Goal: Task Accomplishment & Management: Manage account settings

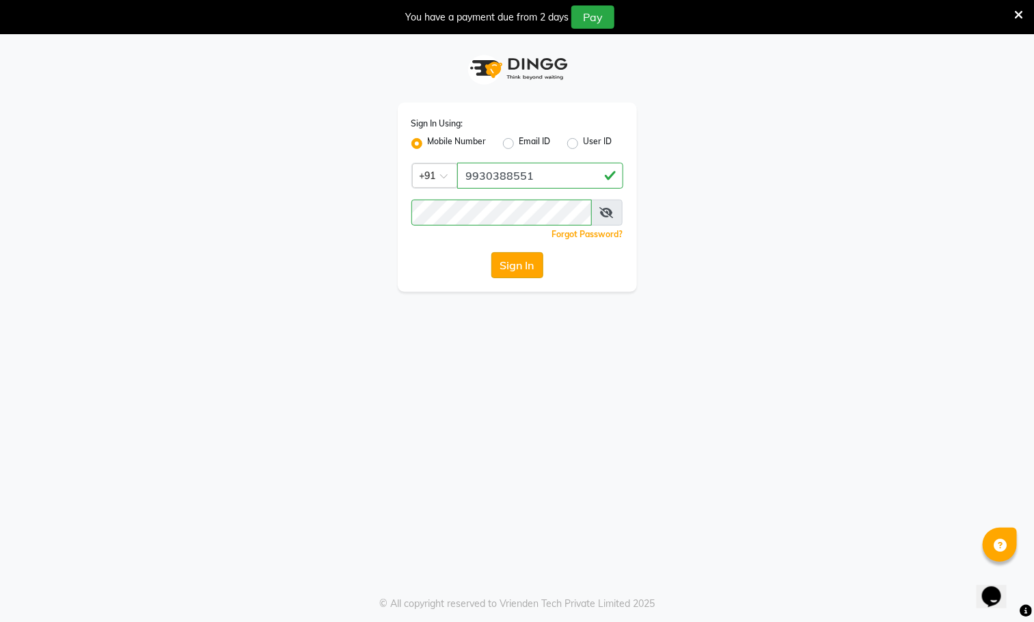
click at [512, 264] on button "Sign In" at bounding box center [517, 265] width 52 height 26
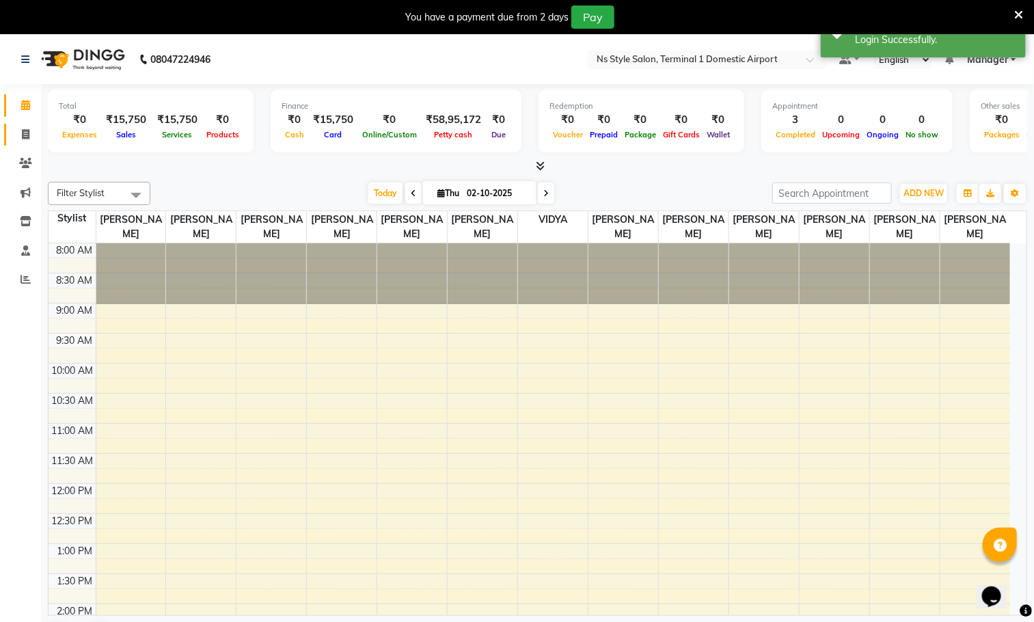
click at [29, 129] on icon at bounding box center [26, 134] width 8 height 10
select select "service"
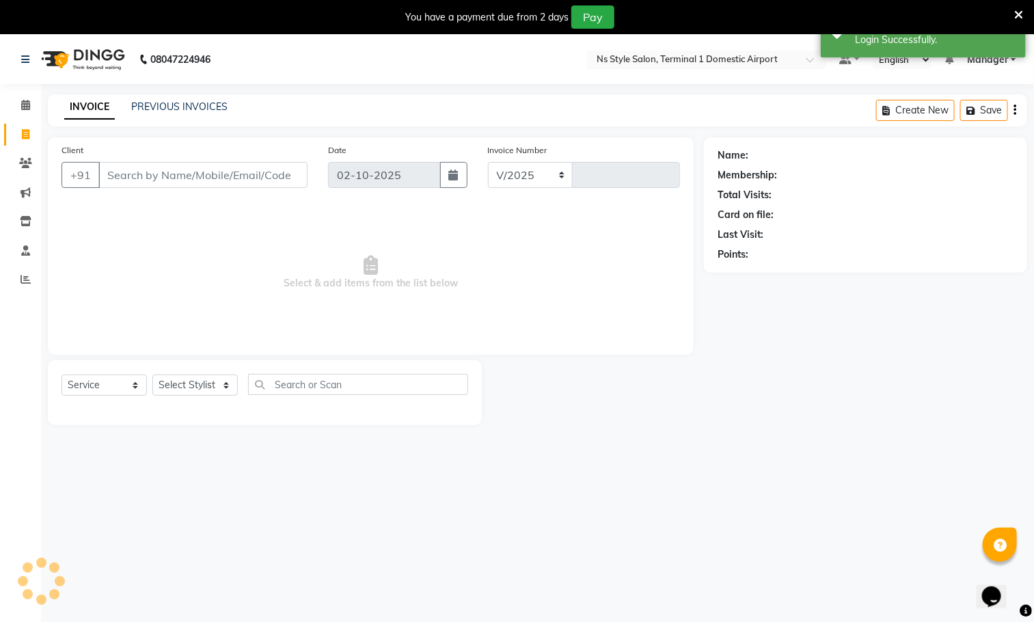
select select "5659"
type input "1642"
click at [178, 103] on link "PREVIOUS INVOICES" at bounding box center [179, 106] width 96 height 12
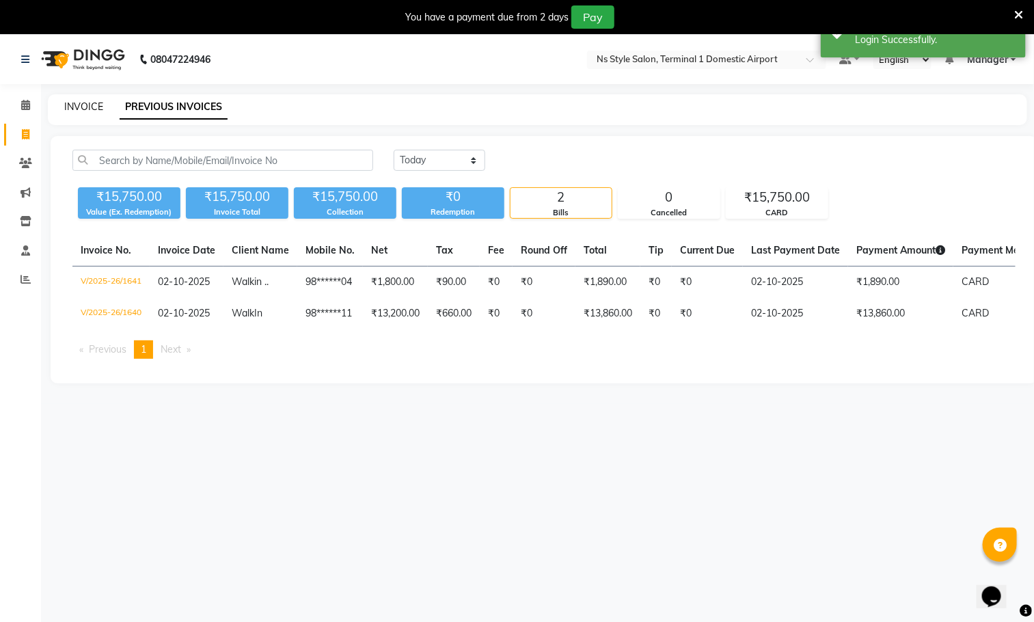
click at [95, 105] on link "INVOICE" at bounding box center [83, 106] width 39 height 12
select select "service"
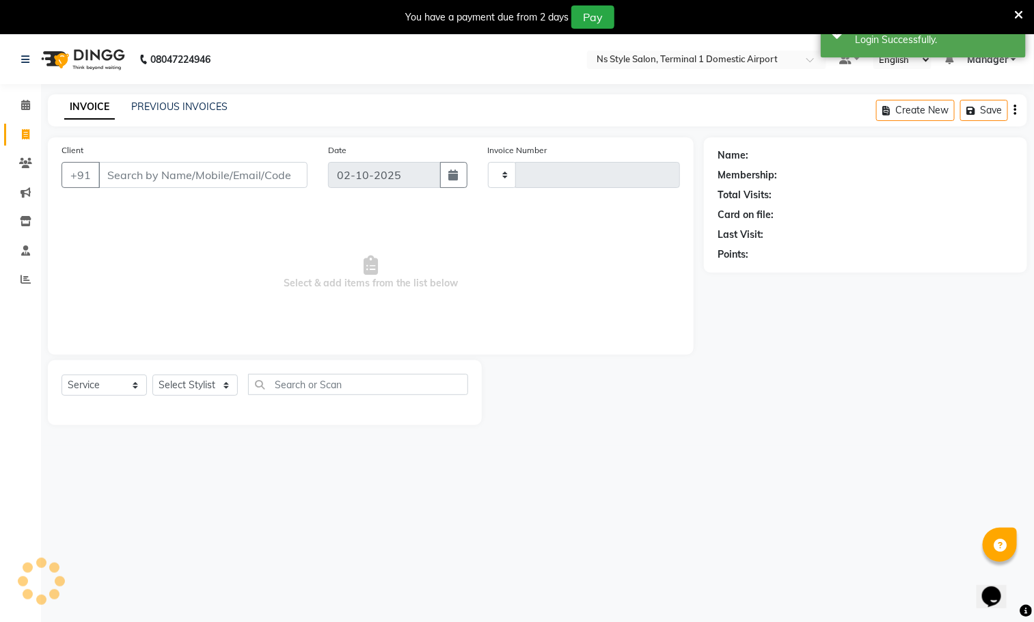
type input "1642"
select select "5659"
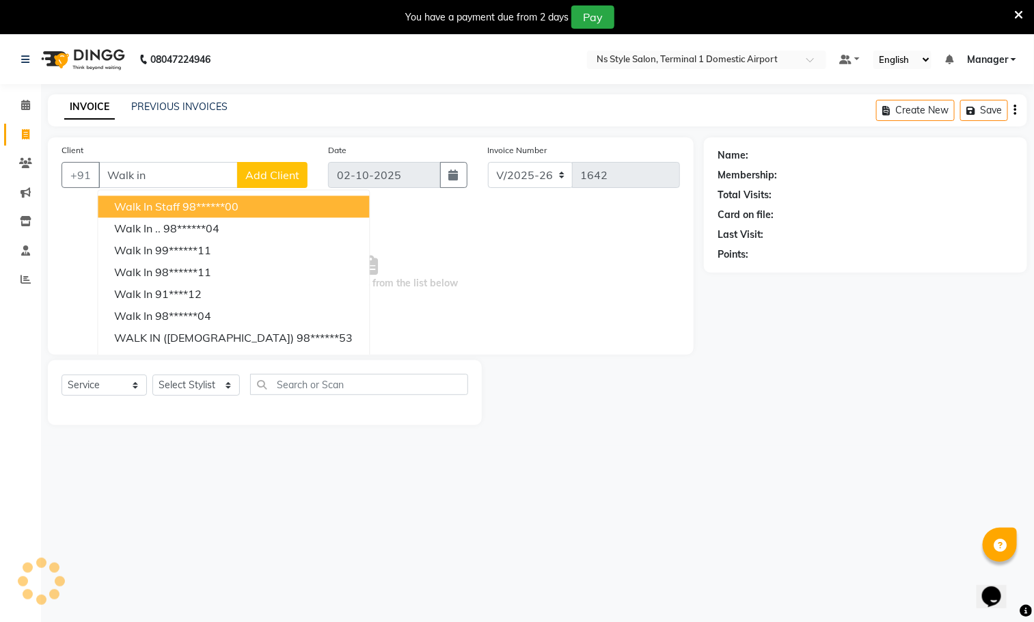
click at [242, 206] on button "Walk In Staff 98******00" at bounding box center [233, 207] width 271 height 22
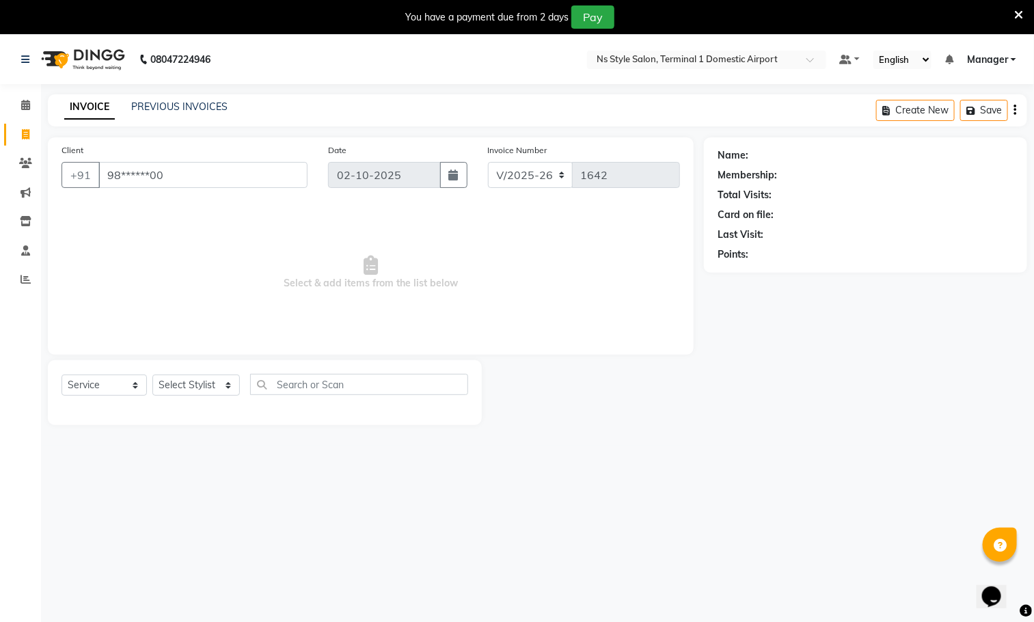
type input "98******00"
click at [211, 396] on select "Select Stylist Azim Salmani Deena Dilshad Ahmad GRROWWIDE HEENA SHAIKH JAFER SH…" at bounding box center [195, 384] width 87 height 21
select select "47334"
click at [152, 374] on select "Select Stylist Azim Salmani Deena Dilshad Ahmad GRROWWIDE HEENA SHAIKH JAFER SH…" at bounding box center [195, 384] width 87 height 21
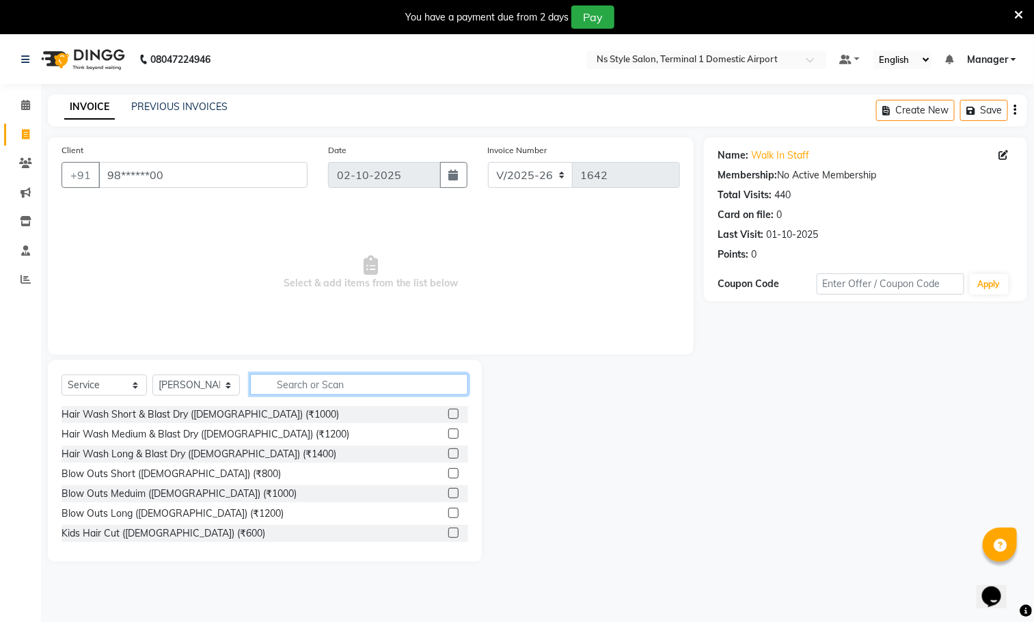
click at [337, 380] on input "text" at bounding box center [359, 384] width 218 height 21
type input "4000"
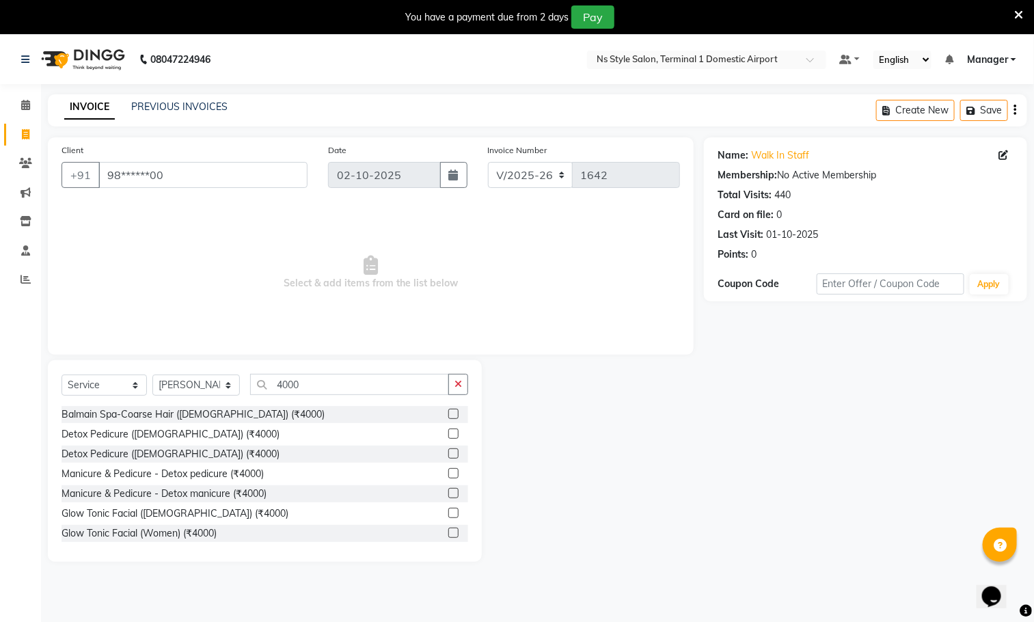
click at [448, 418] on label at bounding box center [453, 414] width 10 height 10
click at [448, 418] on input "checkbox" at bounding box center [452, 414] width 9 height 9
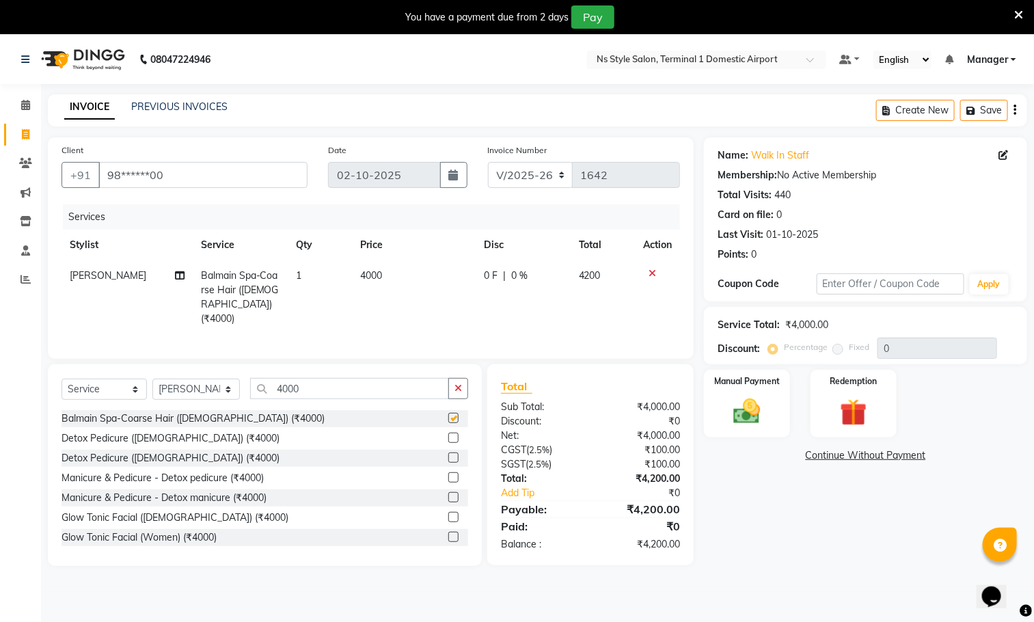
checkbox input "false"
click at [384, 386] on input "4000" at bounding box center [349, 388] width 199 height 21
click at [384, 385] on input "4000" at bounding box center [349, 388] width 199 height 21
click at [382, 385] on input "4000" at bounding box center [349, 388] width 199 height 21
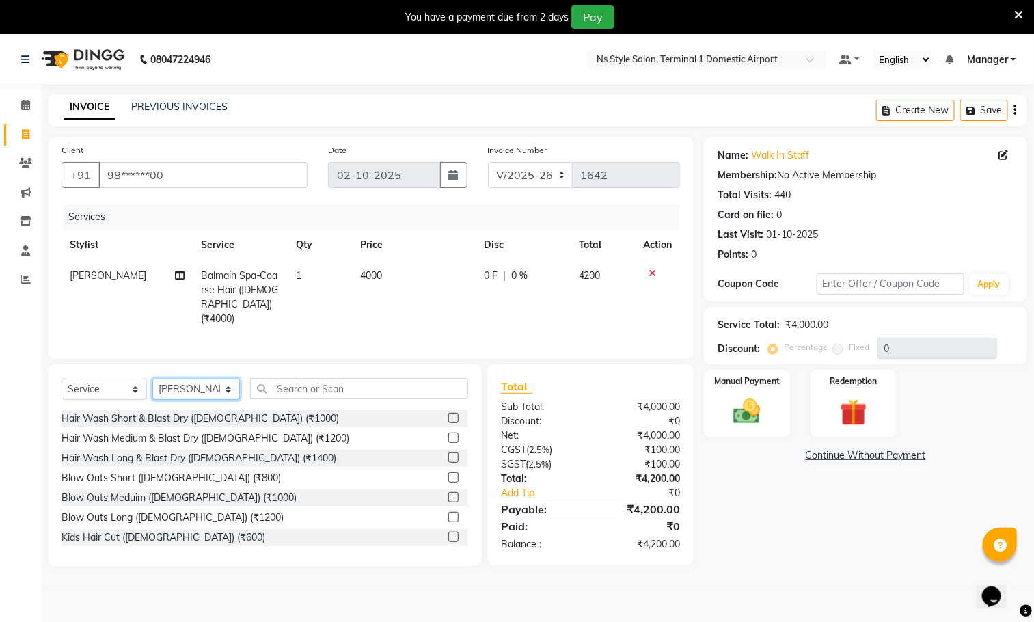
click at [217, 386] on select "Select Stylist Azim Salmani Deena Dilshad Ahmad GRROWWIDE HEENA SHAIKH JAFER SH…" at bounding box center [195, 389] width 87 height 21
select select "39688"
click at [152, 379] on select "Select Stylist Azim Salmani Deena Dilshad Ahmad GRROWWIDE HEENA SHAIKH JAFER SH…" at bounding box center [195, 389] width 87 height 21
click at [357, 388] on input "text" at bounding box center [359, 388] width 218 height 21
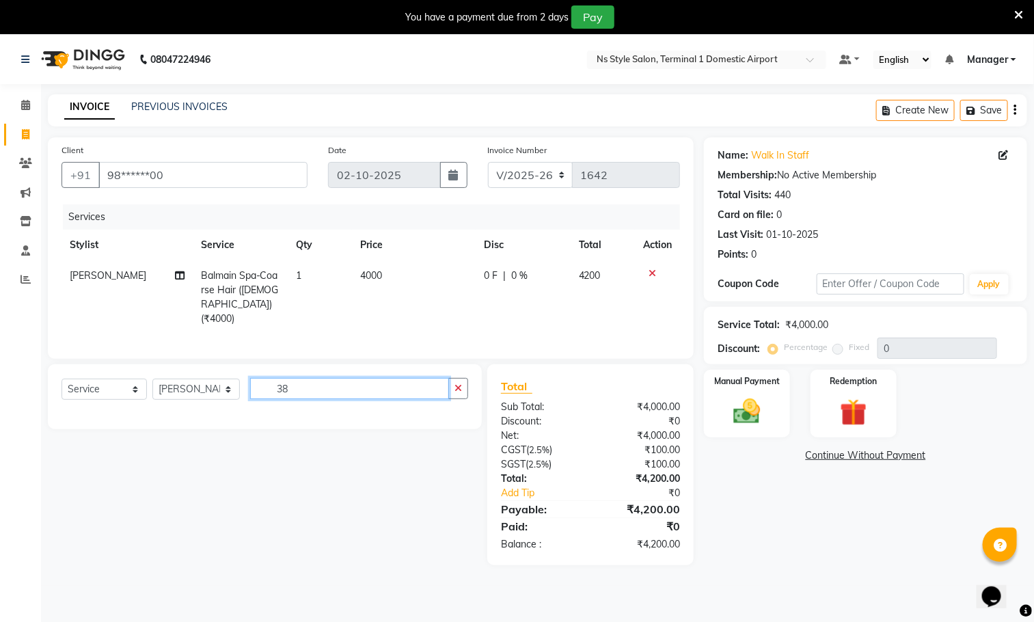
type input "3"
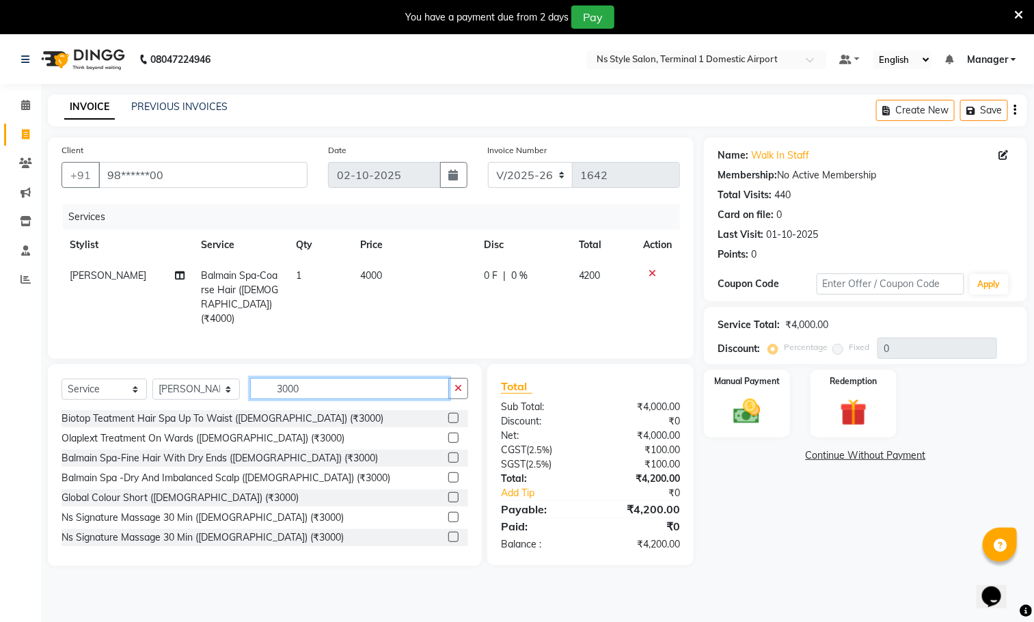
type input "3000"
click at [448, 420] on label at bounding box center [453, 418] width 10 height 10
click at [448, 420] on input "checkbox" at bounding box center [452, 418] width 9 height 9
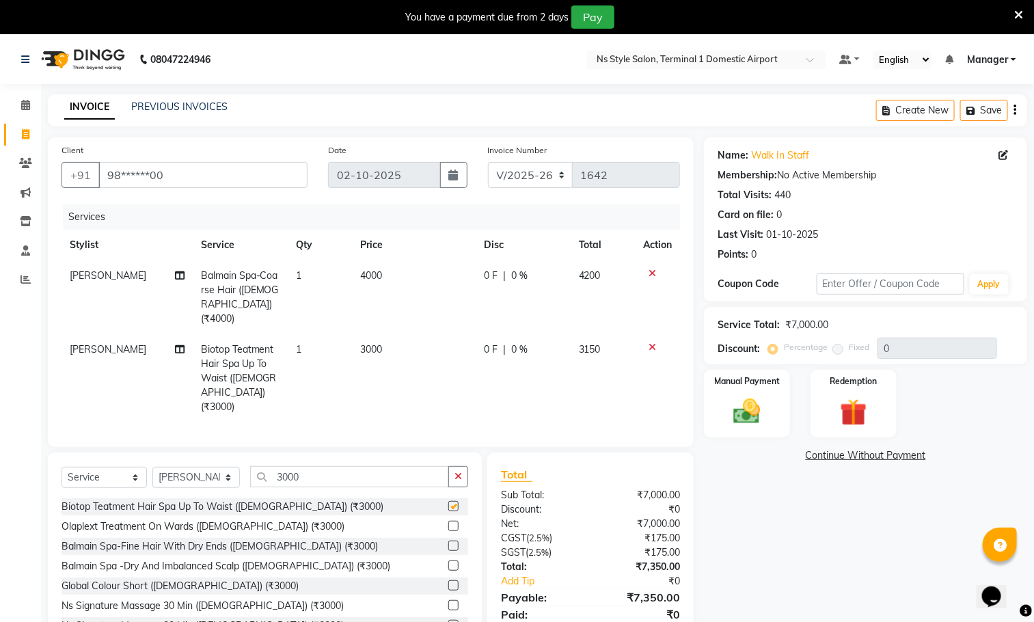
checkbox input "false"
click at [652, 342] on icon at bounding box center [652, 347] width 8 height 10
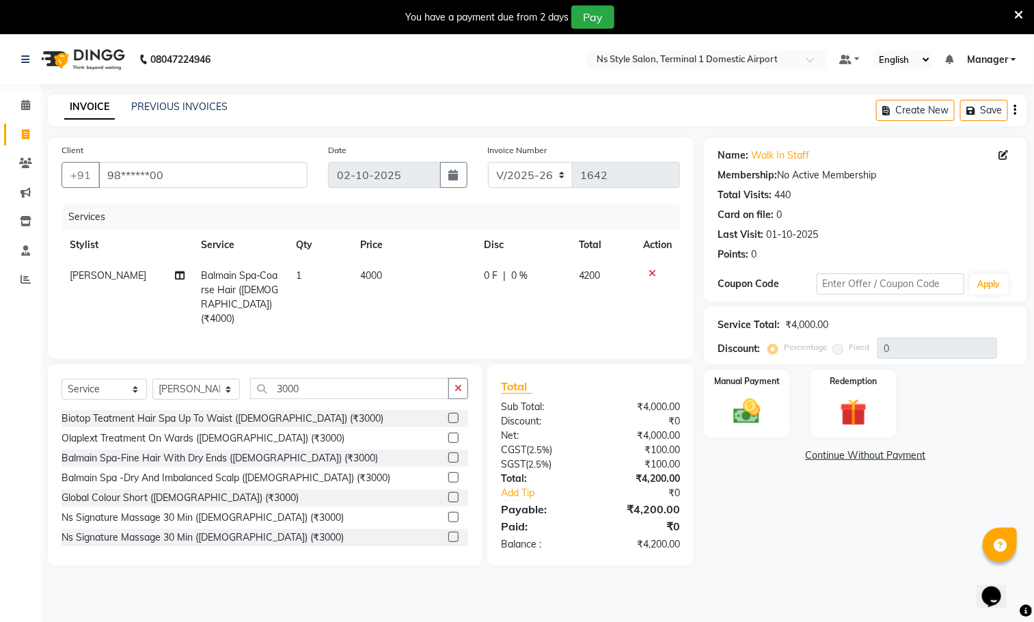
click at [448, 493] on label at bounding box center [453, 497] width 10 height 10
click at [448, 493] on input "checkbox" at bounding box center [452, 497] width 9 height 9
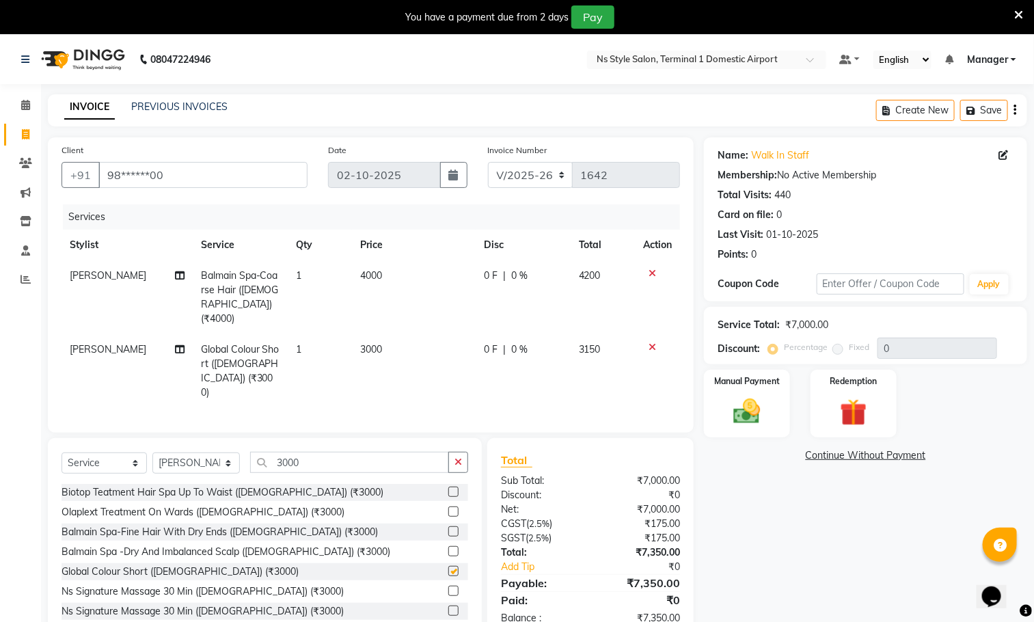
checkbox input "false"
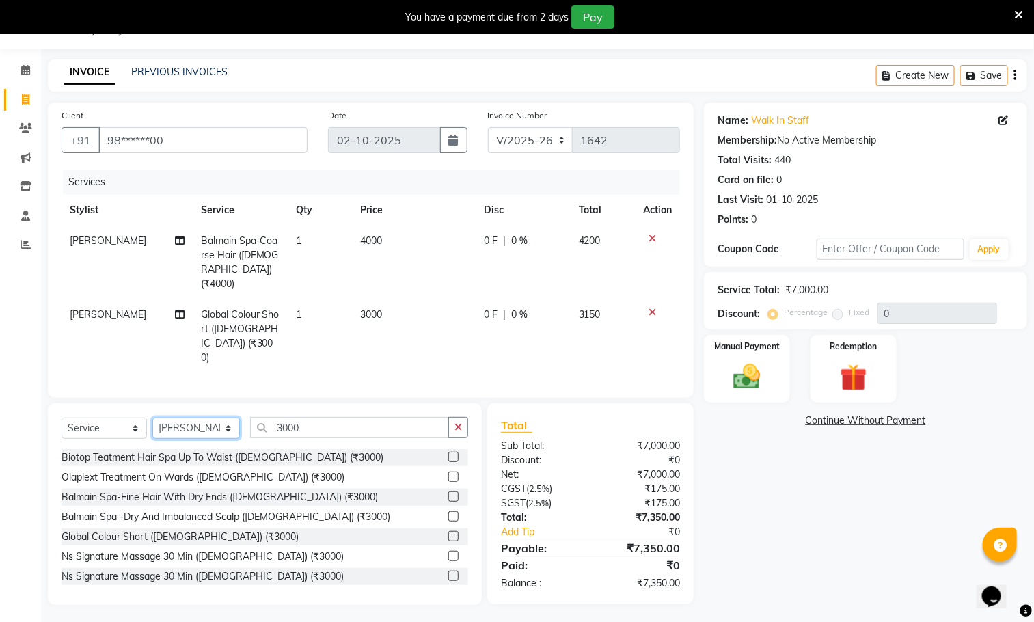
click at [224, 417] on select "Select Stylist Azim Salmani Deena Dilshad Ahmad GRROWWIDE HEENA SHAIKH JAFER SH…" at bounding box center [195, 427] width 87 height 21
select select "39681"
click at [152, 417] on select "Select Stylist Azim Salmani Deena Dilshad Ahmad GRROWWIDE HEENA SHAIKH JAFER SH…" at bounding box center [195, 427] width 87 height 21
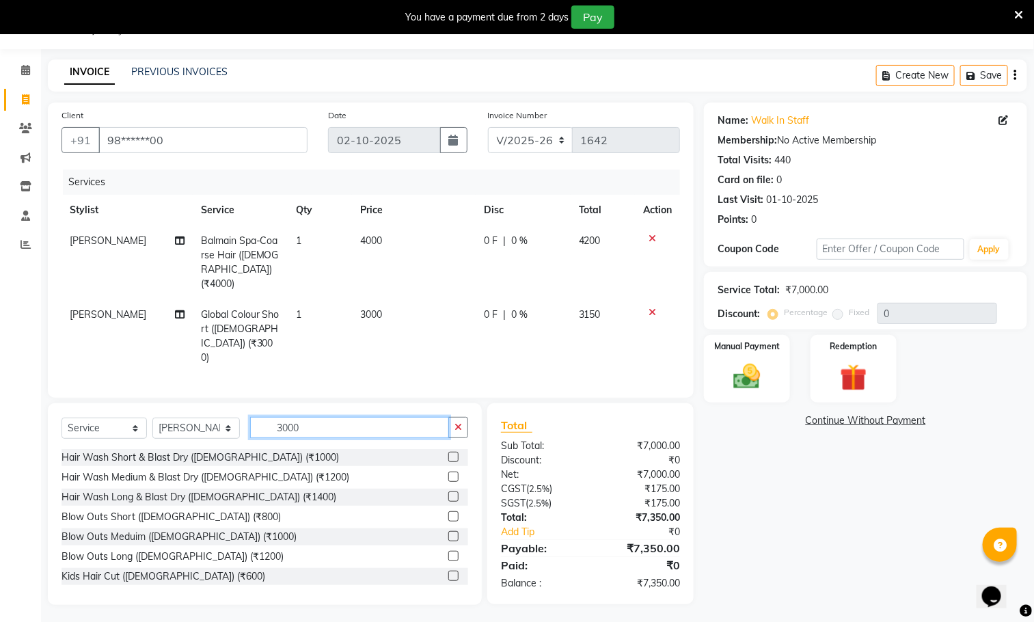
click at [304, 417] on input "3000" at bounding box center [349, 427] width 199 height 21
type input "3"
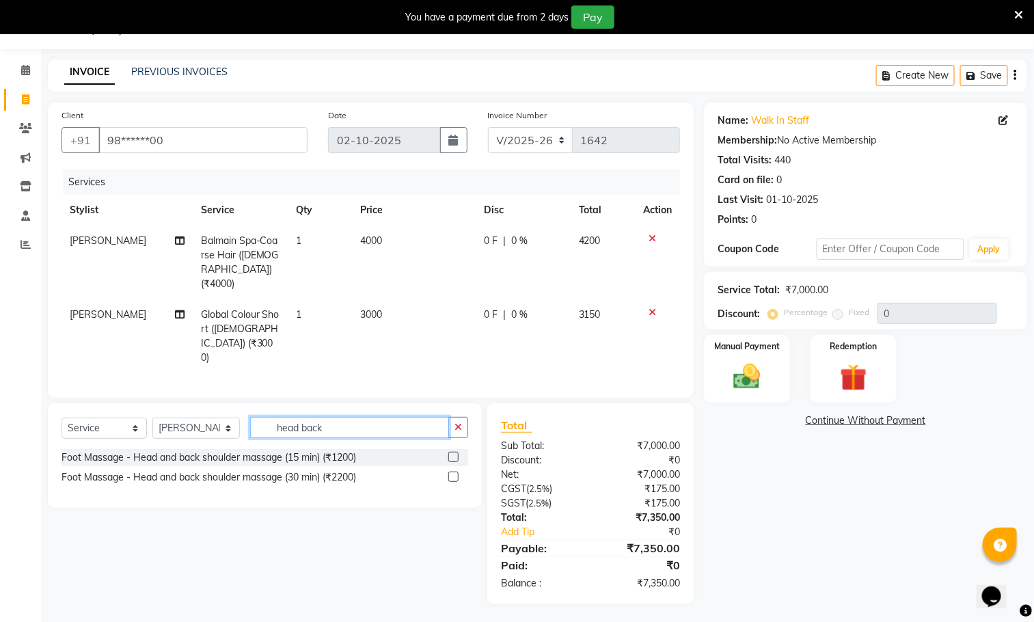
type input "head back"
click at [453, 471] on label at bounding box center [453, 476] width 10 height 10
click at [453, 473] on input "checkbox" at bounding box center [452, 477] width 9 height 9
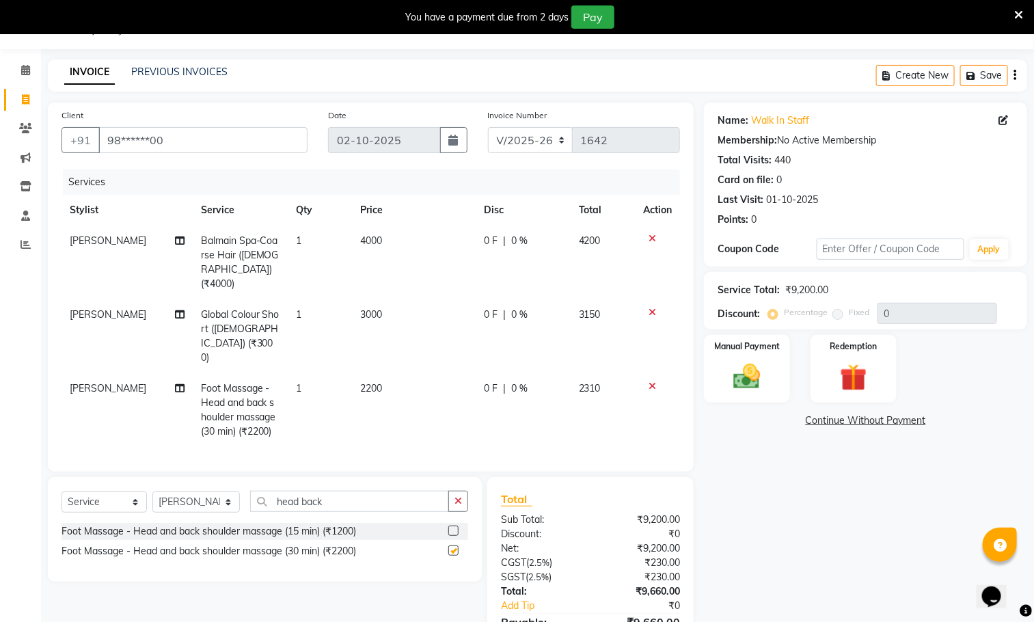
checkbox input "false"
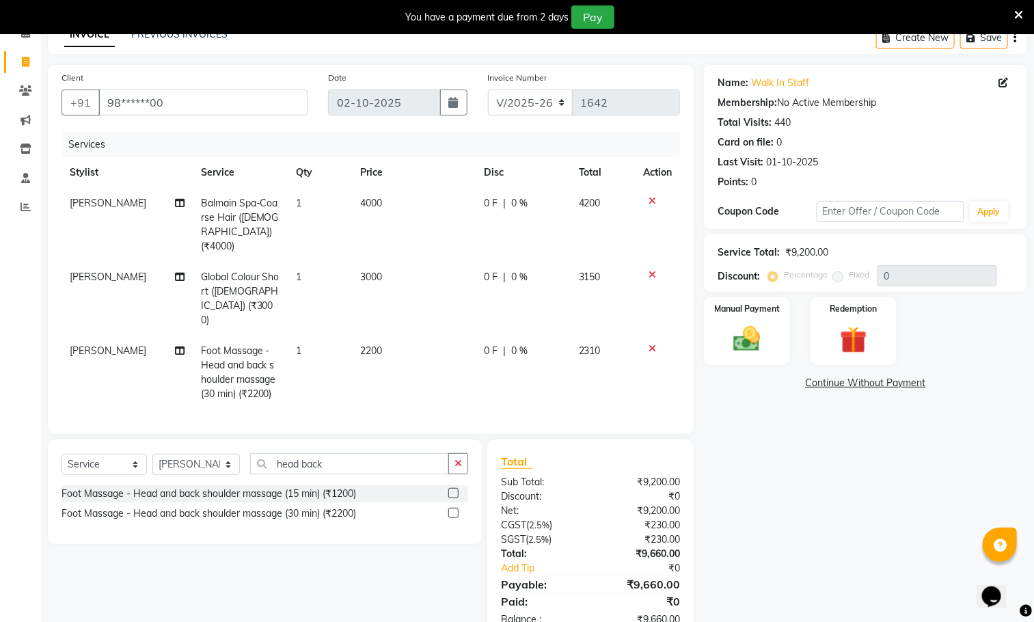
scroll to position [99, 0]
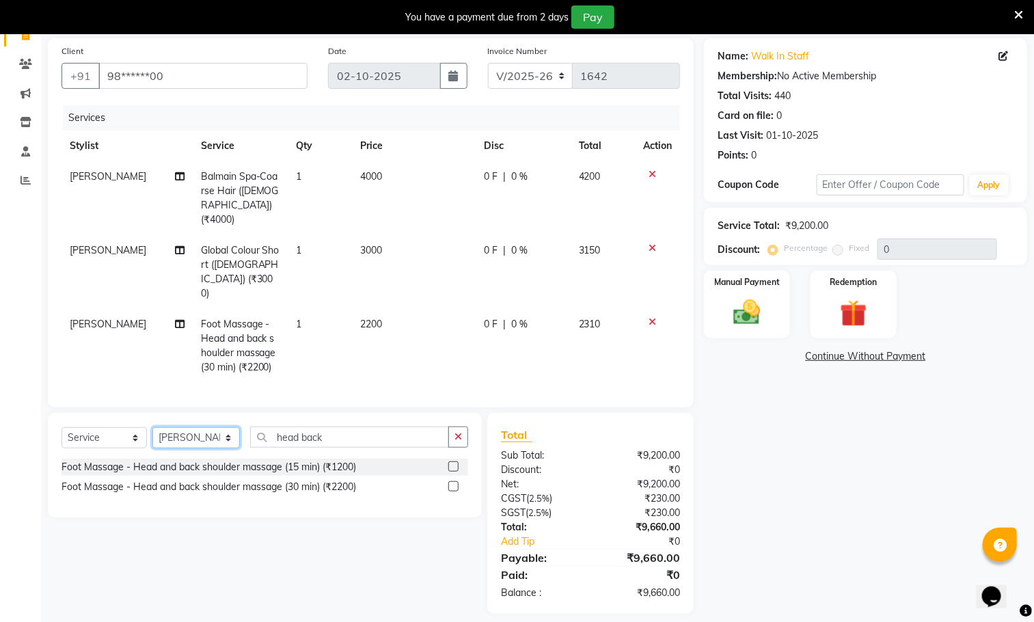
click at [216, 427] on select "Select Stylist Azim Salmani Deena Dilshad Ahmad GRROWWIDE HEENA SHAIKH JAFER SH…" at bounding box center [195, 437] width 87 height 21
select select "39683"
click at [152, 427] on select "Select Stylist Azim Salmani Deena Dilshad Ahmad GRROWWIDE HEENA SHAIKH JAFER SH…" at bounding box center [195, 437] width 87 height 21
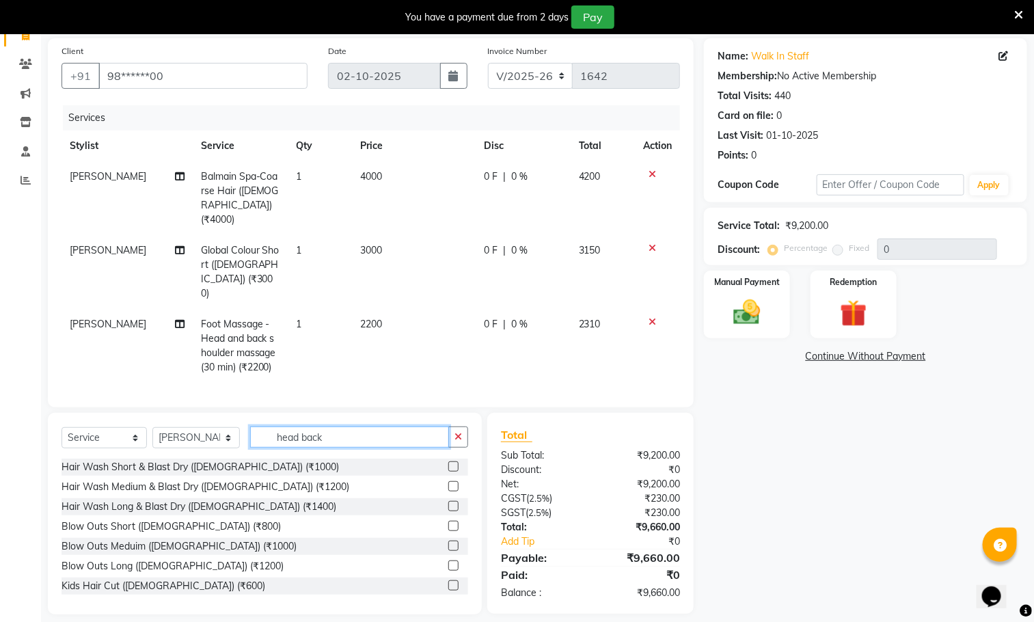
click at [351, 426] on input "head back" at bounding box center [349, 436] width 199 height 21
click at [357, 426] on input "head back" at bounding box center [349, 436] width 199 height 21
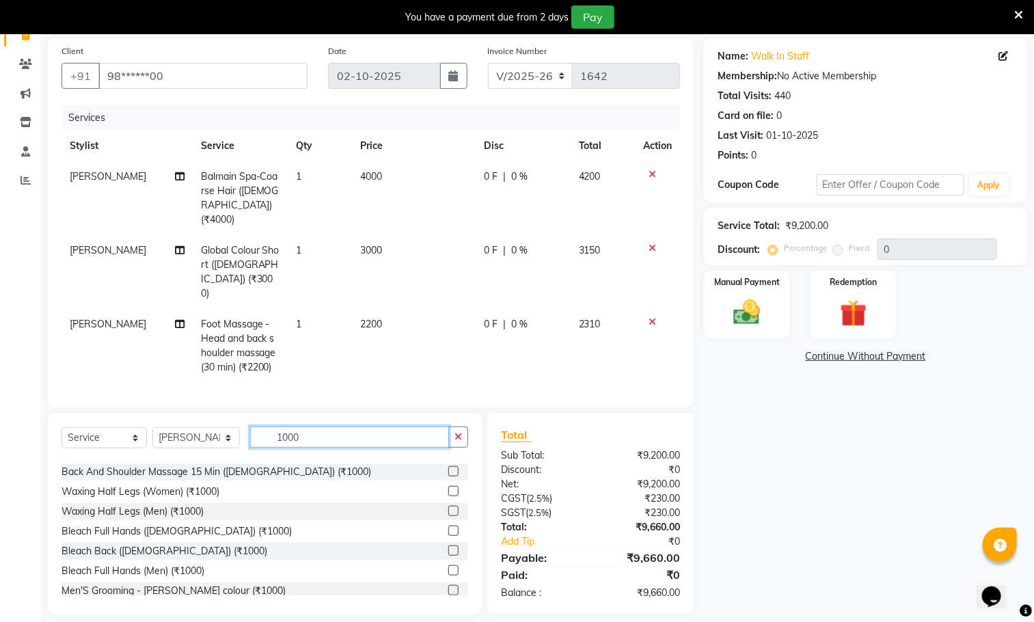
scroll to position [179, 0]
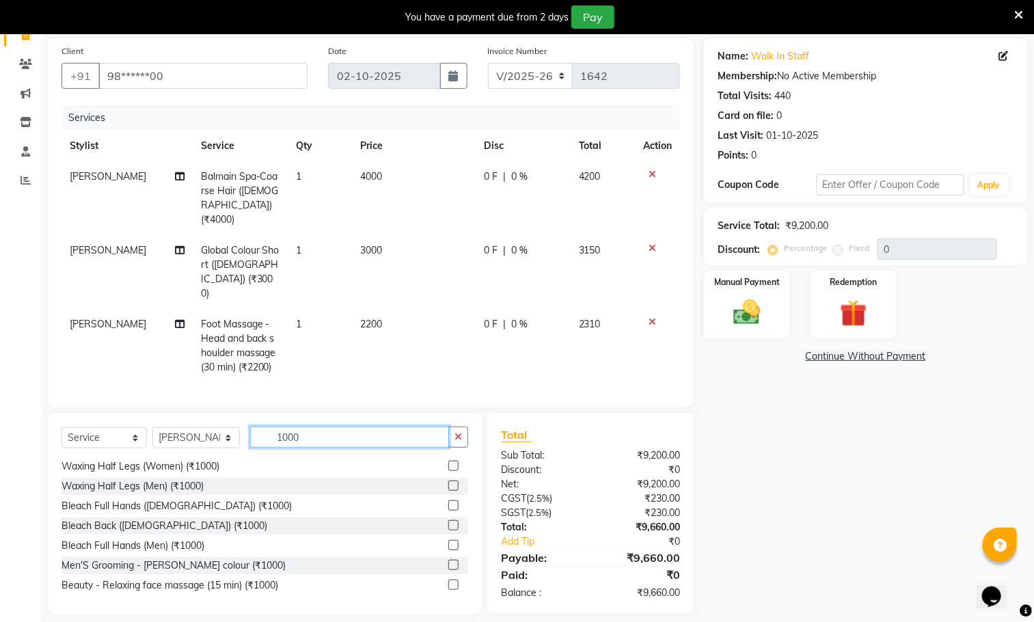
type input "1000"
click at [448, 579] on label at bounding box center [453, 584] width 10 height 10
click at [448, 581] on input "checkbox" at bounding box center [452, 585] width 9 height 9
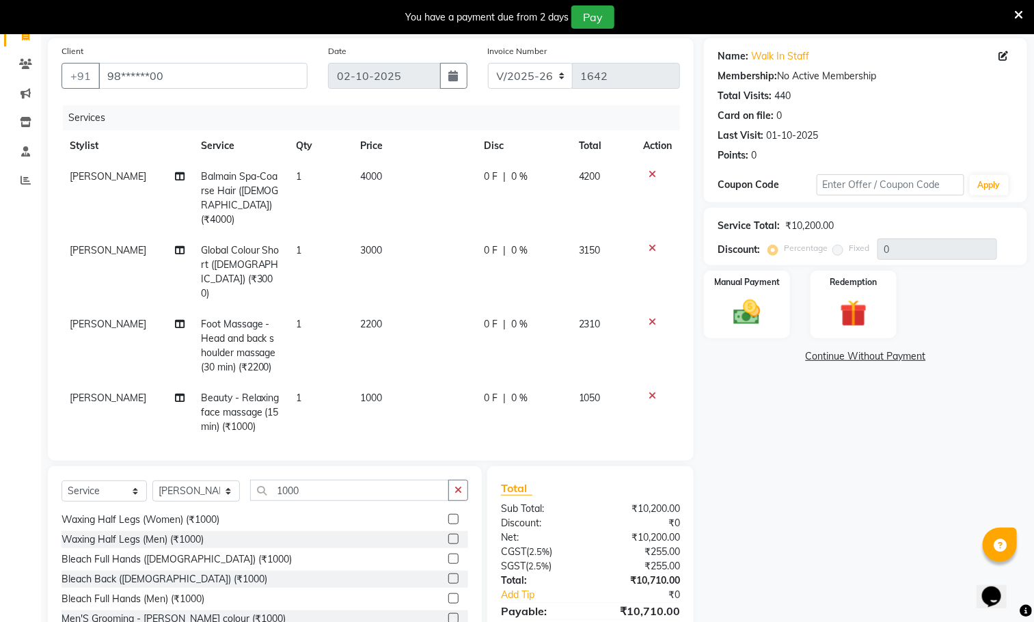
checkbox input "false"
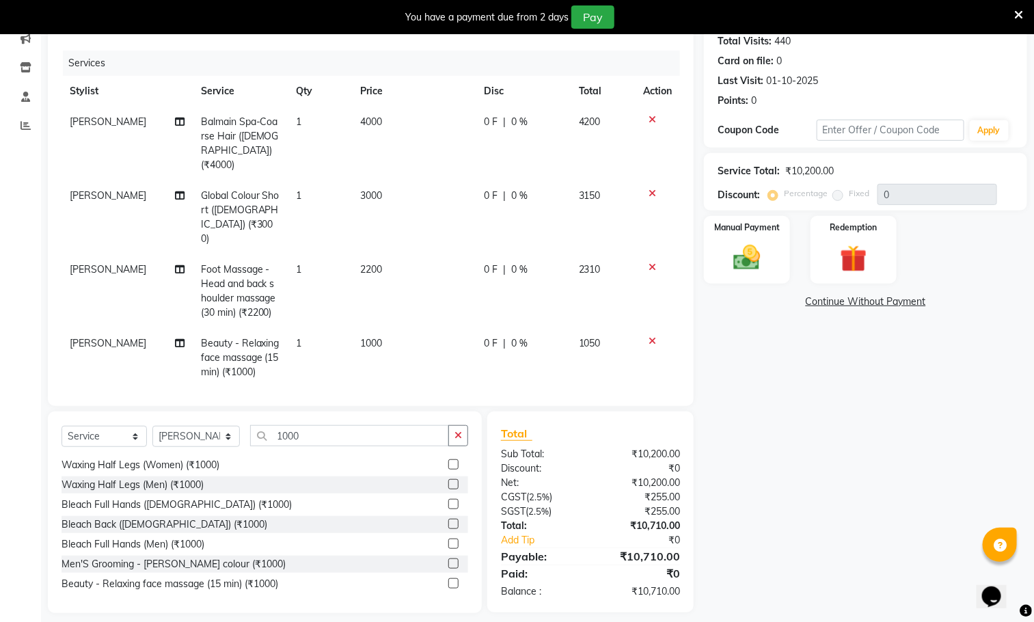
scroll to position [159, 0]
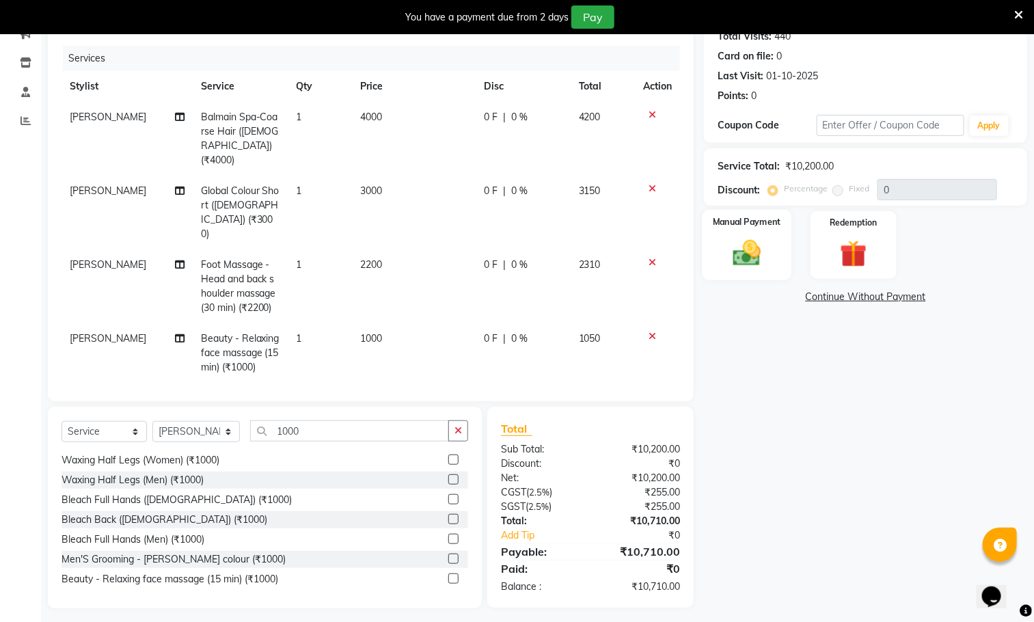
click at [752, 245] on img at bounding box center [747, 253] width 46 height 32
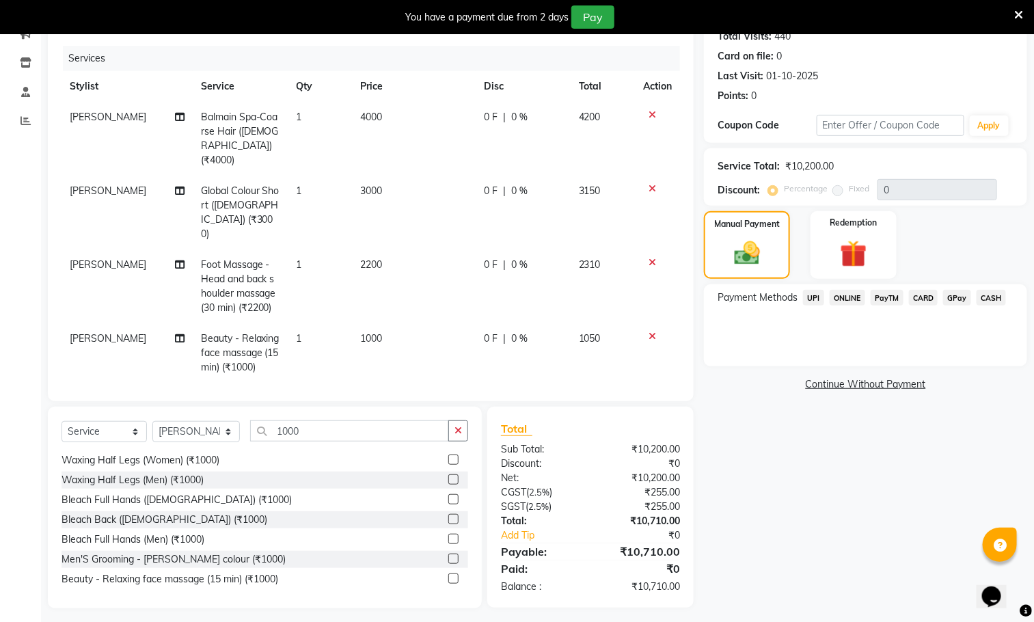
click at [913, 299] on span "CARD" at bounding box center [923, 298] width 29 height 16
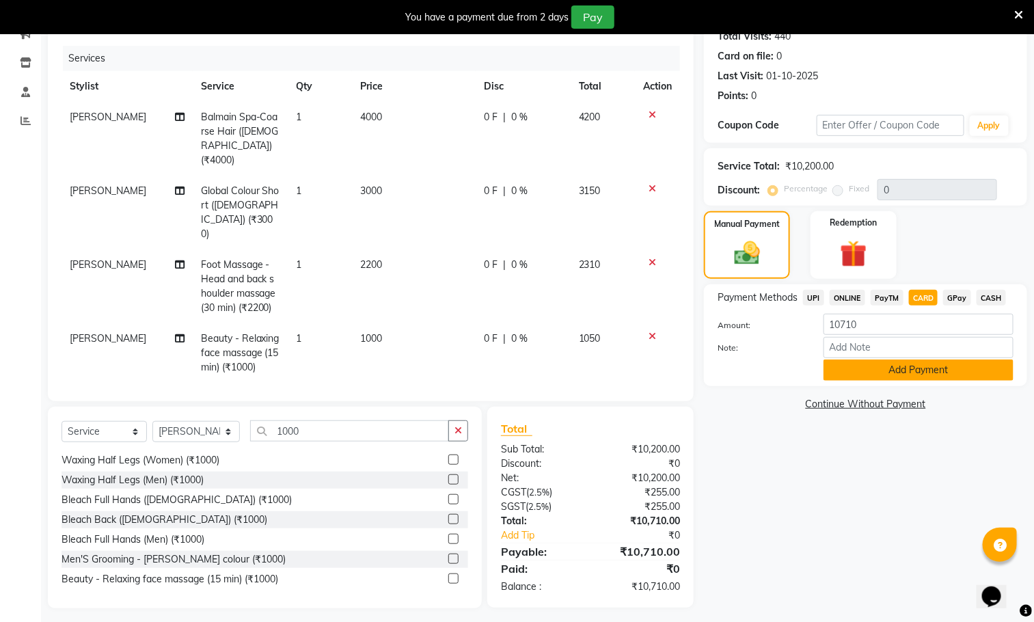
click at [919, 375] on button "Add Payment" at bounding box center [918, 369] width 190 height 21
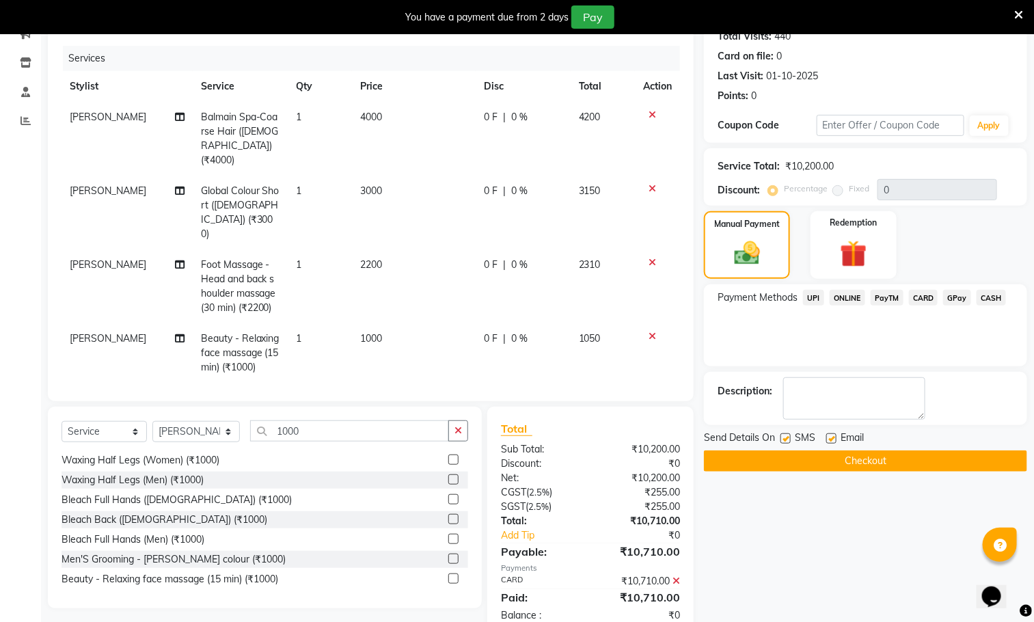
click at [877, 465] on button "Checkout" at bounding box center [865, 460] width 323 height 21
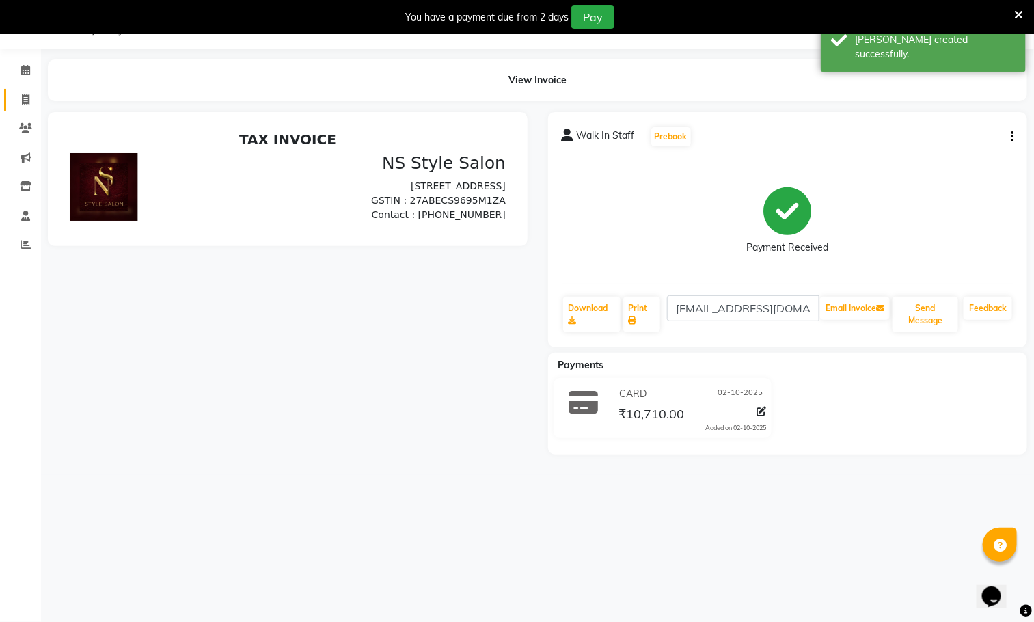
click at [25, 98] on icon at bounding box center [26, 99] width 8 height 10
select select "5659"
select select "service"
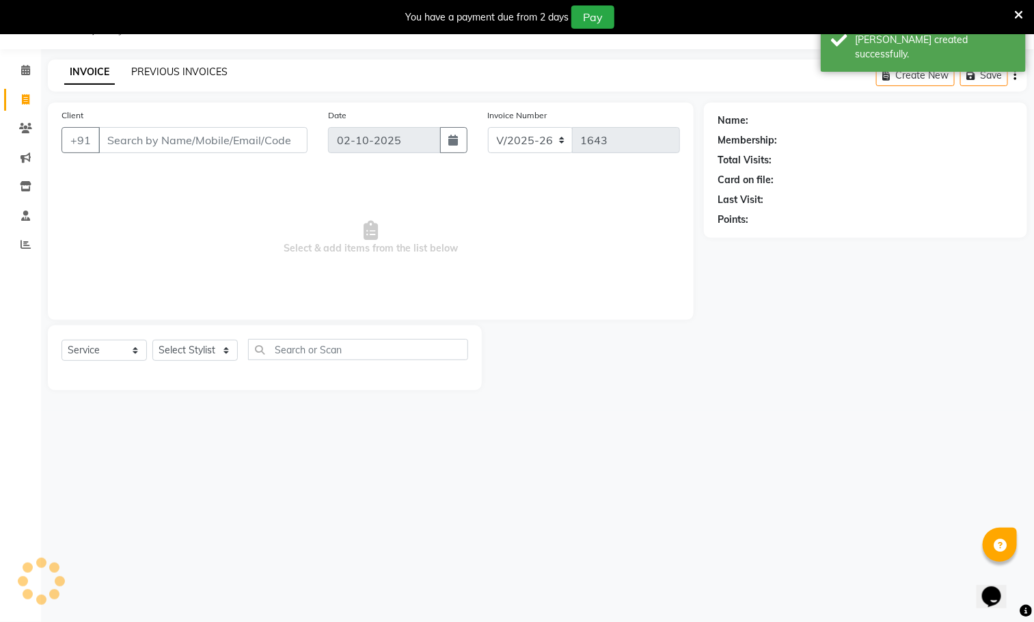
click at [205, 66] on link "PREVIOUS INVOICES" at bounding box center [179, 72] width 96 height 12
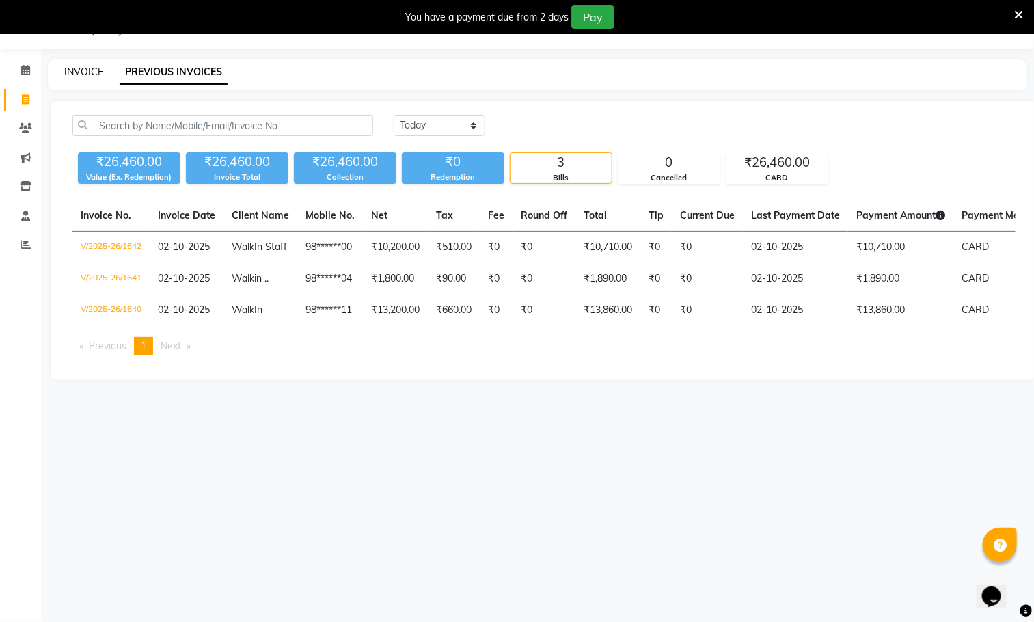
click at [74, 74] on link "INVOICE" at bounding box center [83, 72] width 39 height 12
select select "5659"
select select "service"
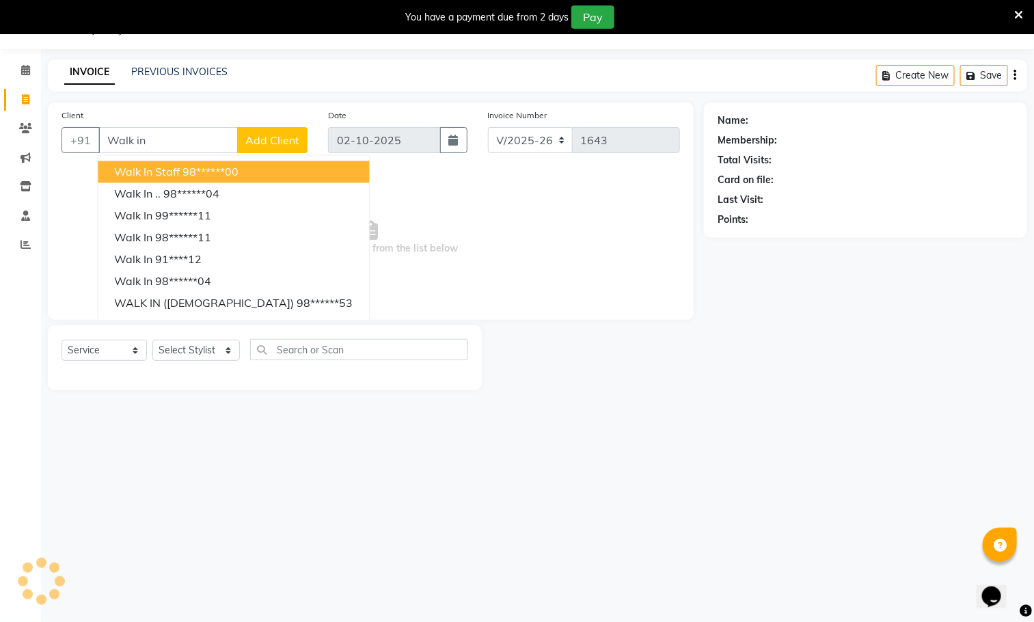
click at [216, 172] on ngb-highlight "98******00" at bounding box center [211, 172] width 56 height 14
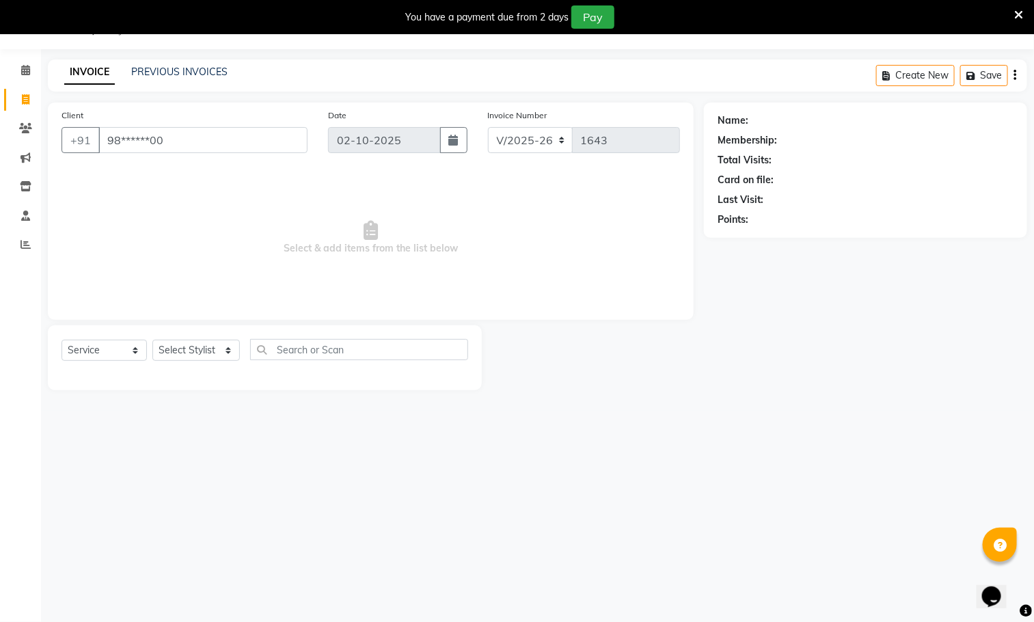
type input "98******00"
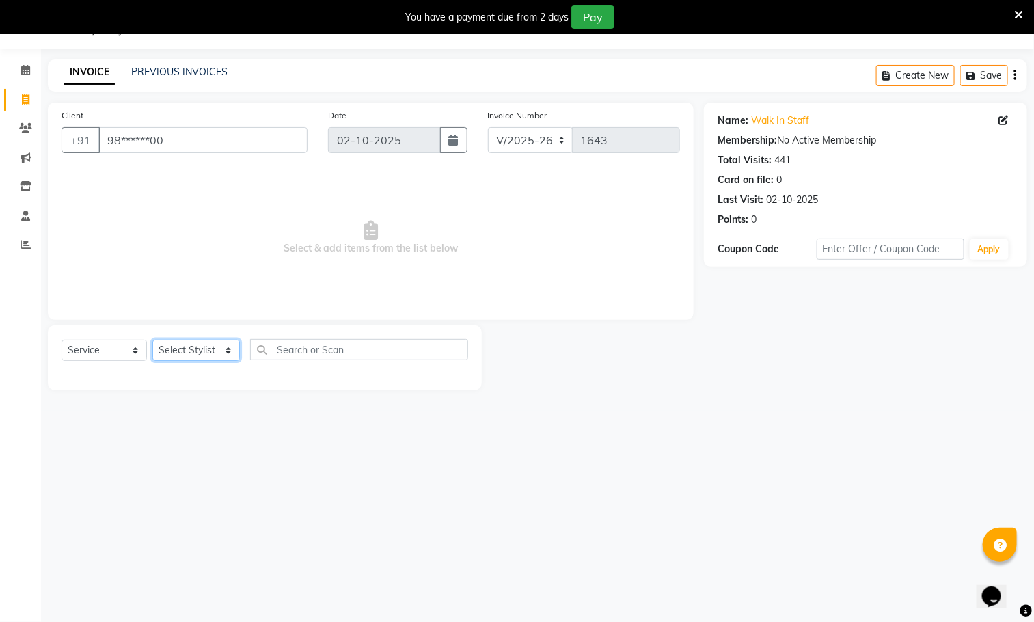
click at [206, 344] on select "Select Stylist Azim Salmani Deena Dilshad Ahmad GRROWWIDE HEENA SHAIKH JAFER SH…" at bounding box center [195, 350] width 87 height 21
select select "39681"
click at [152, 340] on select "Select Stylist Azim Salmani Deena Dilshad Ahmad GRROWWIDE HEENA SHAIKH JAFER SH…" at bounding box center [195, 350] width 87 height 21
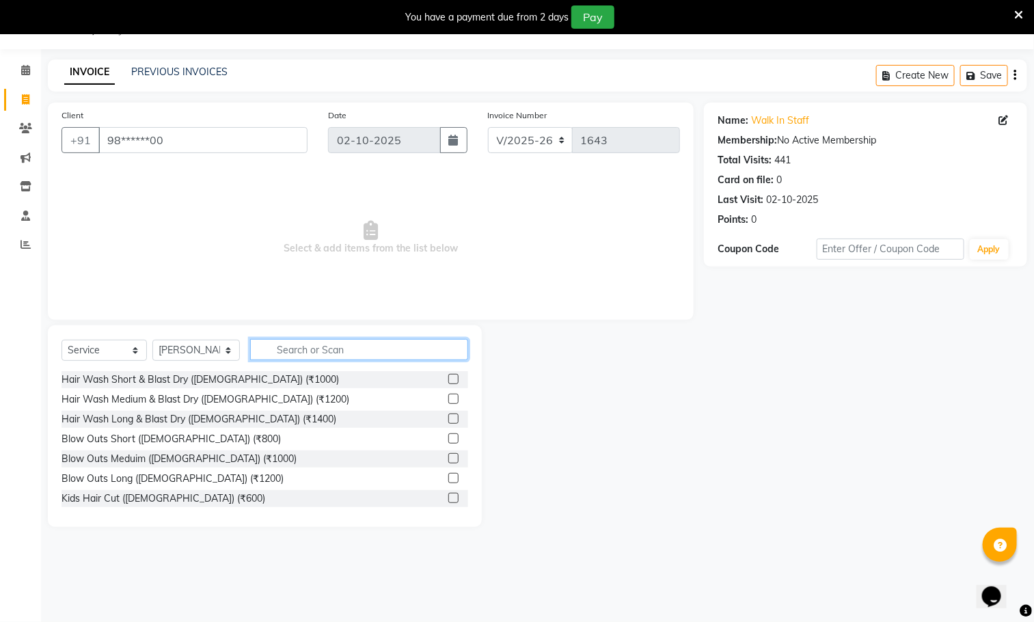
click at [359, 348] on input "text" at bounding box center [359, 349] width 218 height 21
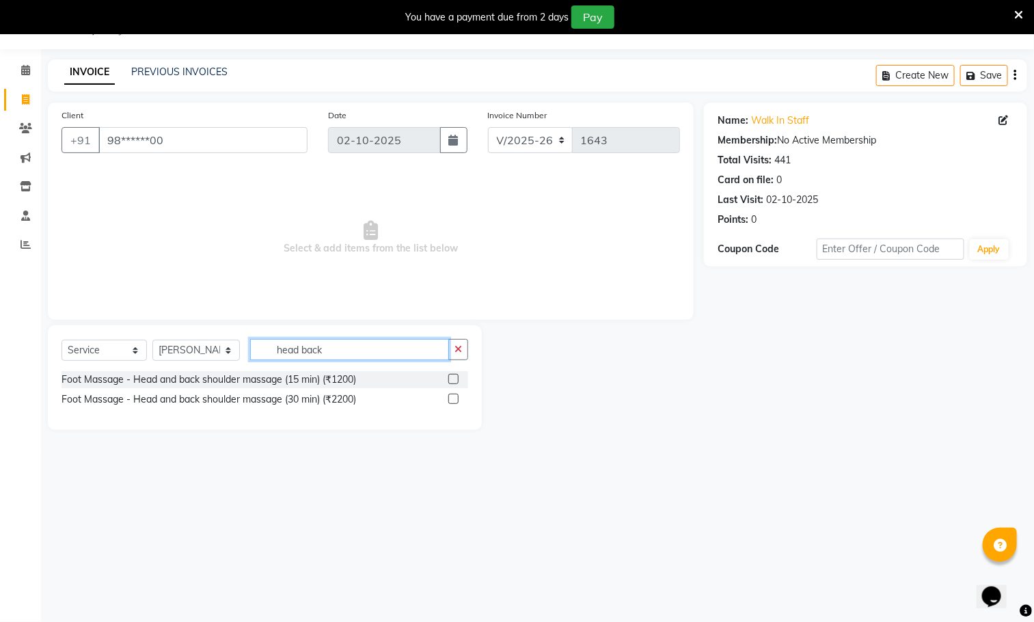
type input "head back"
click at [453, 379] on label at bounding box center [453, 379] width 10 height 10
click at [453, 379] on input "checkbox" at bounding box center [452, 379] width 9 height 9
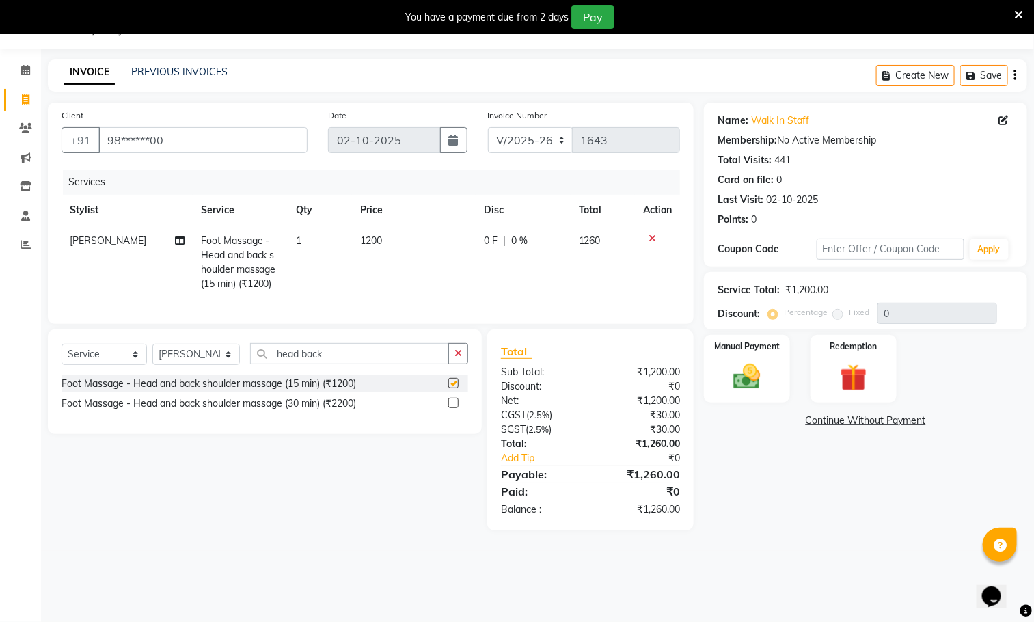
checkbox input "false"
click at [204, 365] on select "Select Stylist Azim Salmani Deena Dilshad Ahmad GRROWWIDE HEENA SHAIKH JAFER SH…" at bounding box center [195, 354] width 87 height 21
click at [359, 364] on input "head back" at bounding box center [349, 353] width 199 height 21
click at [195, 70] on link "PREVIOUS INVOICES" at bounding box center [179, 72] width 96 height 12
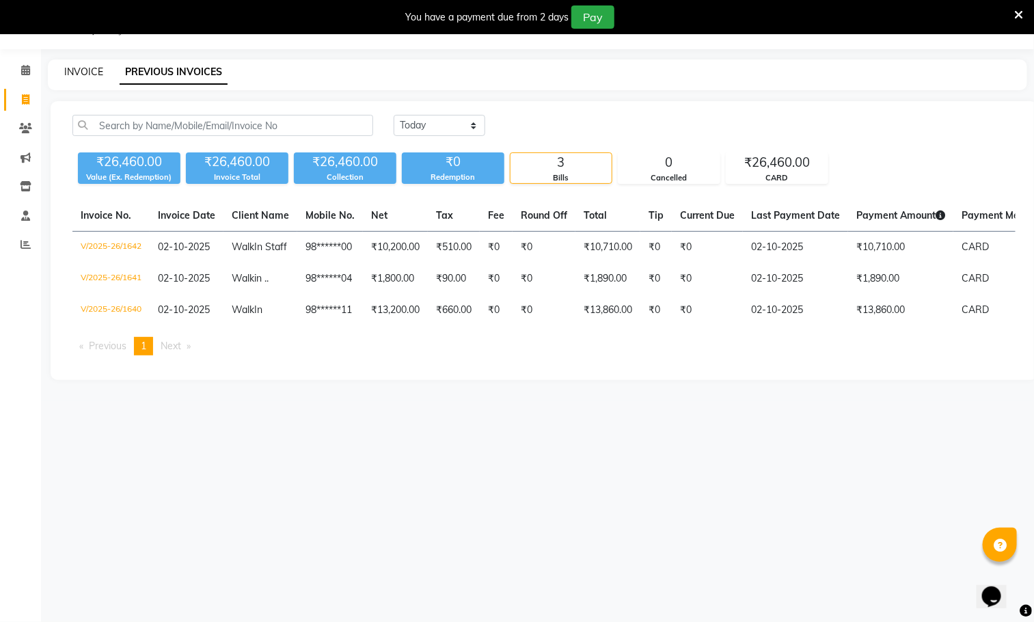
click at [83, 70] on link "INVOICE" at bounding box center [83, 72] width 39 height 12
select select "service"
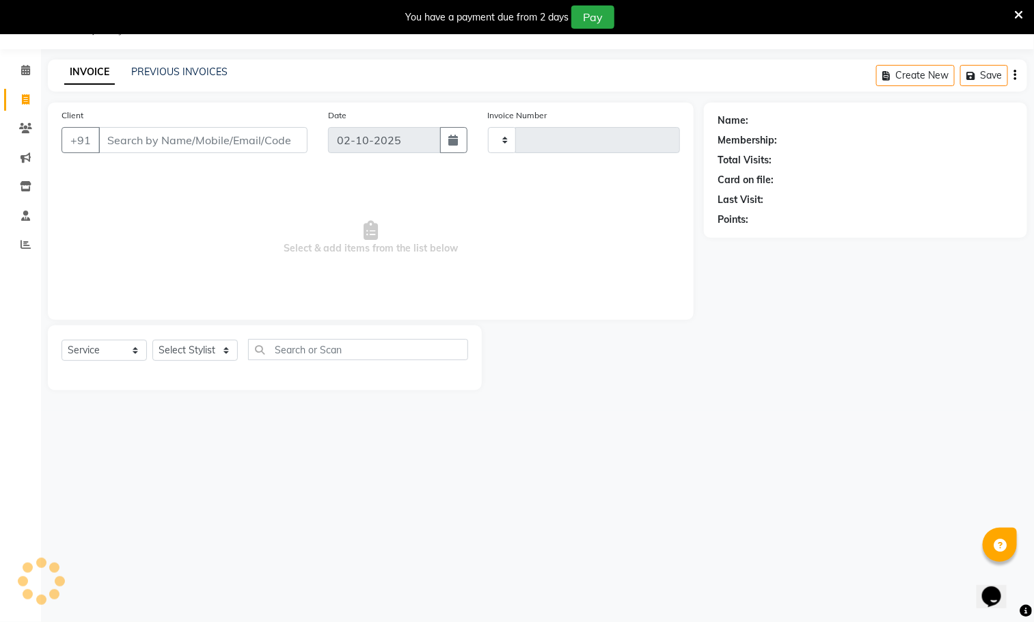
type input "1643"
select select "5659"
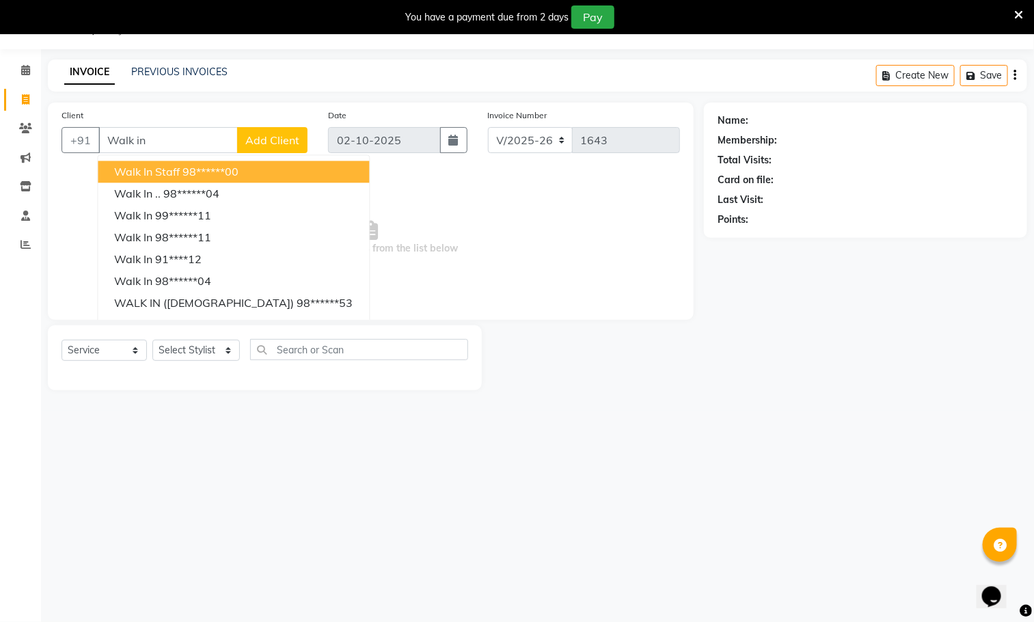
click at [252, 169] on button "Walk In Staff 98******00" at bounding box center [233, 172] width 271 height 22
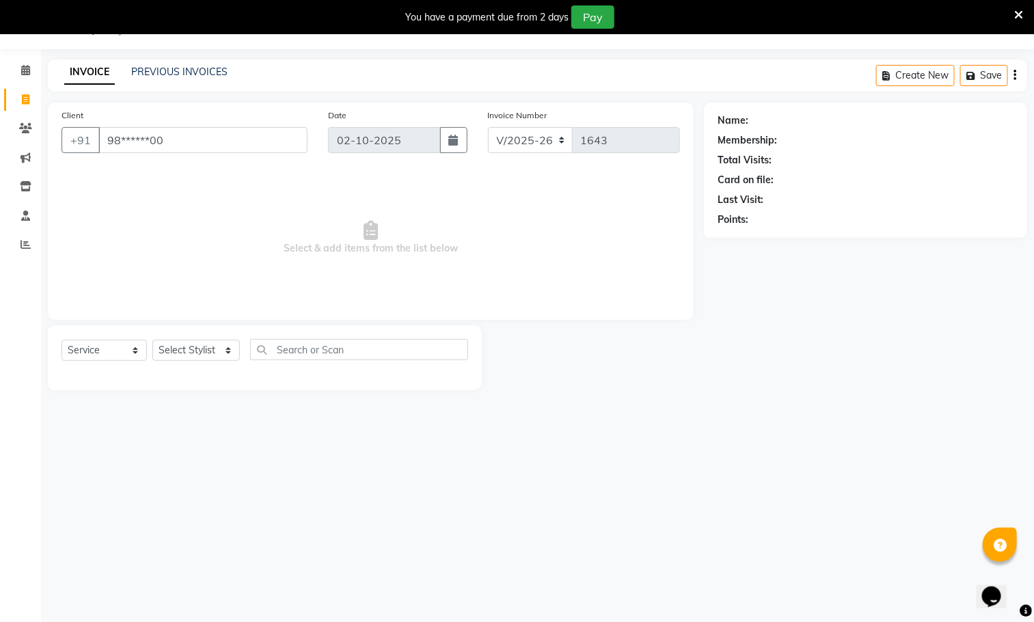
type input "98******00"
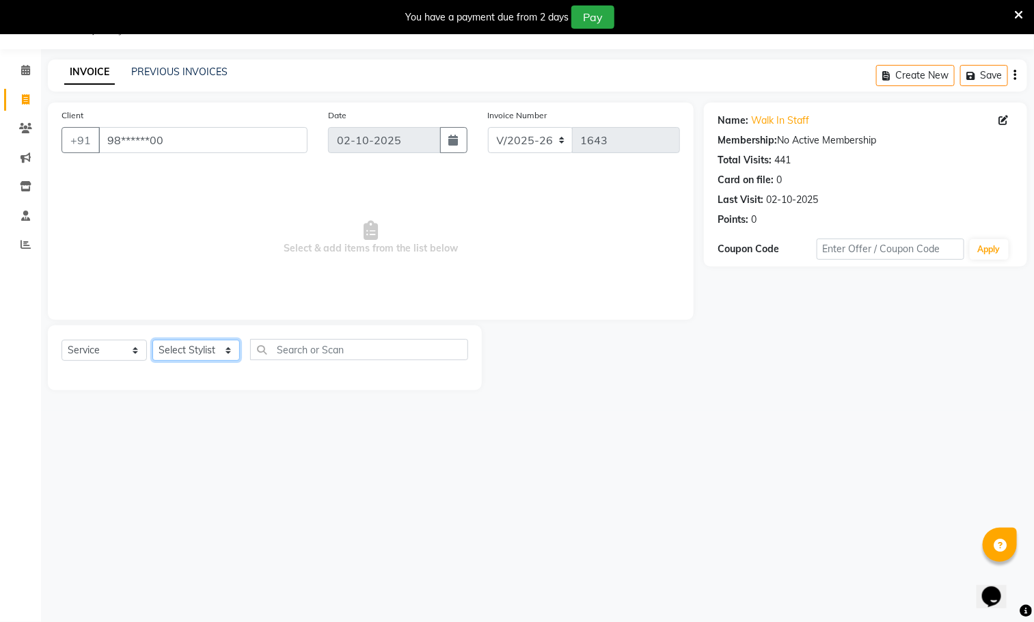
click at [219, 346] on select "Select Stylist Azim Salmani Deena Dilshad Ahmad GRROWWIDE HEENA SHAIKH JAFER SH…" at bounding box center [195, 350] width 87 height 21
select select "39683"
click at [152, 340] on select "Select Stylist Azim Salmani Deena Dilshad Ahmad GRROWWIDE HEENA SHAIKH JAFER SH…" at bounding box center [195, 350] width 87 height 21
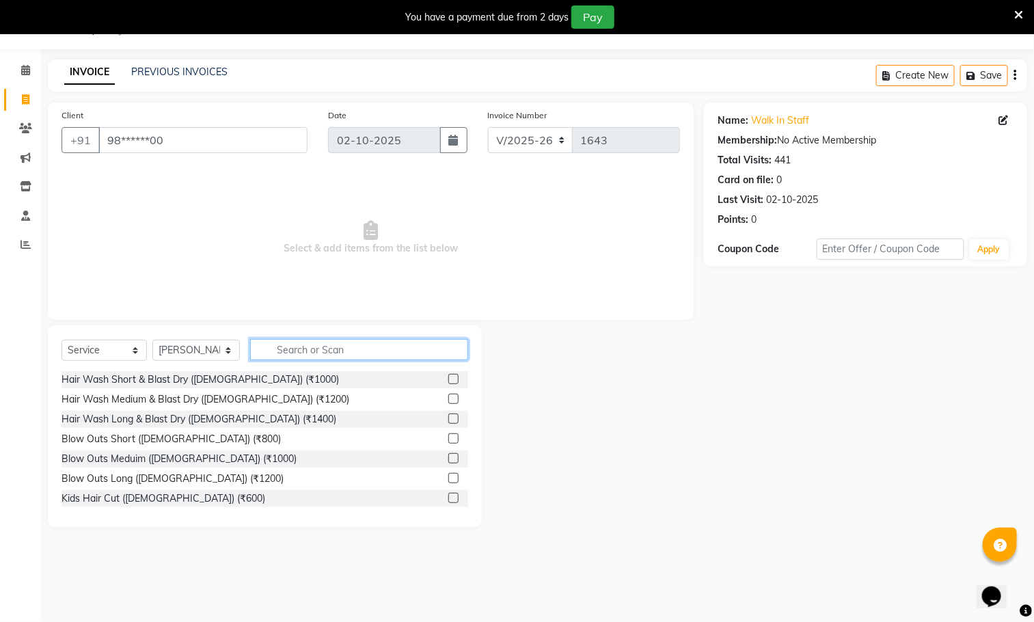
click at [335, 351] on input "text" at bounding box center [359, 349] width 218 height 21
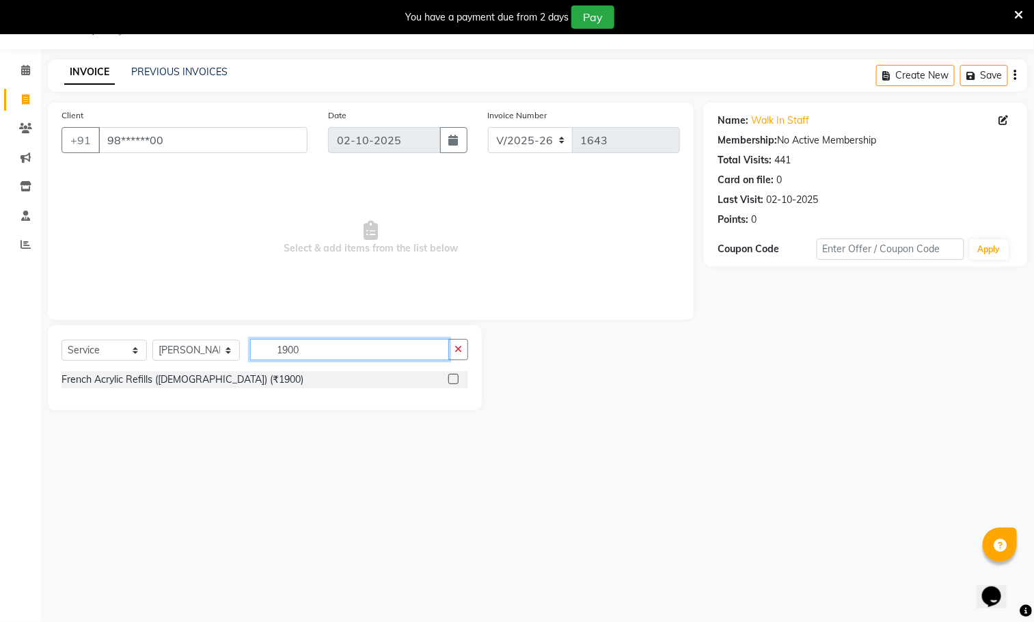
type input "1900"
click at [453, 379] on label at bounding box center [453, 379] width 10 height 10
click at [453, 379] on input "checkbox" at bounding box center [452, 379] width 9 height 9
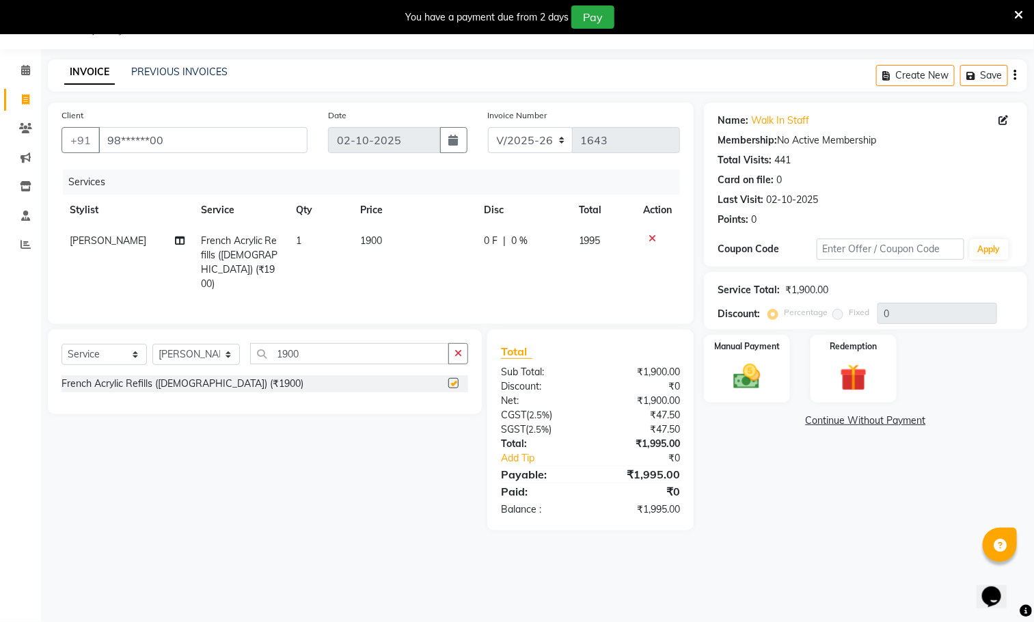
checkbox input "false"
click at [195, 353] on select "Select Stylist Azim Salmani Deena Dilshad Ahmad GRROWWIDE HEENA SHAIKH JAFER SH…" at bounding box center [195, 354] width 87 height 21
select select "39681"
click at [152, 344] on select "Select Stylist Azim Salmani Deena Dilshad Ahmad GRROWWIDE HEENA SHAIKH JAFER SH…" at bounding box center [195, 354] width 87 height 21
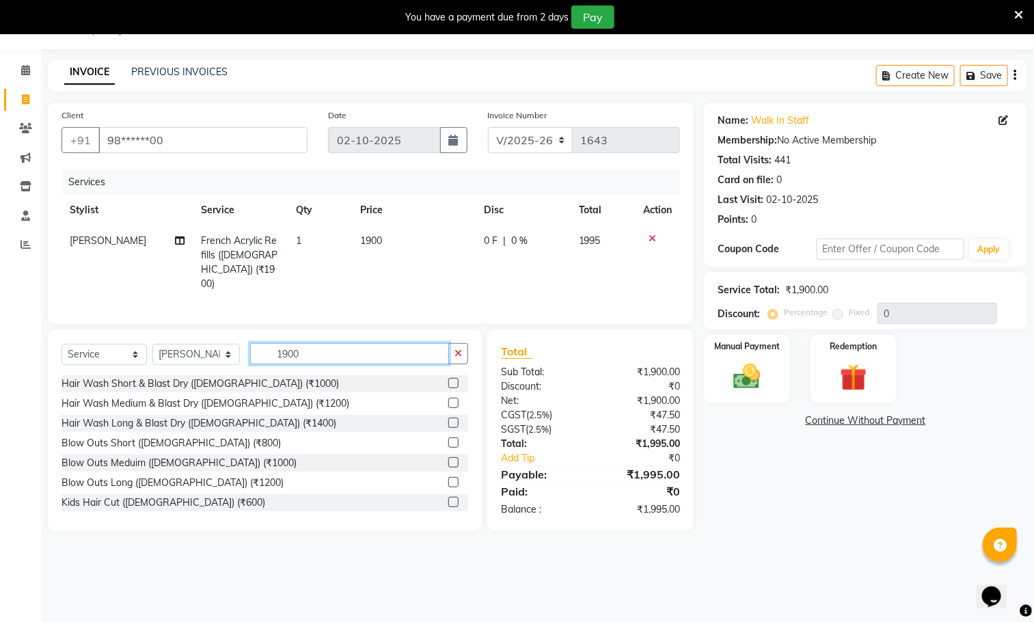
click at [299, 355] on input "1900" at bounding box center [349, 353] width 199 height 21
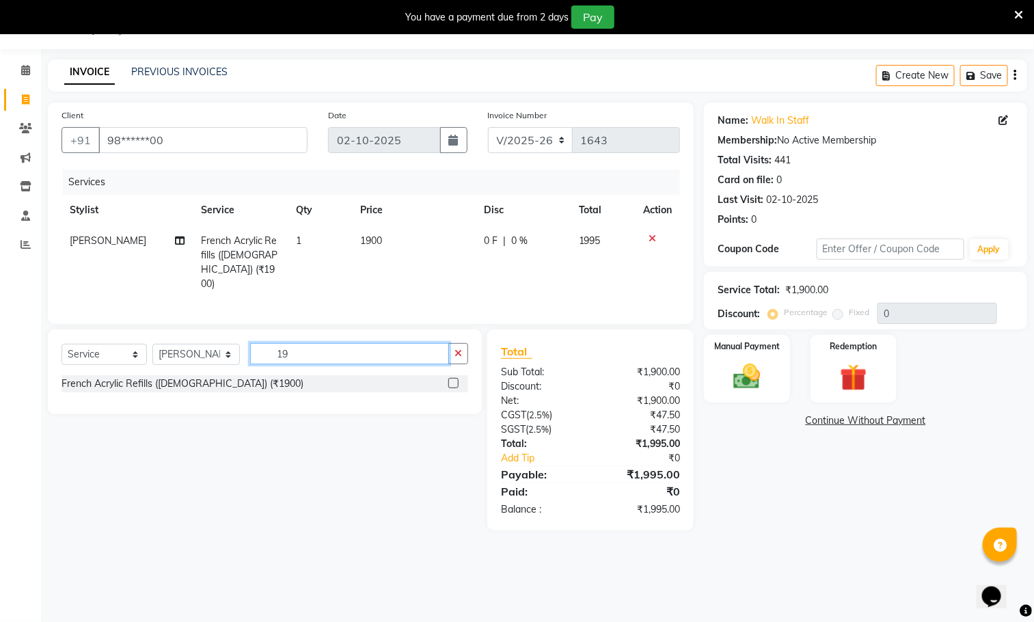
type input "1"
type input "head back"
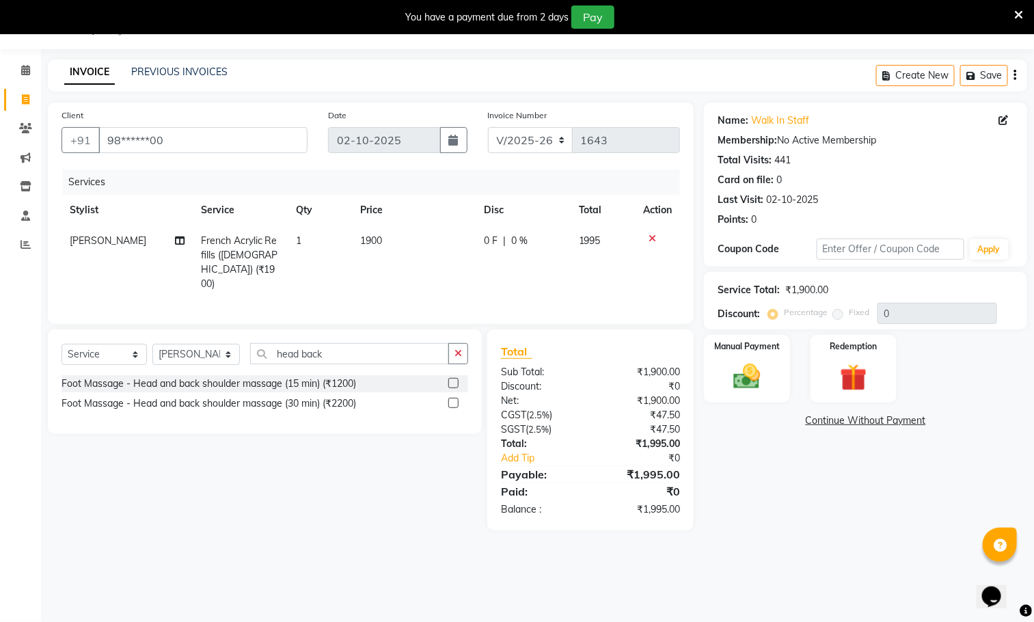
click at [453, 384] on label at bounding box center [453, 383] width 10 height 10
click at [453, 384] on input "checkbox" at bounding box center [452, 383] width 9 height 9
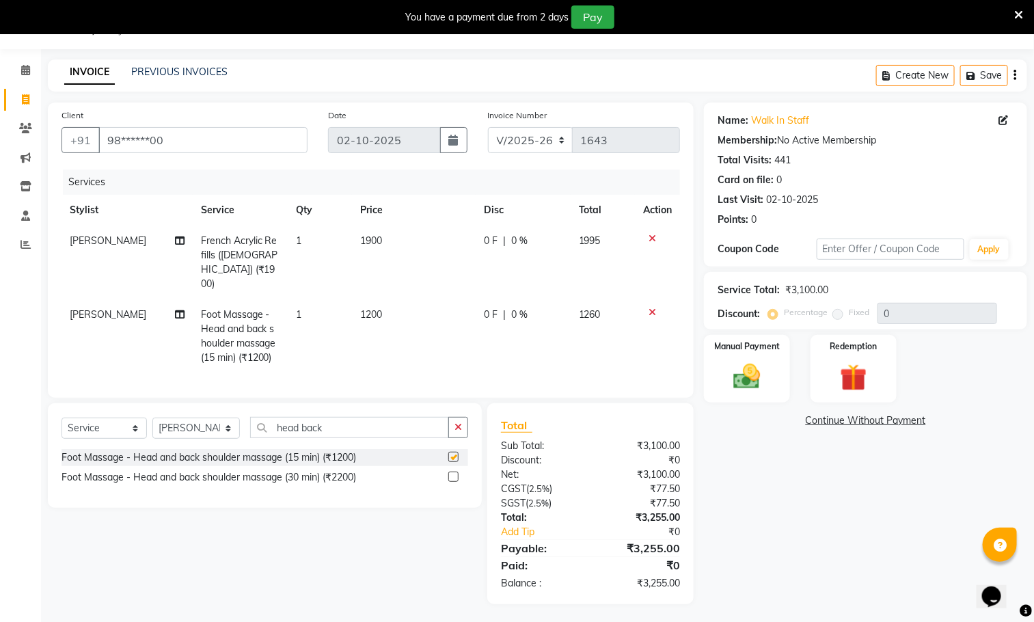
checkbox input "false"
click at [375, 429] on input "head back" at bounding box center [349, 427] width 199 height 21
click at [373, 428] on input "head back" at bounding box center [349, 427] width 199 height 21
click at [379, 428] on input "head back" at bounding box center [349, 427] width 199 height 21
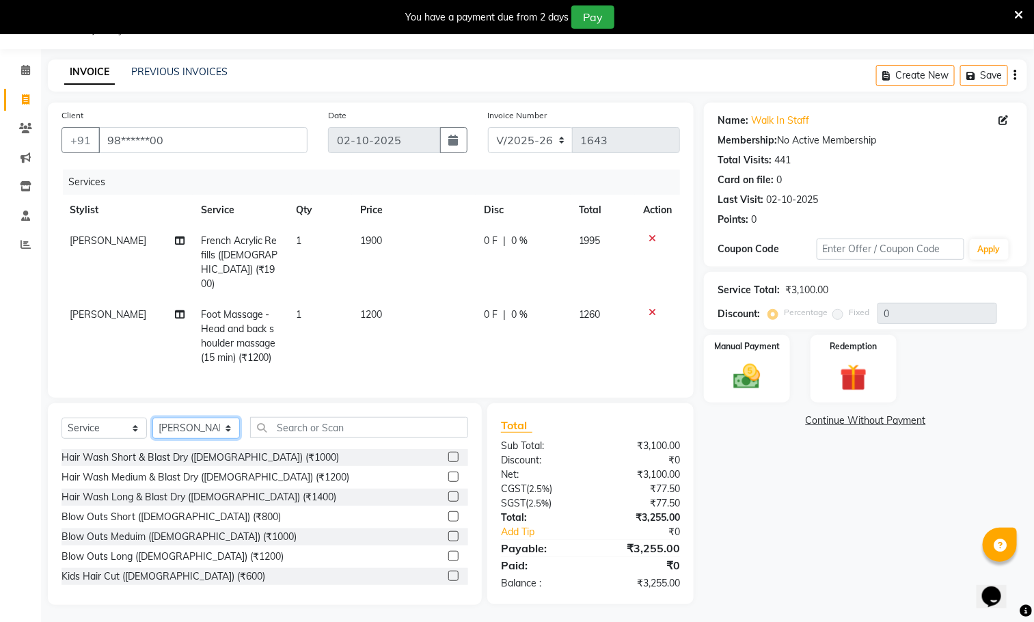
click at [216, 433] on select "Select Stylist Azim Salmani Deena Dilshad Ahmad GRROWWIDE HEENA SHAIKH JAFER SH…" at bounding box center [195, 427] width 87 height 21
select select "39688"
click at [152, 418] on select "Select Stylist Azim Salmani Deena Dilshad Ahmad GRROWWIDE HEENA SHAIKH JAFER SH…" at bounding box center [195, 427] width 87 height 21
click at [339, 428] on input "text" at bounding box center [359, 427] width 218 height 21
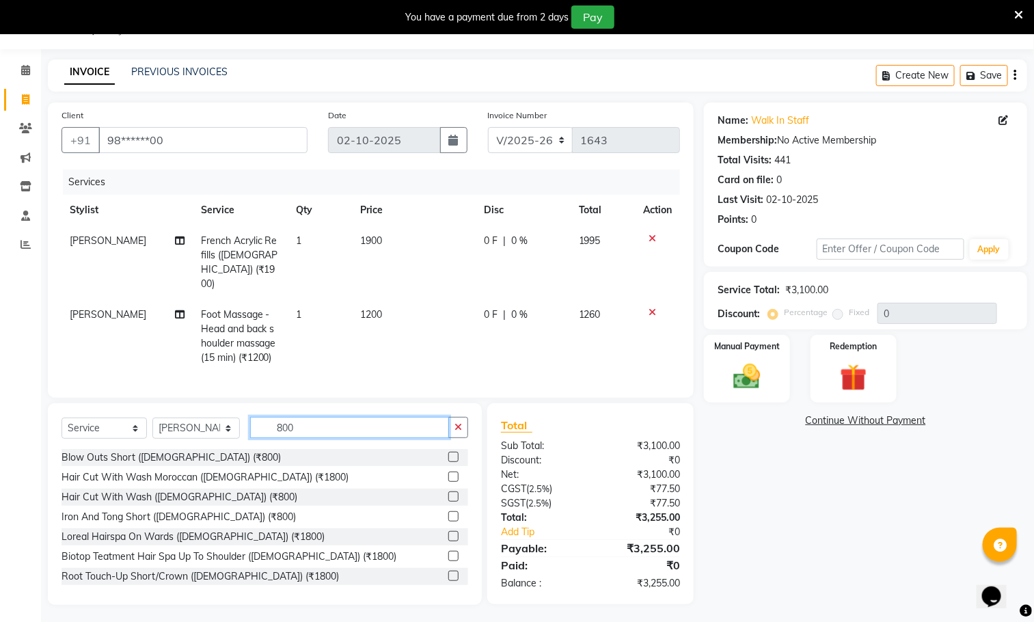
type input "800"
click at [448, 458] on label at bounding box center [453, 457] width 10 height 10
click at [448, 458] on input "checkbox" at bounding box center [452, 457] width 9 height 9
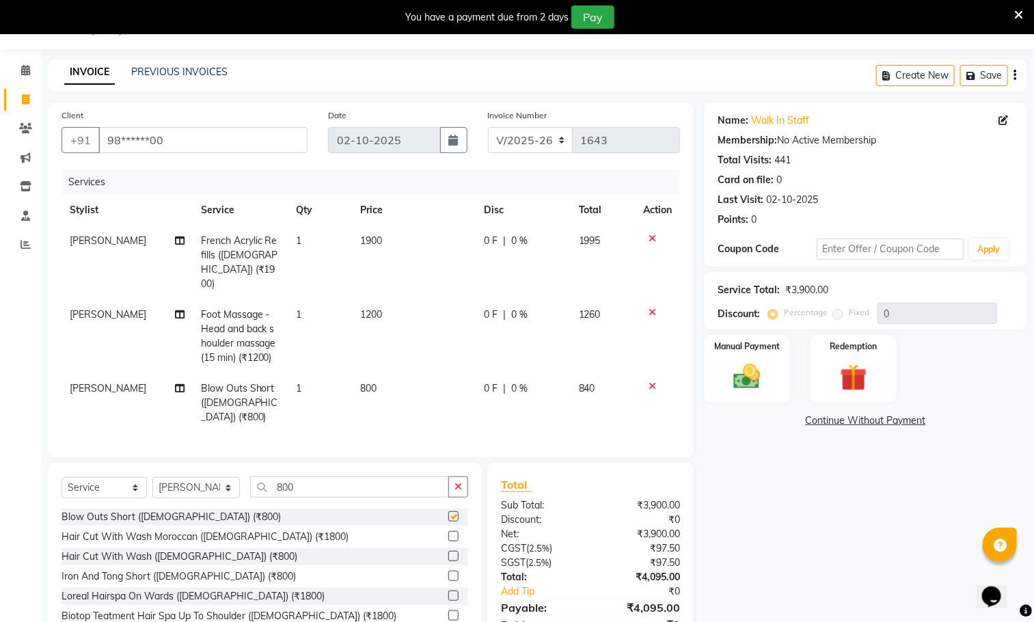
checkbox input "false"
click at [652, 381] on icon at bounding box center [652, 386] width 8 height 10
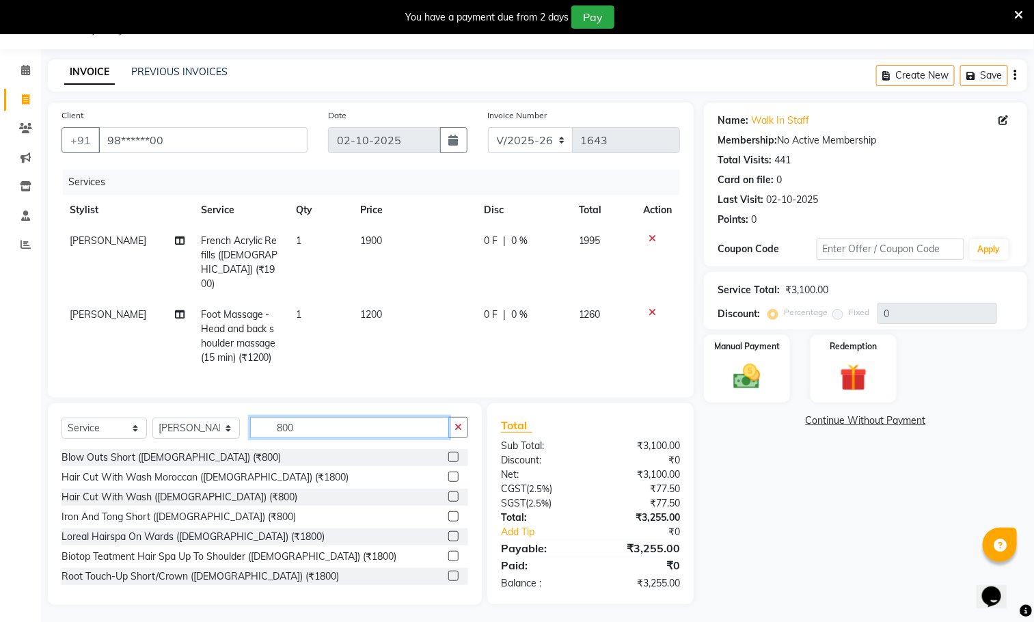
click at [378, 433] on input "800" at bounding box center [349, 427] width 199 height 21
click at [382, 433] on input "800" at bounding box center [349, 427] width 199 height 21
click at [383, 429] on input "800" at bounding box center [349, 427] width 199 height 21
type input "900"
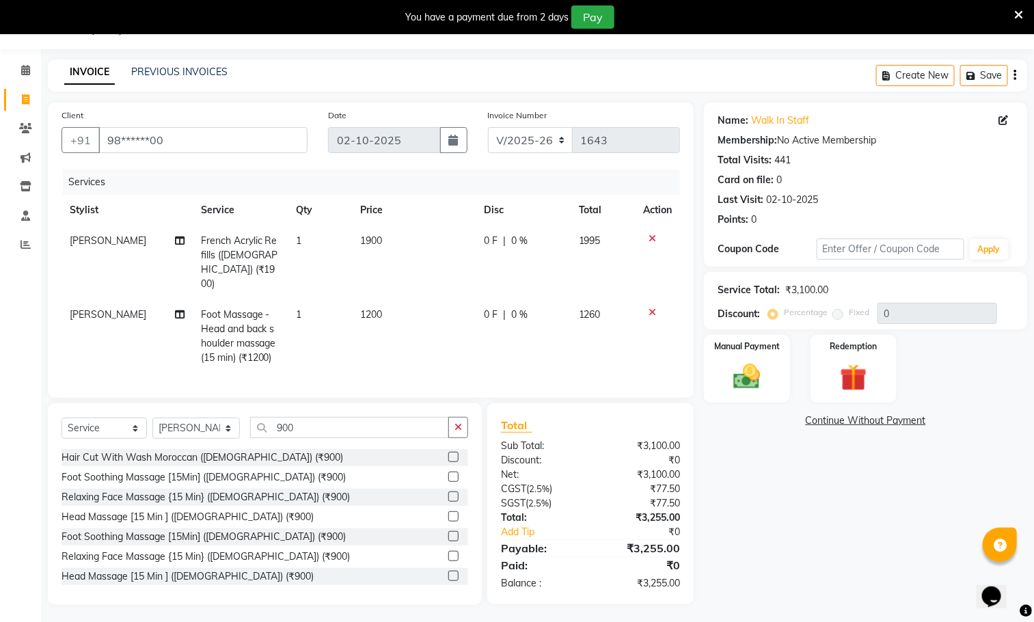
click at [448, 458] on label at bounding box center [453, 457] width 10 height 10
click at [448, 458] on input "checkbox" at bounding box center [452, 457] width 9 height 9
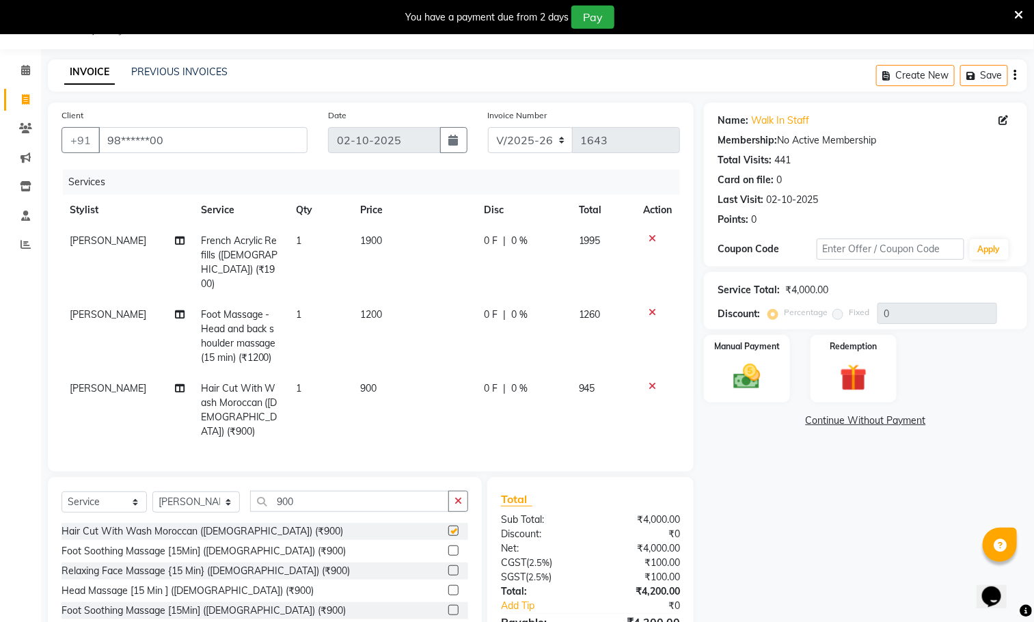
checkbox input "false"
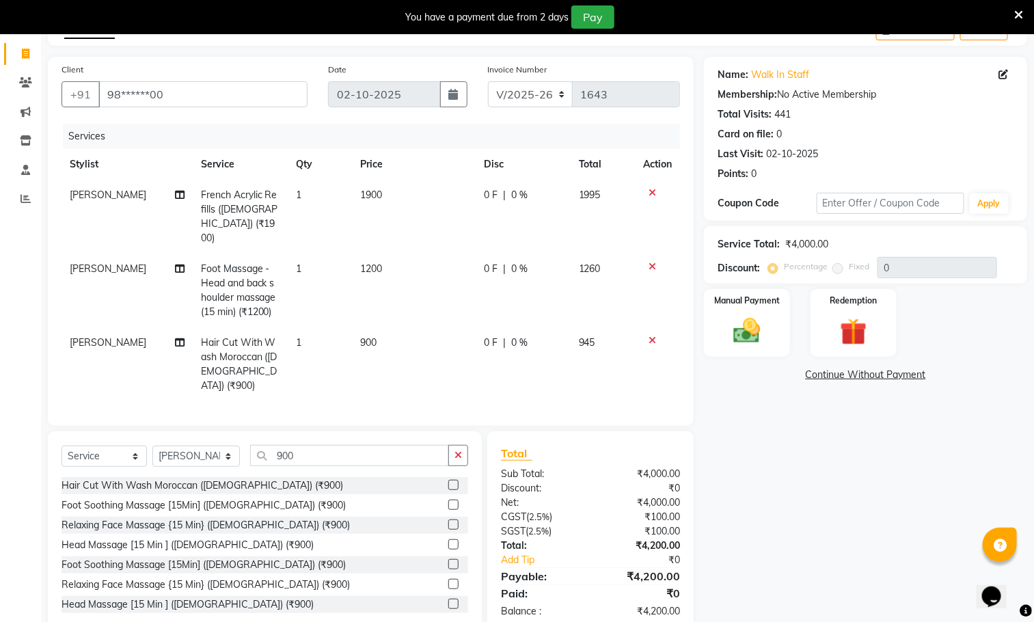
scroll to position [92, 0]
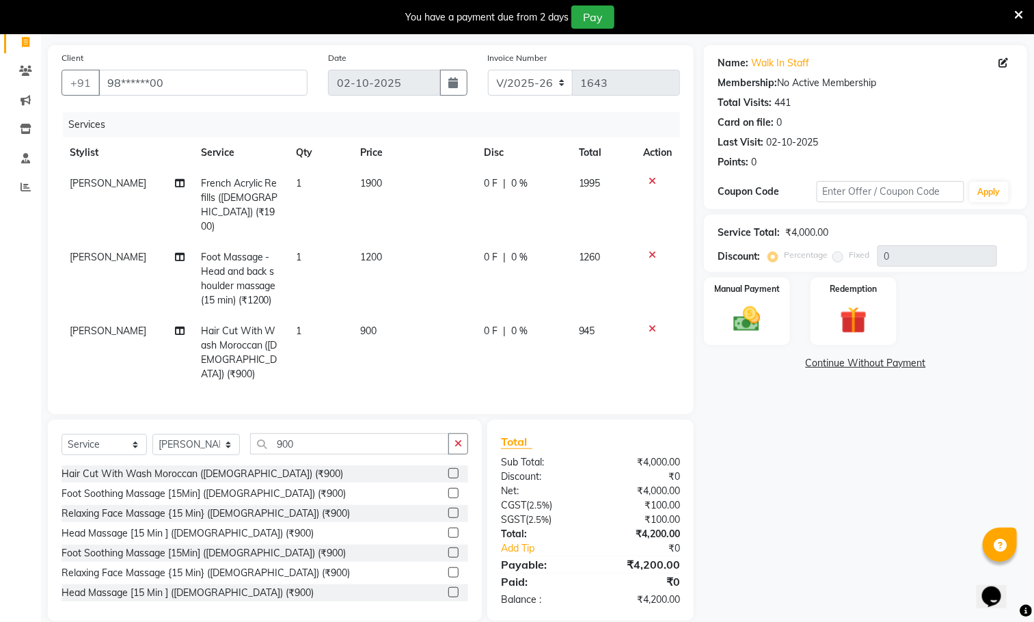
click at [635, 327] on td at bounding box center [657, 353] width 45 height 74
click at [650, 181] on icon at bounding box center [652, 181] width 8 height 10
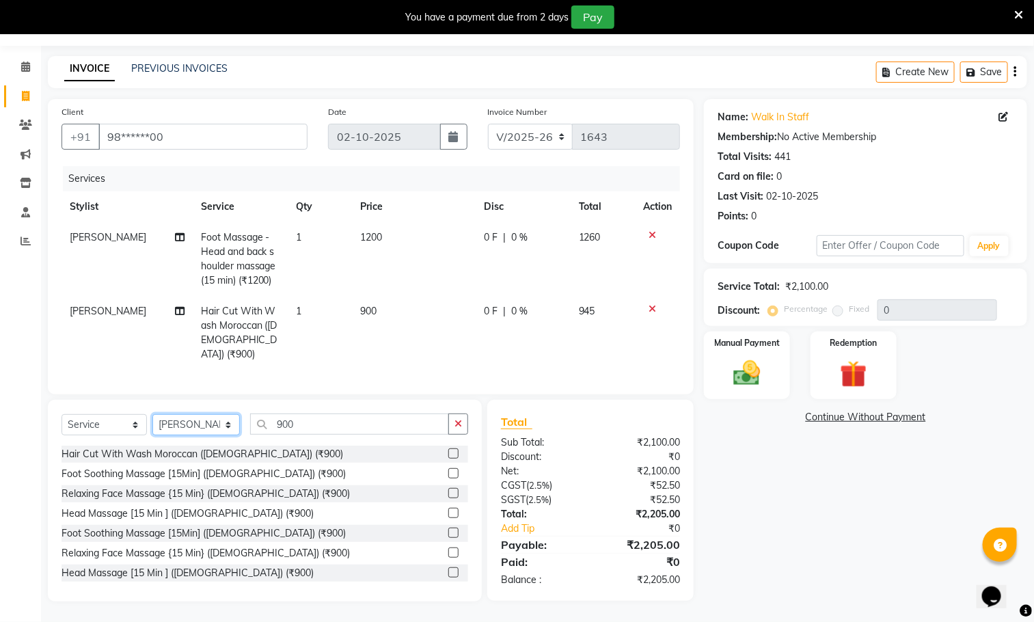
click at [228, 421] on select "Select Stylist Azim Salmani Deena Dilshad Ahmad GRROWWIDE HEENA SHAIKH JAFER SH…" at bounding box center [195, 424] width 87 height 21
select select "39683"
click at [152, 414] on select "Select Stylist Azim Salmani Deena Dilshad Ahmad GRROWWIDE HEENA SHAIKH JAFER SH…" at bounding box center [195, 424] width 87 height 21
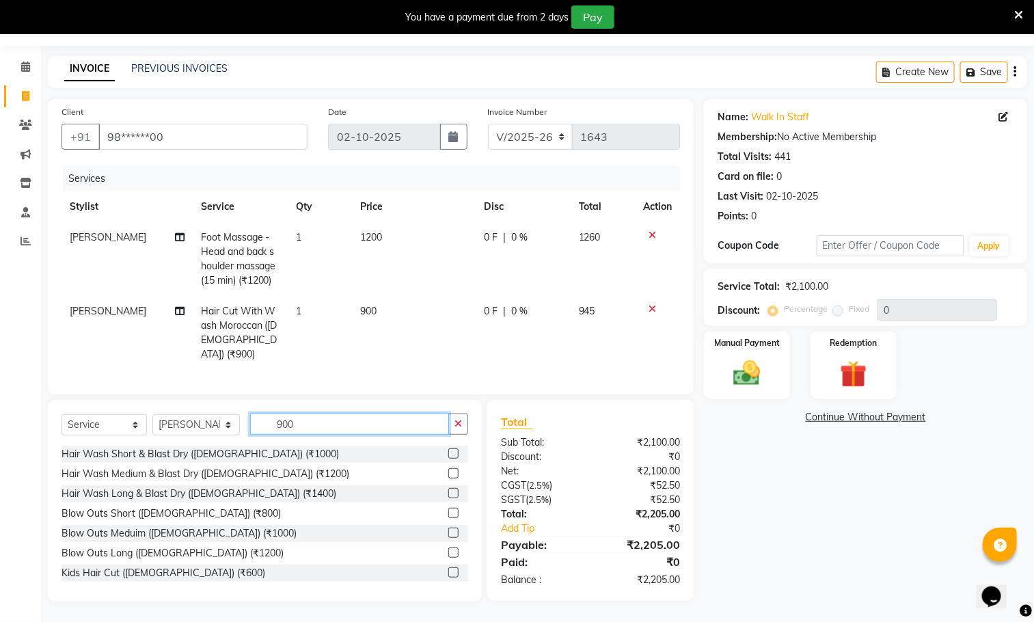
click at [336, 423] on input "900" at bounding box center [349, 423] width 199 height 21
click at [348, 427] on input "900" at bounding box center [349, 423] width 199 height 21
type input "9"
type input "2000"
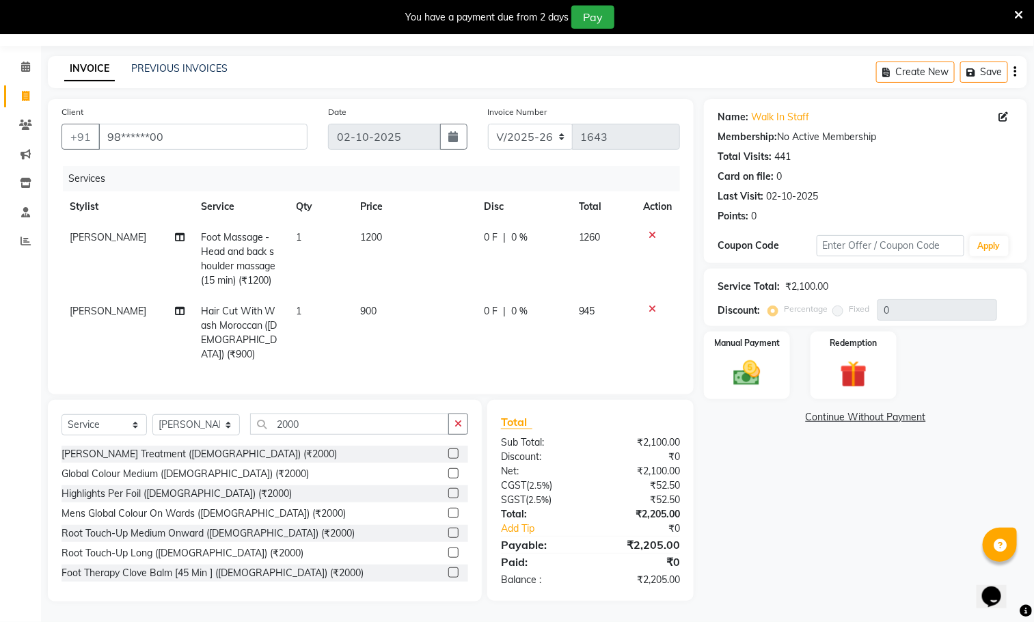
click at [448, 453] on label at bounding box center [453, 453] width 10 height 10
click at [448, 453] on input "checkbox" at bounding box center [452, 454] width 9 height 9
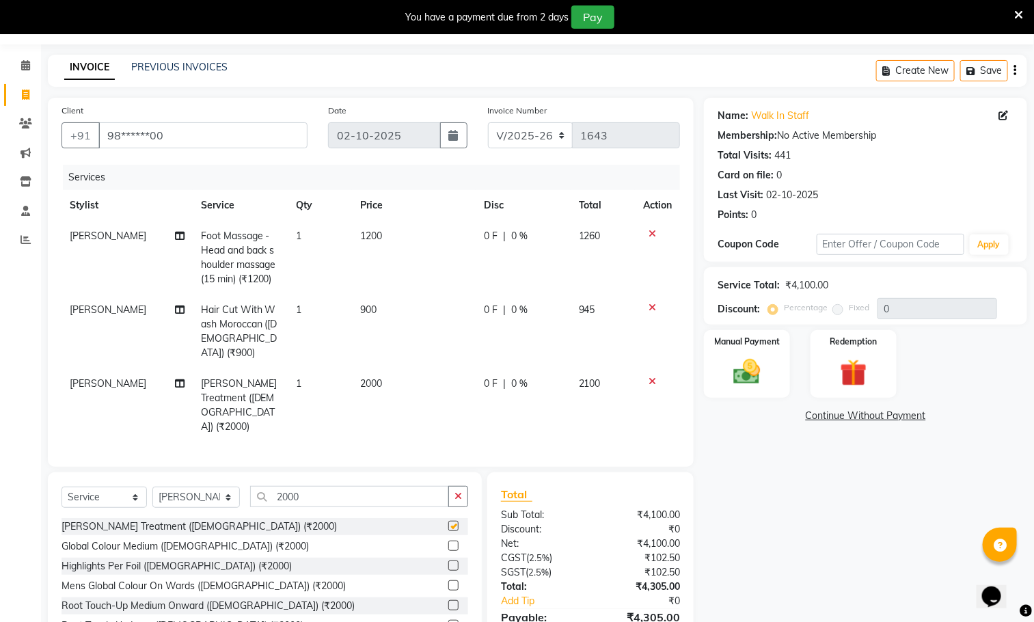
checkbox input "false"
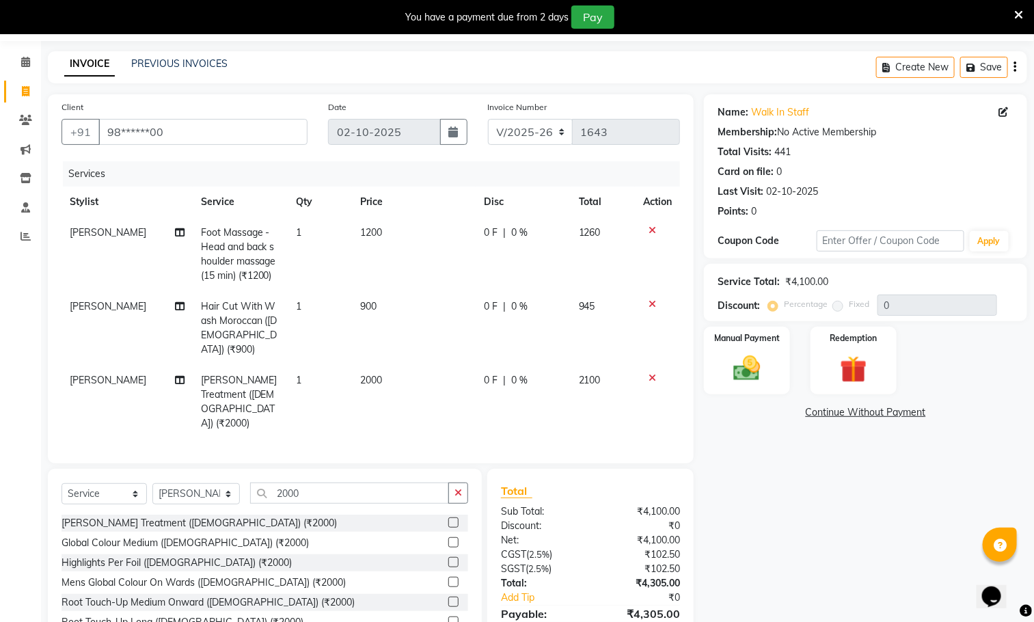
scroll to position [99, 0]
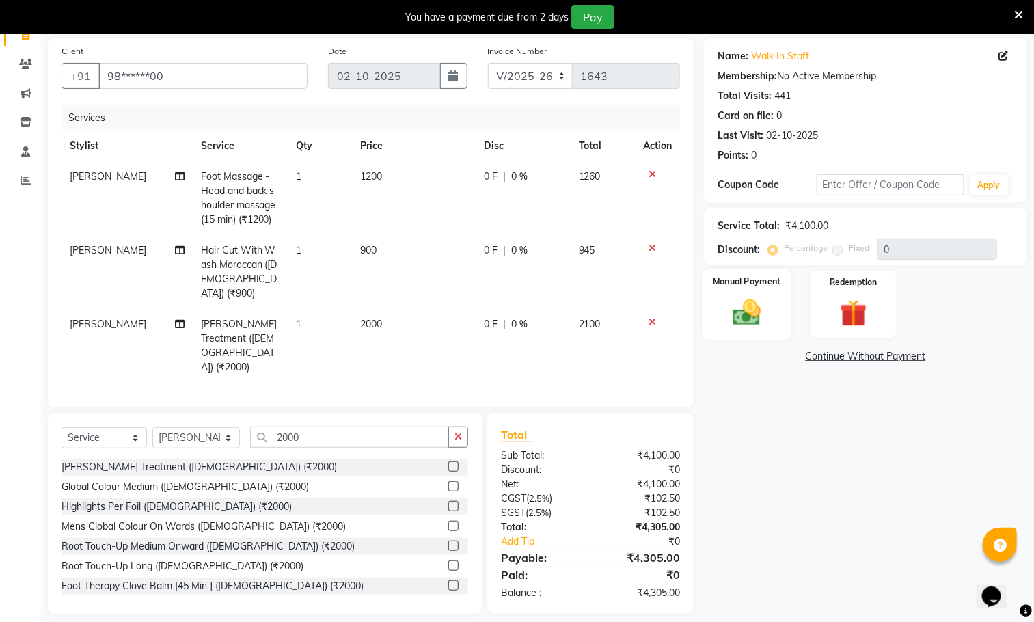
click at [737, 316] on img at bounding box center [747, 313] width 46 height 32
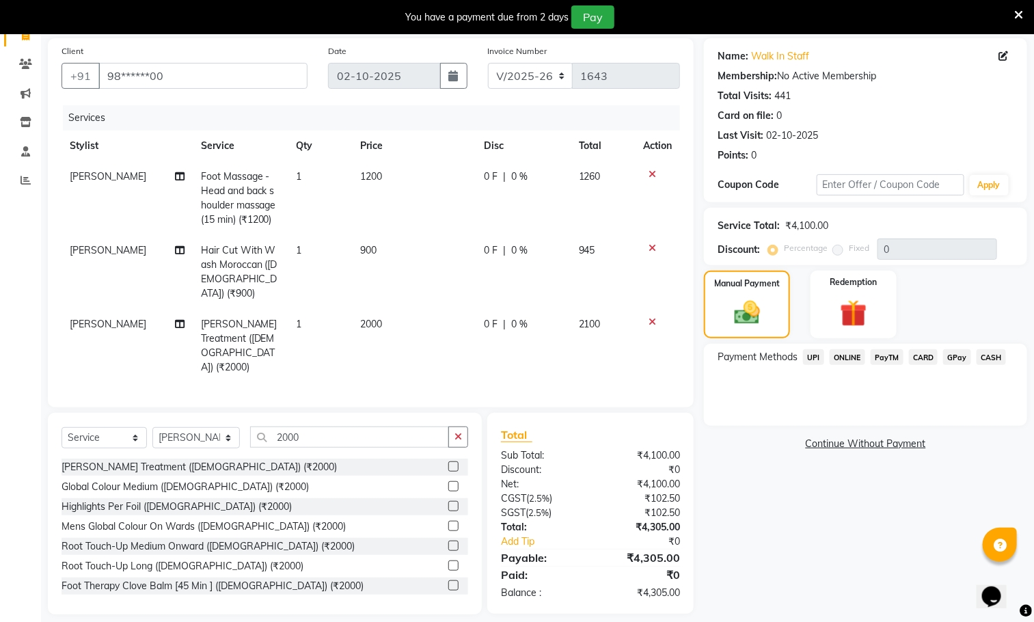
click at [984, 353] on span "CASH" at bounding box center [990, 357] width 29 height 16
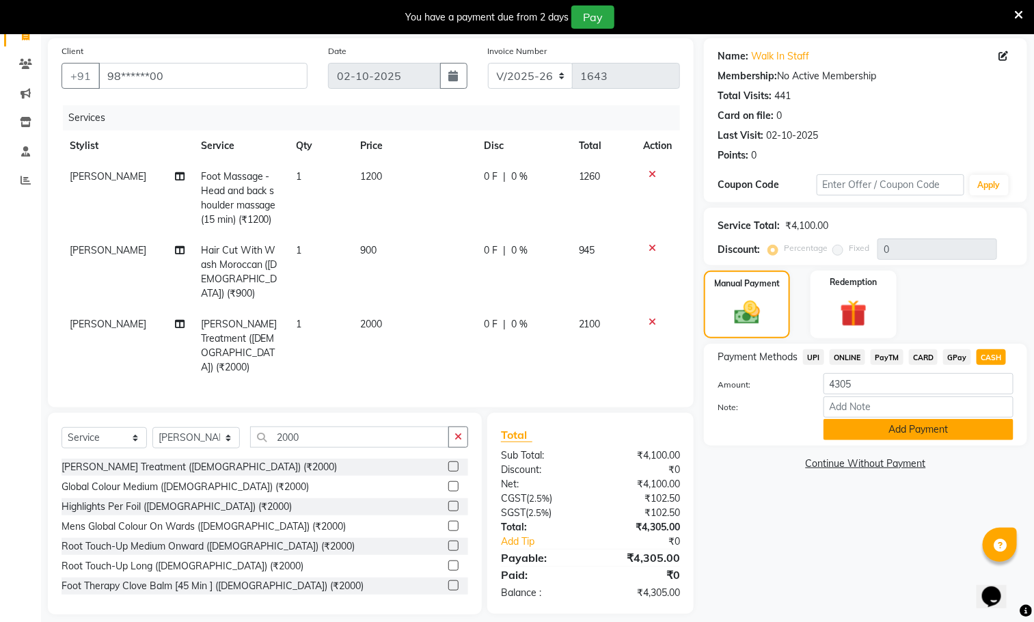
click at [929, 435] on button "Add Payment" at bounding box center [918, 429] width 190 height 21
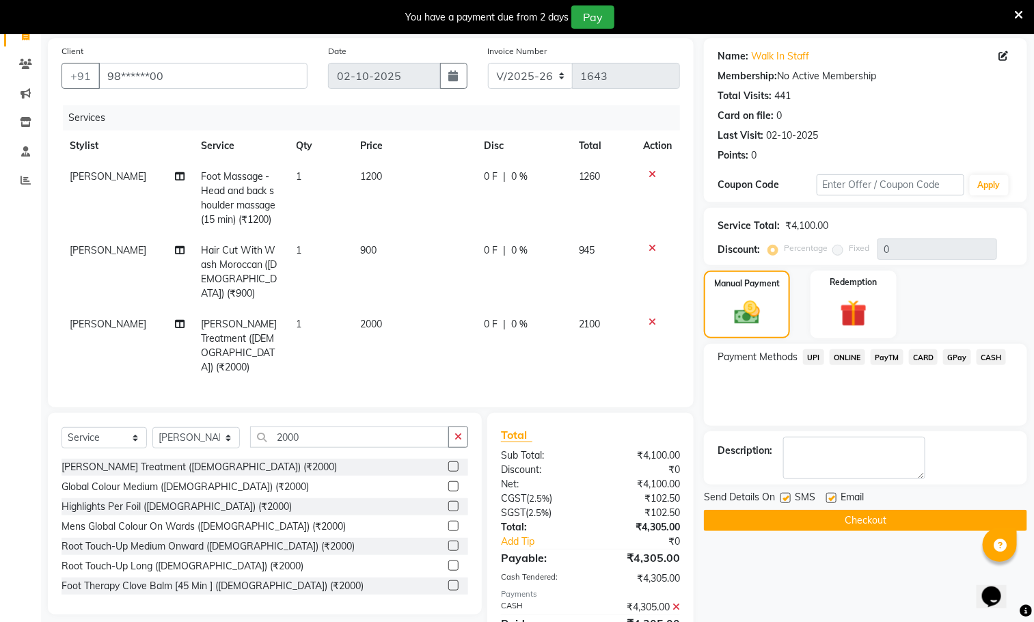
click at [900, 527] on button "Checkout" at bounding box center [865, 520] width 323 height 21
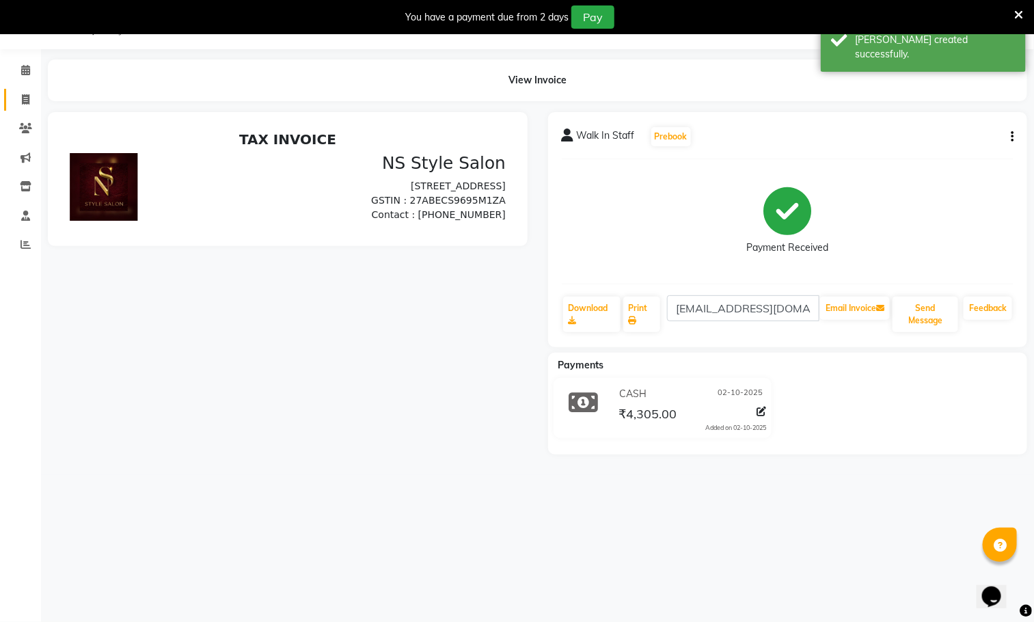
click at [25, 98] on icon at bounding box center [26, 99] width 8 height 10
select select "service"
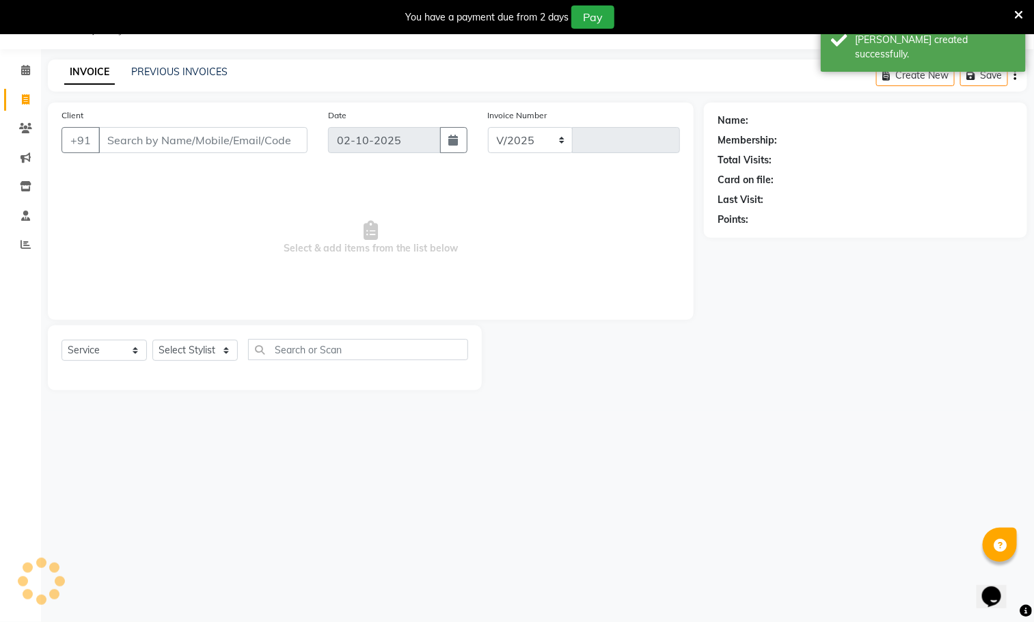
select select "5659"
type input "1644"
click at [191, 74] on link "PREVIOUS INVOICES" at bounding box center [179, 72] width 96 height 12
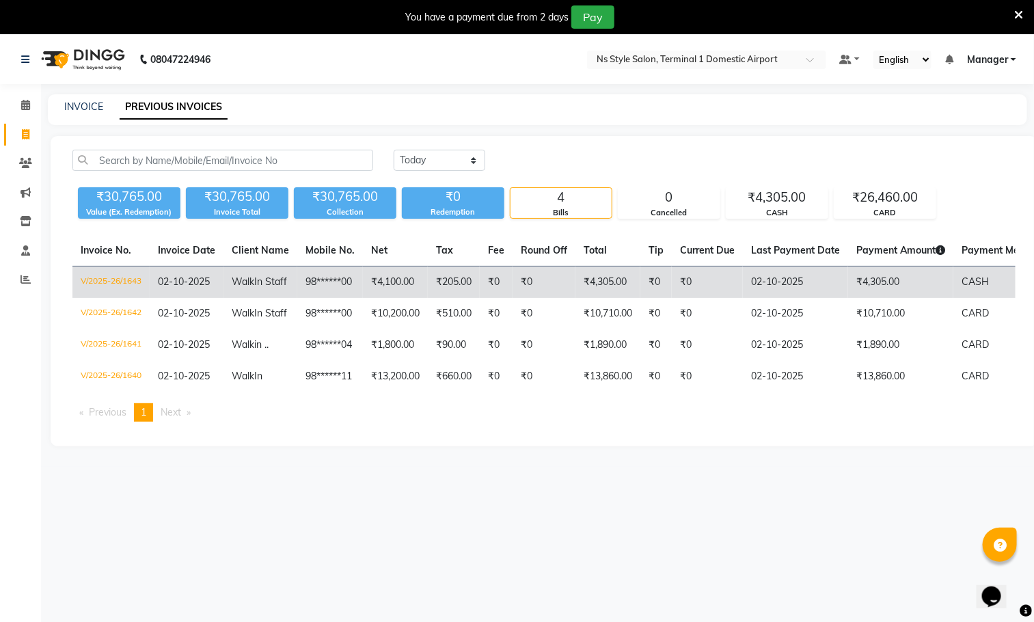
click at [465, 275] on td "₹205.00" at bounding box center [454, 282] width 52 height 32
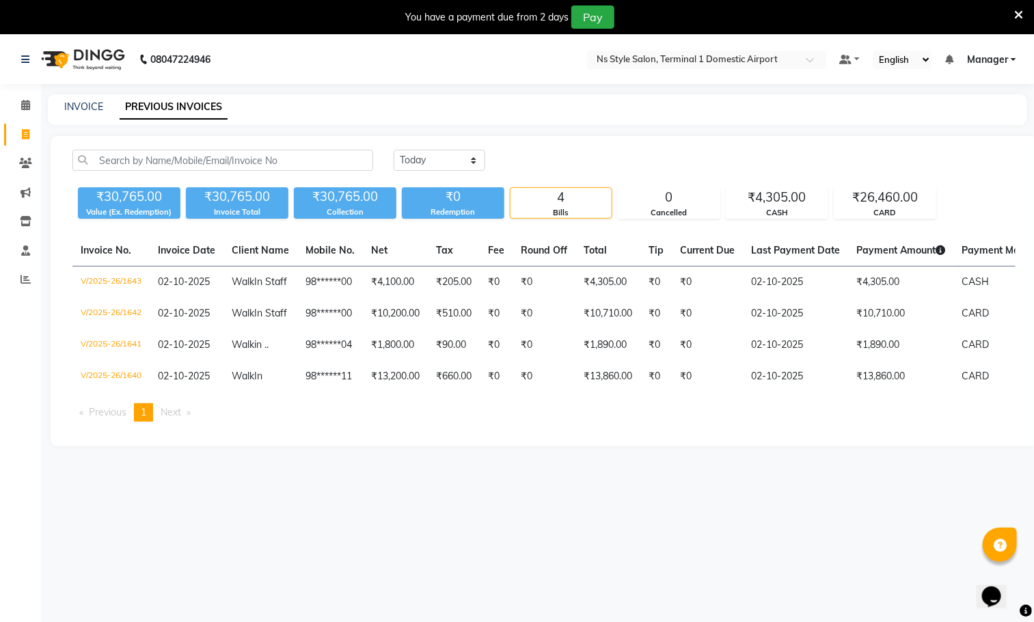
click at [94, 72] on img at bounding box center [82, 59] width 94 height 38
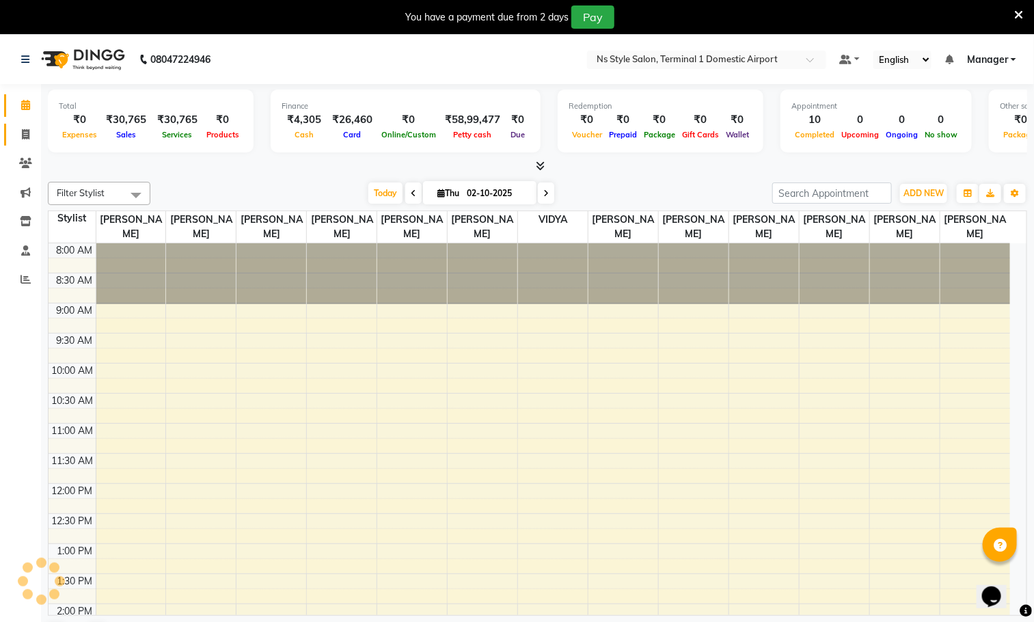
click at [27, 134] on icon at bounding box center [26, 134] width 8 height 10
select select "service"
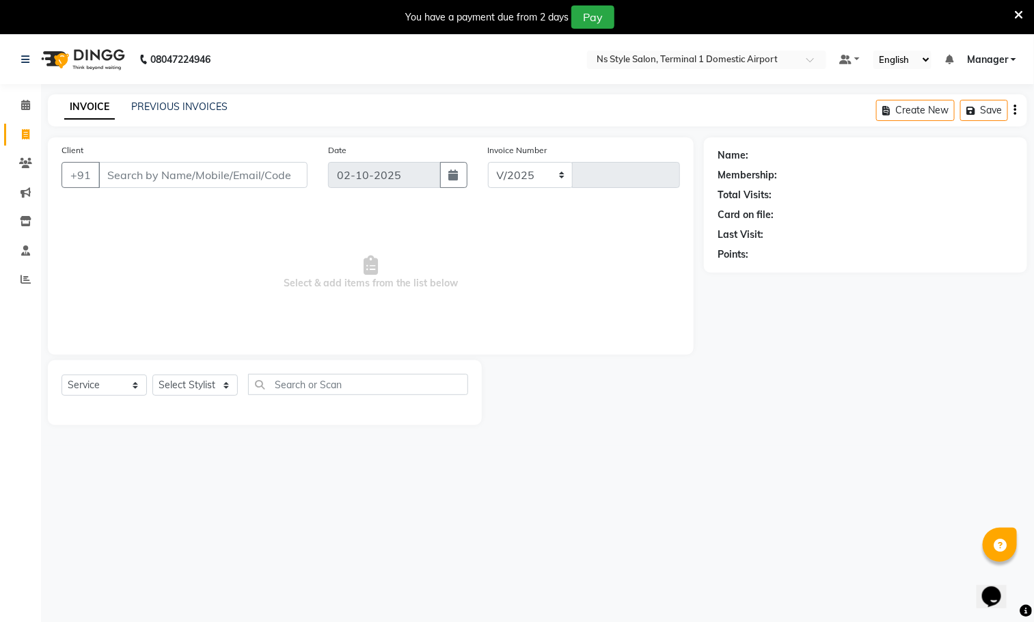
select select "5659"
type input "1644"
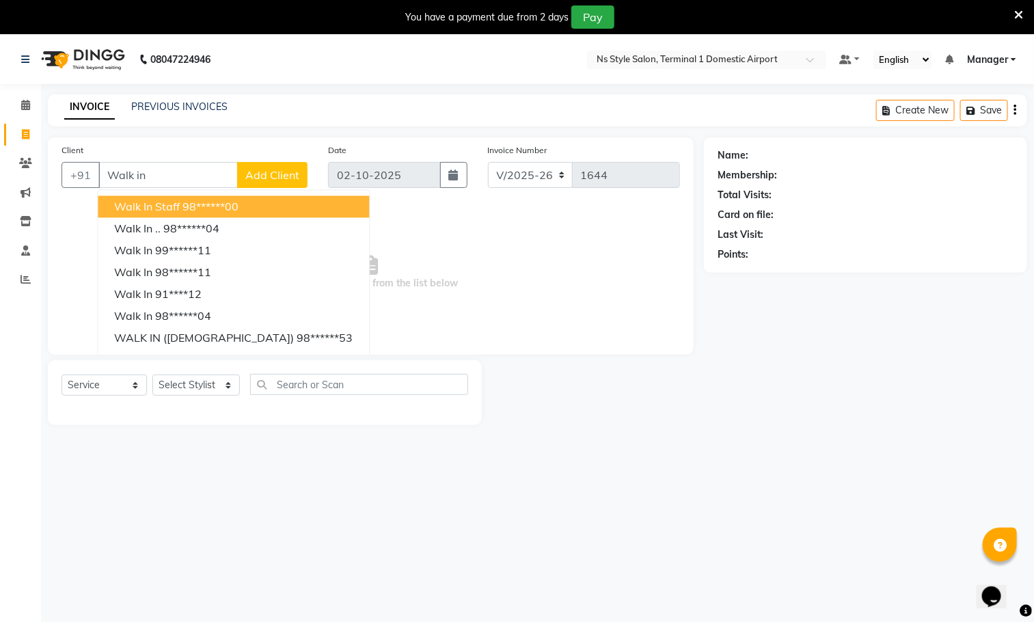
click at [226, 206] on ngb-highlight "98******00" at bounding box center [211, 207] width 56 height 14
type input "98******00"
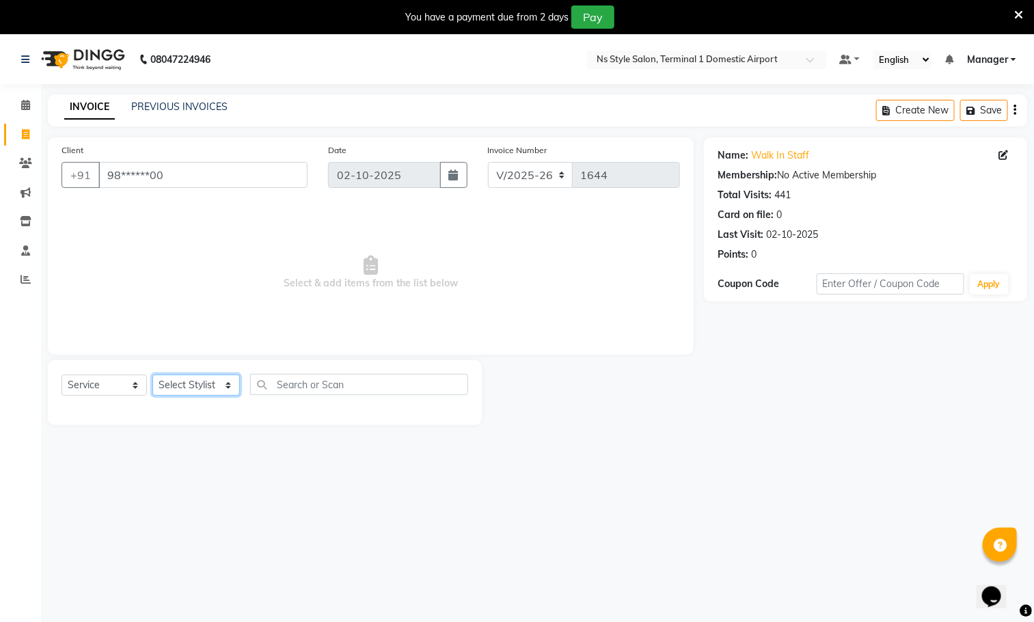
click at [195, 392] on select "Select Stylist Azim Salmani Deena Dilshad Ahmad GRROWWIDE HEENA SHAIKH JAFER SH…" at bounding box center [195, 384] width 87 height 21
select select "39688"
click at [152, 374] on select "Select Stylist Azim Salmani Deena Dilshad Ahmad GRROWWIDE HEENA SHAIKH JAFER SH…" at bounding box center [195, 384] width 87 height 21
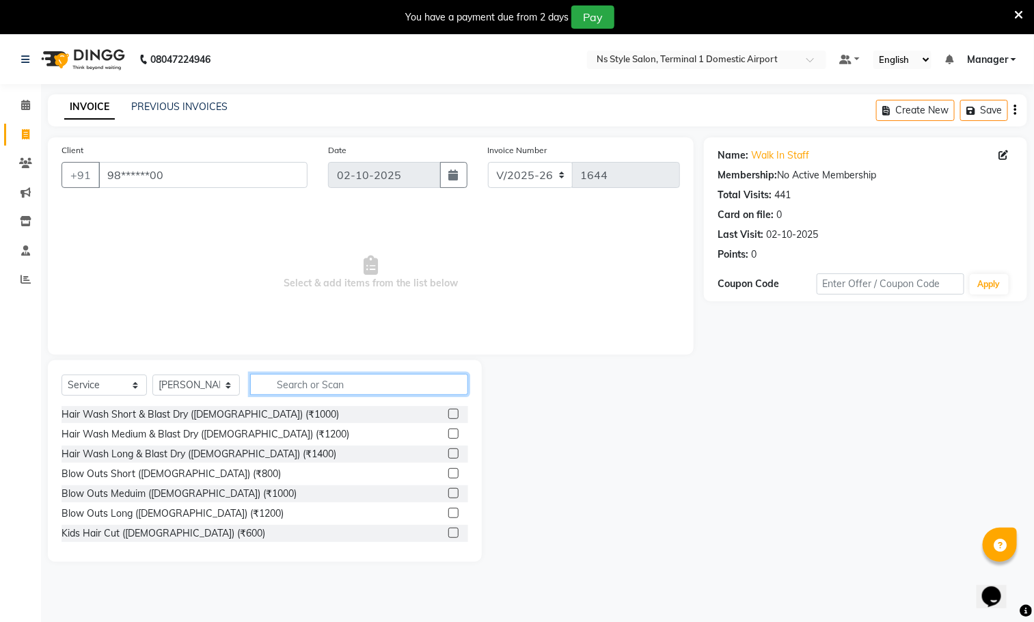
click at [320, 385] on input "text" at bounding box center [359, 384] width 218 height 21
type input "900"
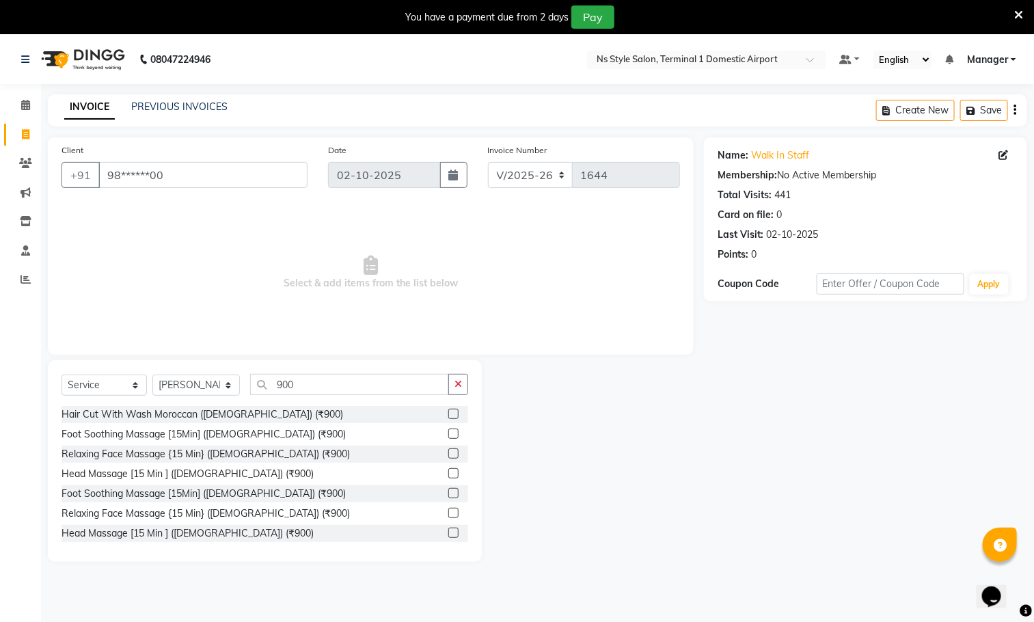
click at [448, 414] on label at bounding box center [453, 414] width 10 height 10
click at [448, 414] on input "checkbox" at bounding box center [452, 414] width 9 height 9
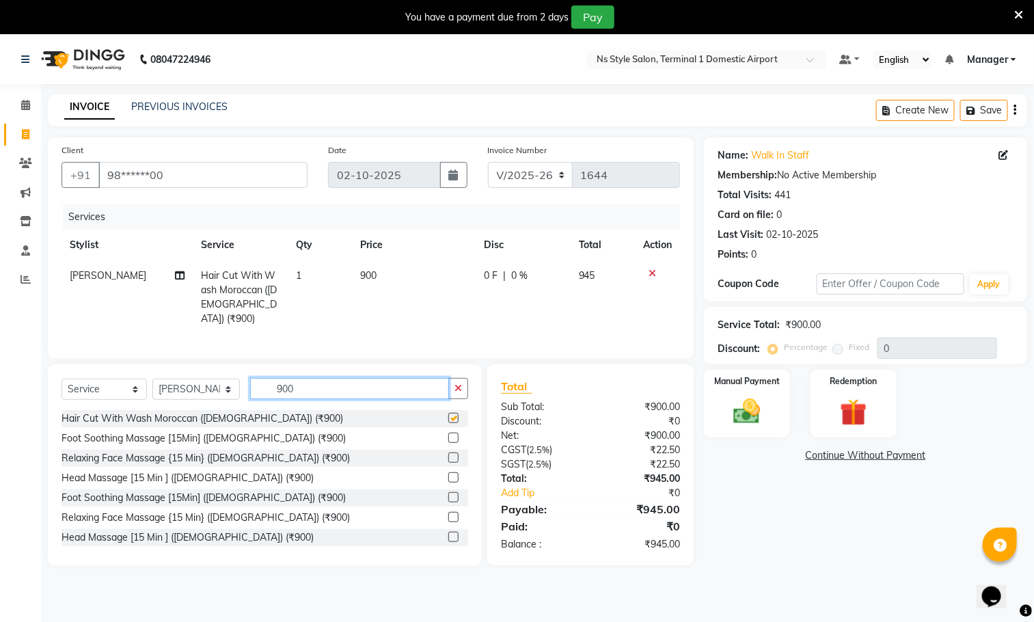
click at [345, 386] on input "900" at bounding box center [349, 388] width 199 height 21
checkbox input "false"
click at [340, 384] on input "900" at bounding box center [349, 388] width 199 height 21
type input "9"
type input "2"
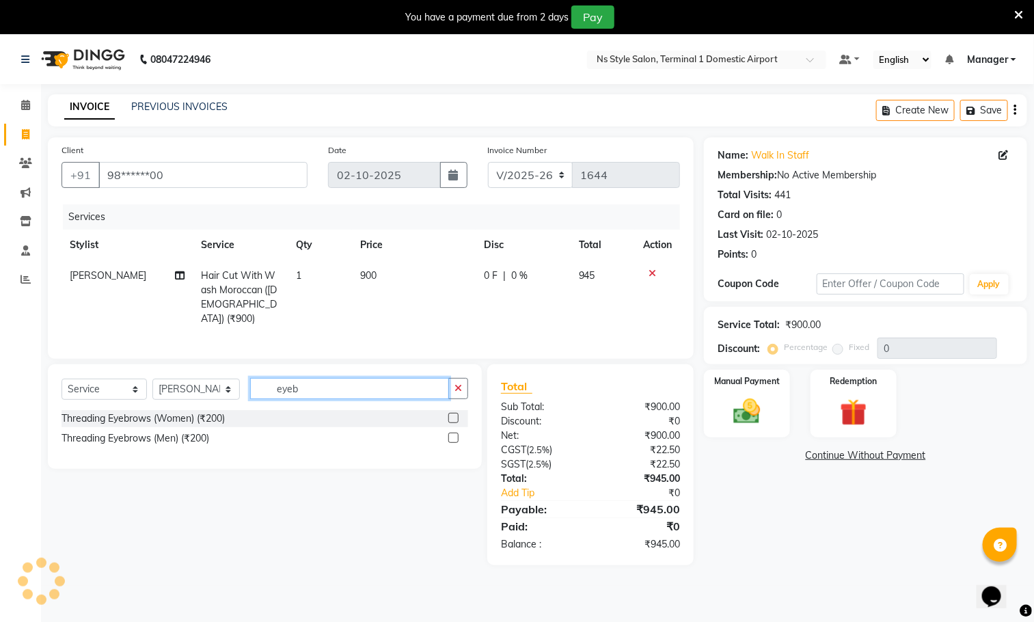
type input "eyeb"
click at [453, 419] on label at bounding box center [453, 418] width 10 height 10
click at [453, 419] on input "checkbox" at bounding box center [452, 418] width 9 height 9
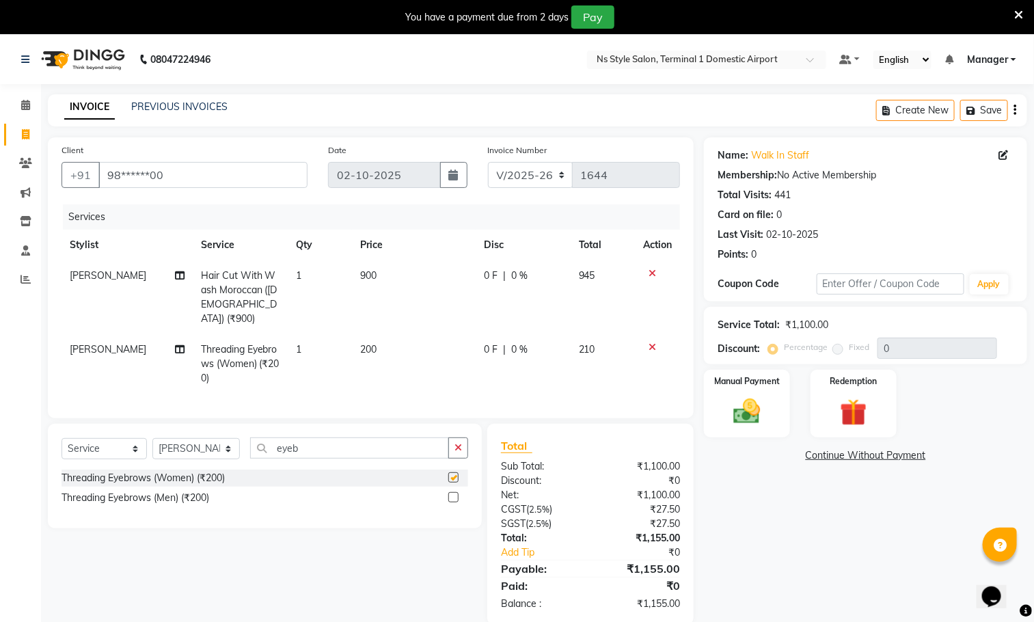
checkbox input "false"
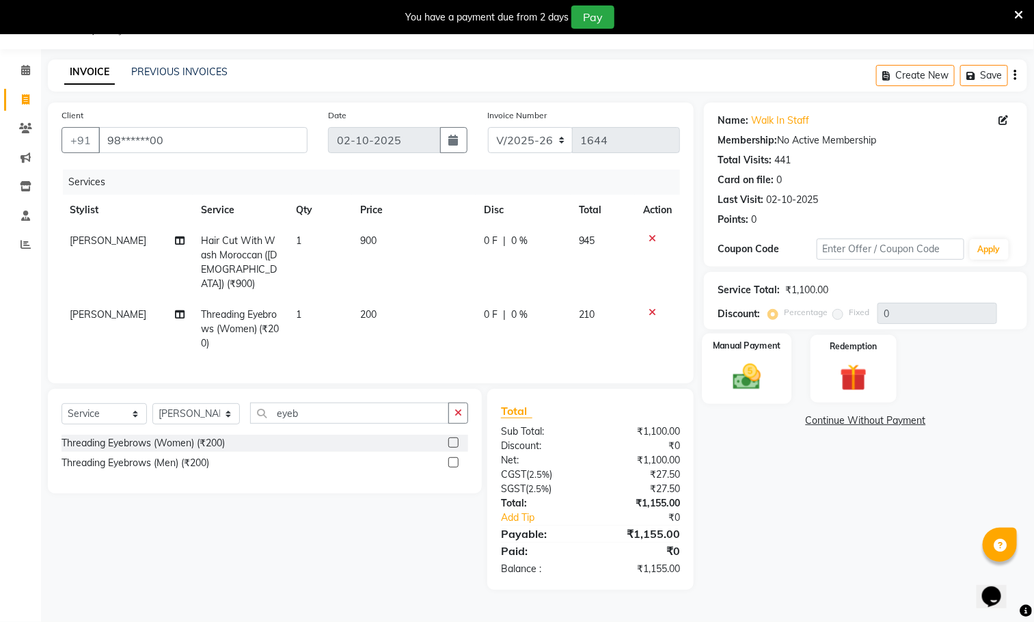
click at [754, 373] on img at bounding box center [747, 377] width 46 height 32
click at [919, 422] on span "CARD" at bounding box center [923, 421] width 29 height 16
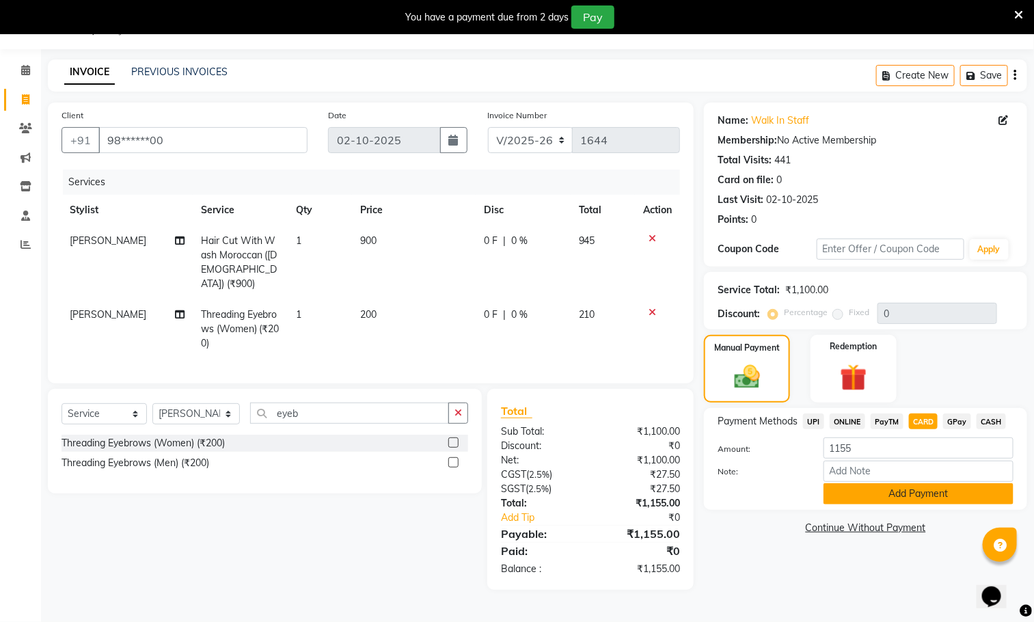
click at [939, 489] on button "Add Payment" at bounding box center [918, 493] width 190 height 21
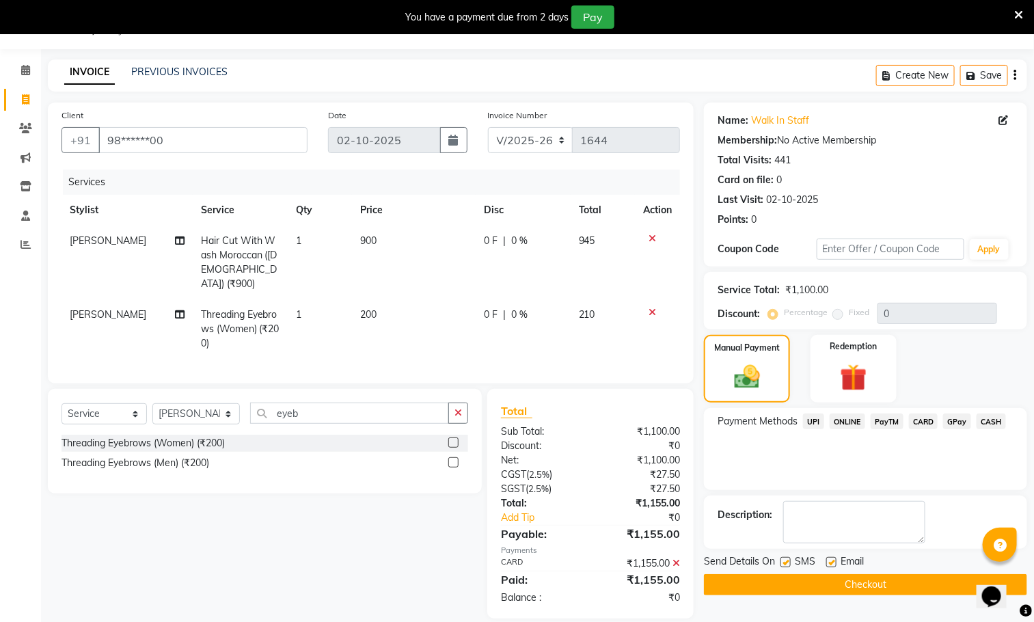
click at [898, 575] on button "Checkout" at bounding box center [865, 584] width 323 height 21
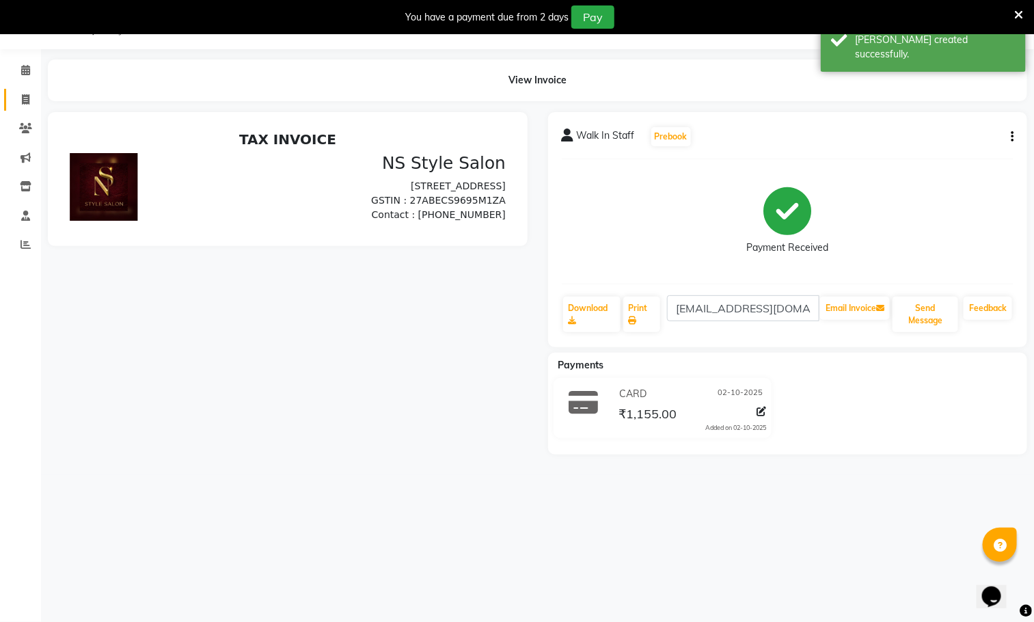
click at [29, 98] on icon at bounding box center [26, 99] width 8 height 10
select select "service"
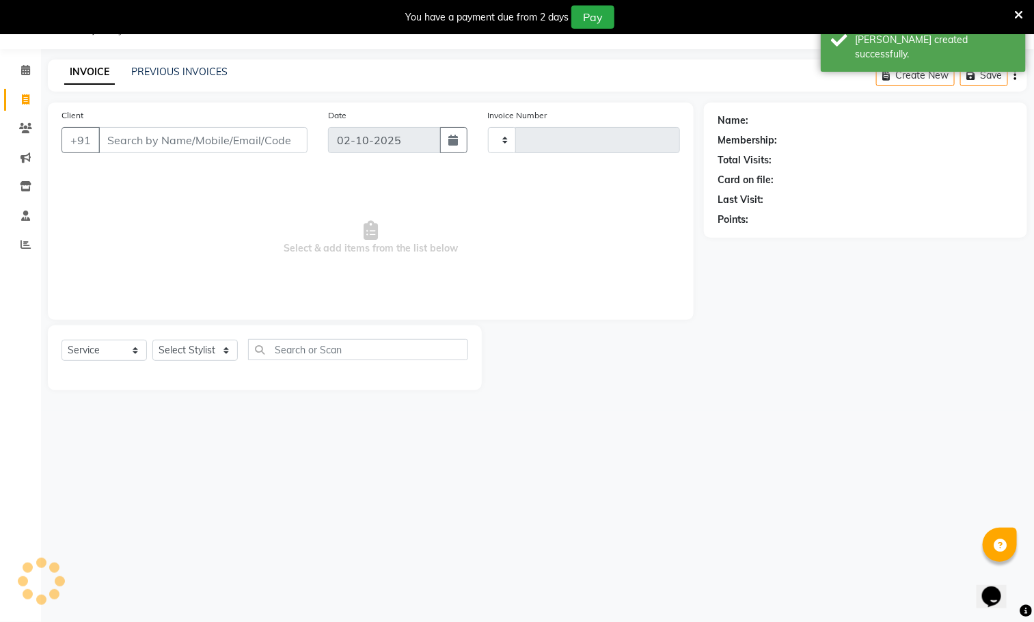
type input "1645"
select select "5659"
click at [213, 70] on link "PREVIOUS INVOICES" at bounding box center [179, 72] width 96 height 12
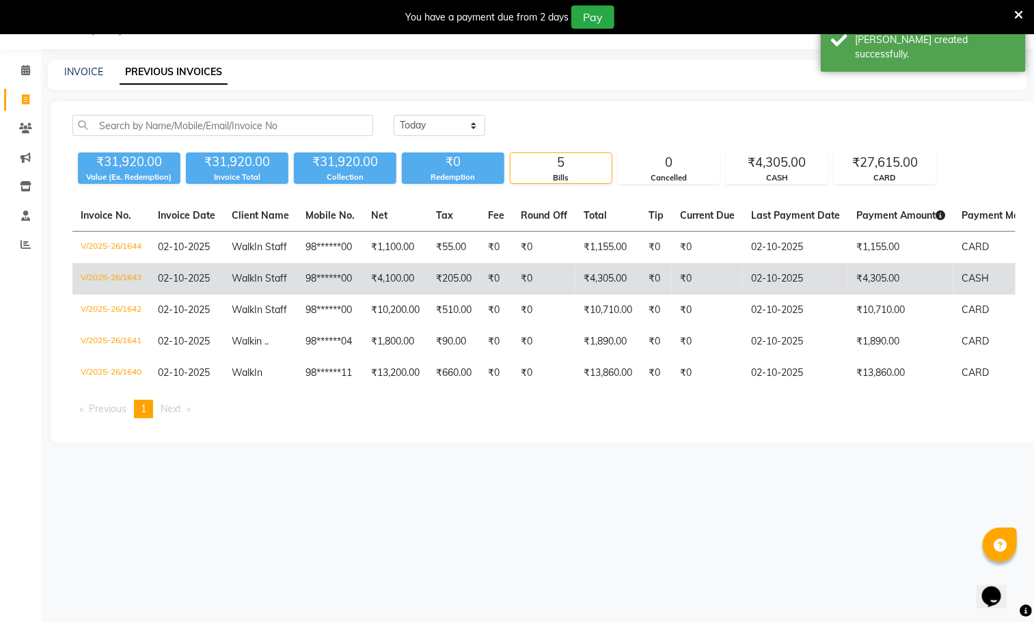
click at [484, 277] on td "₹0" at bounding box center [496, 278] width 33 height 31
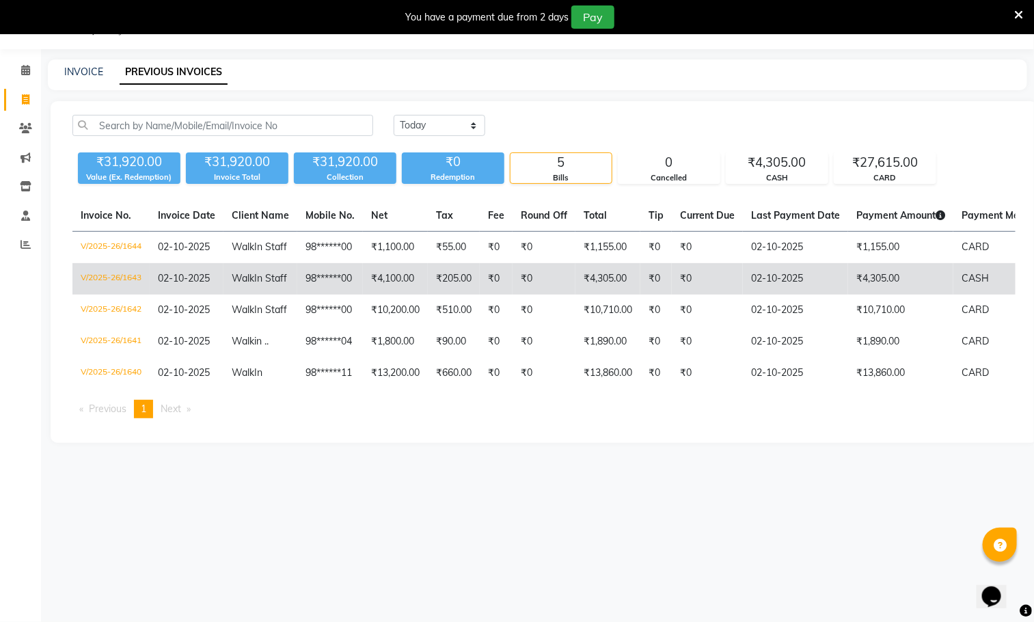
click at [517, 275] on td "₹0" at bounding box center [543, 278] width 63 height 31
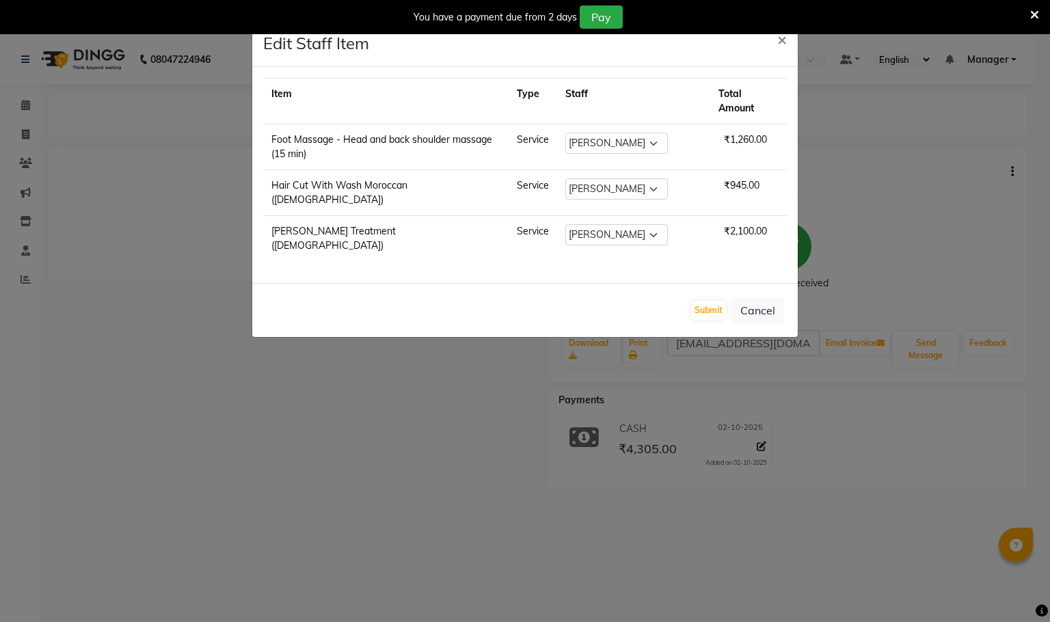
select select "39681"
select select "39688"
select select "39683"
click at [771, 297] on button "Cancel" at bounding box center [757, 310] width 53 height 26
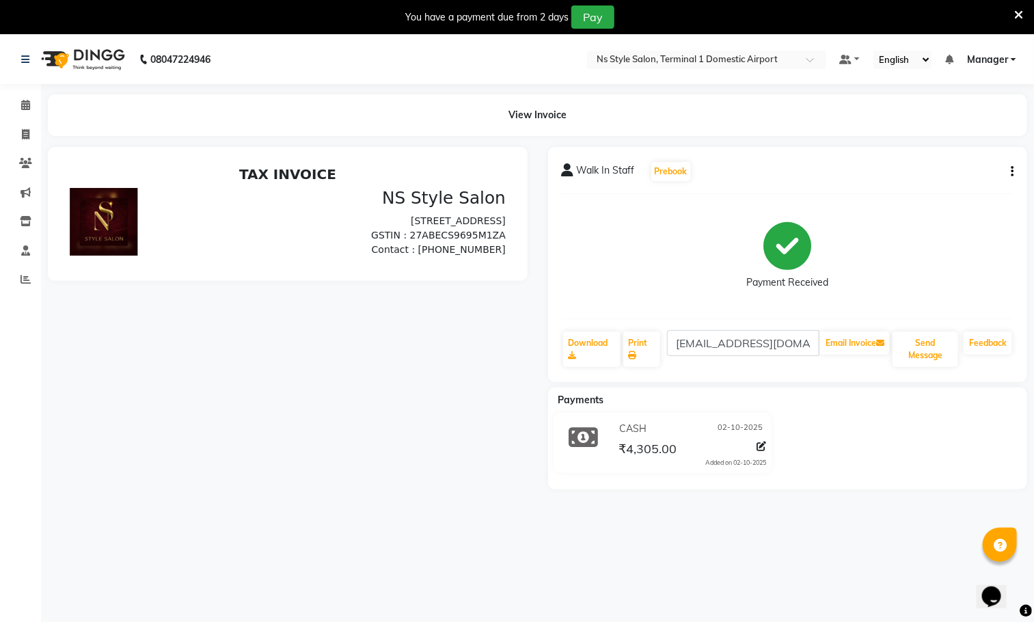
click at [1009, 169] on button "button" at bounding box center [1009, 172] width 8 height 14
click at [958, 162] on div "Split Service Amount" at bounding box center [944, 162] width 94 height 17
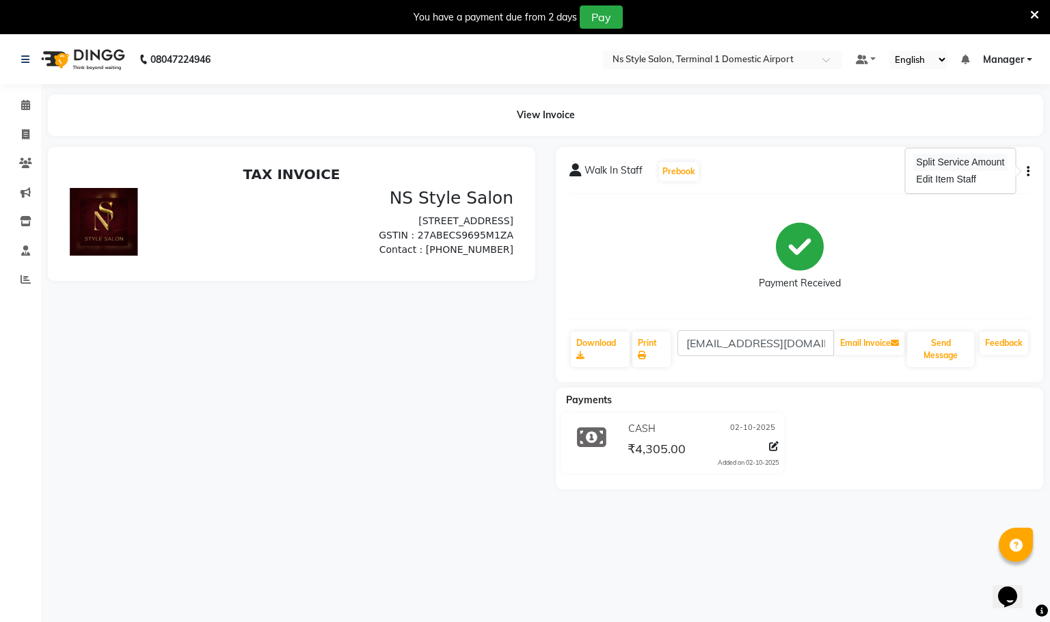
select select "39681"
select select "39688"
select select "39683"
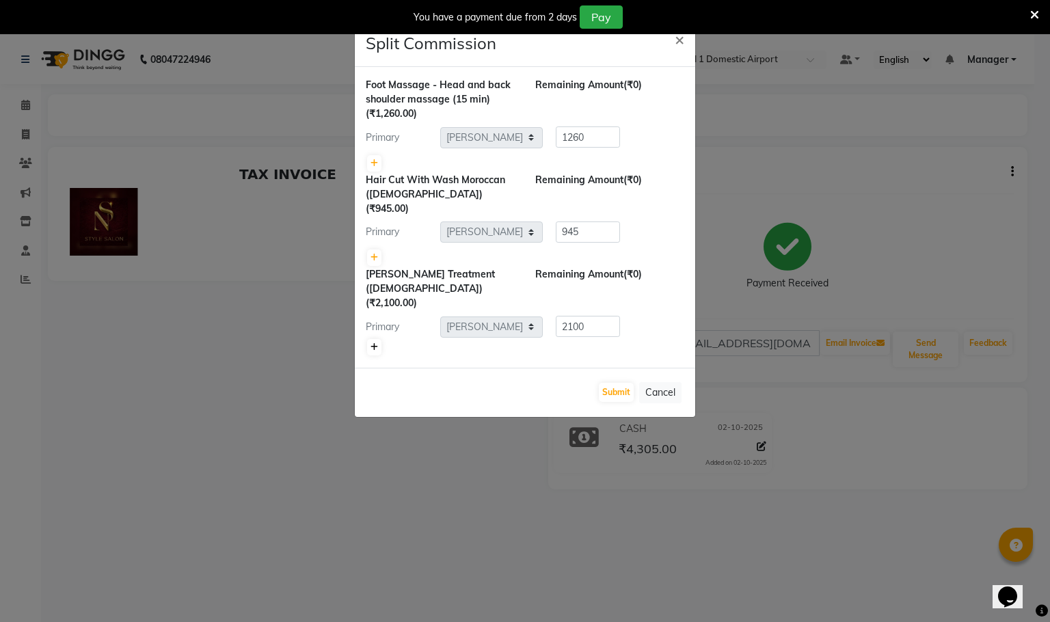
click at [377, 343] on icon at bounding box center [374, 347] width 8 height 8
type input "1050"
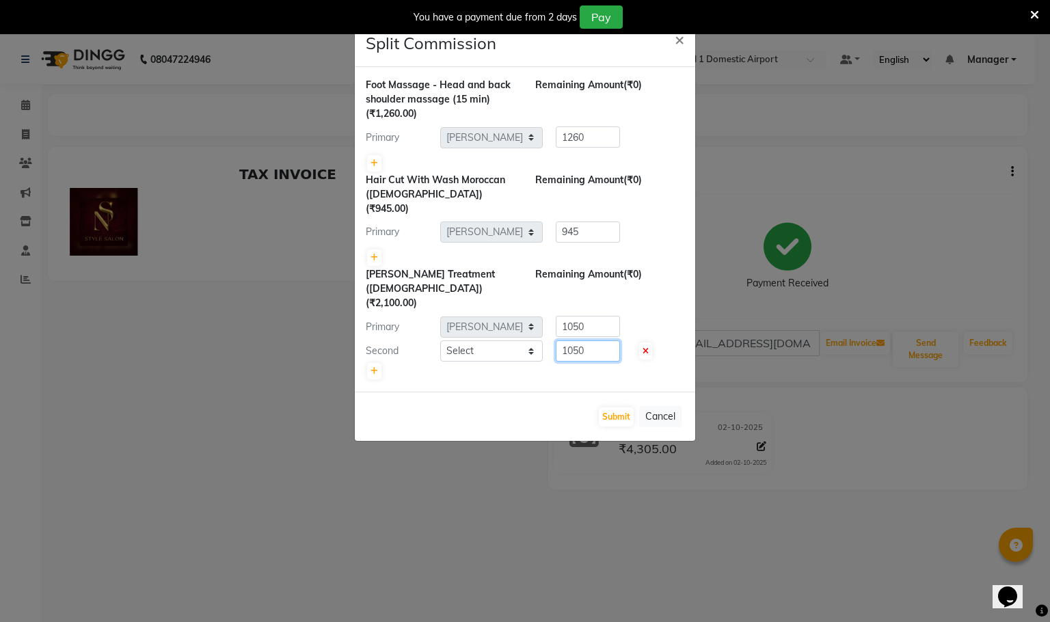
click at [603, 340] on input "1050" at bounding box center [588, 350] width 64 height 21
click at [611, 340] on input "1050" at bounding box center [588, 350] width 64 height 21
type input "1"
type input "105"
click at [590, 316] on input "1050" at bounding box center [588, 326] width 64 height 21
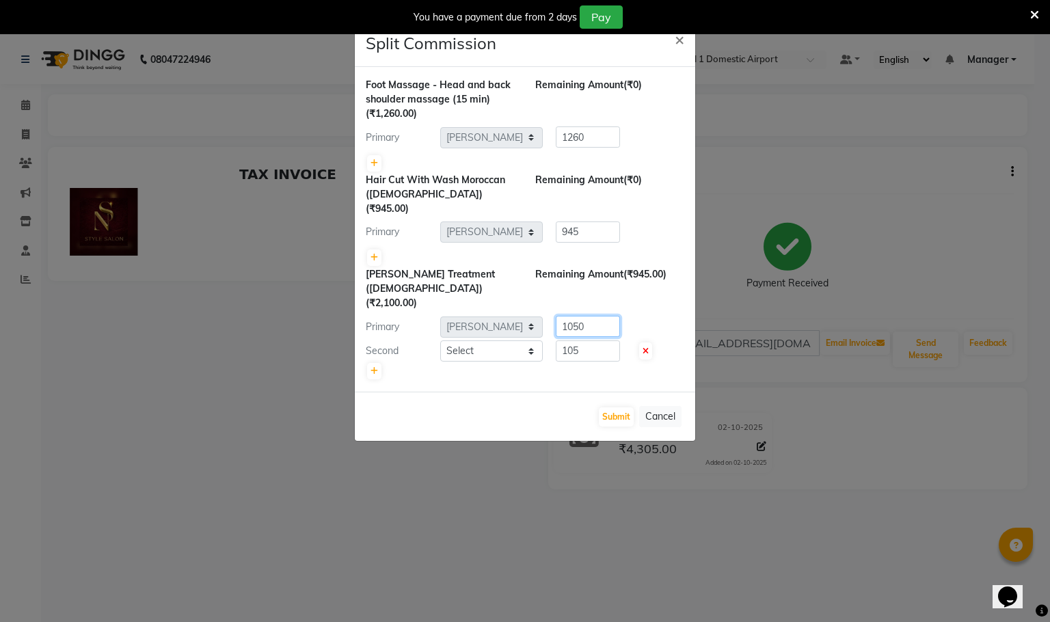
click at [601, 316] on input "1050" at bounding box center [588, 326] width 64 height 21
type input "1"
type input "1995"
click at [504, 340] on select "Select Azim Salmani Deena Dilshad Ahmad GRROWWIDE HEENA SHAIKH JAFER SHAIKH Man…" at bounding box center [491, 350] width 102 height 21
select select "39681"
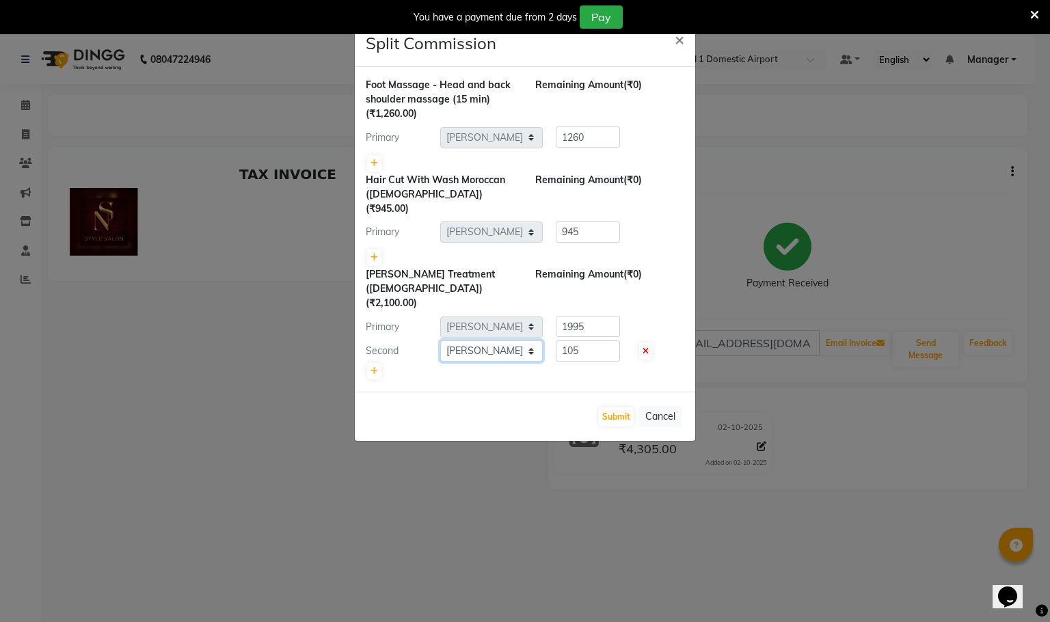
click at [440, 340] on select "Select Azim Salmani Deena Dilshad Ahmad GRROWWIDE HEENA SHAIKH JAFER SHAIKH Man…" at bounding box center [491, 350] width 102 height 21
click at [611, 407] on button "Submit" at bounding box center [616, 416] width 35 height 19
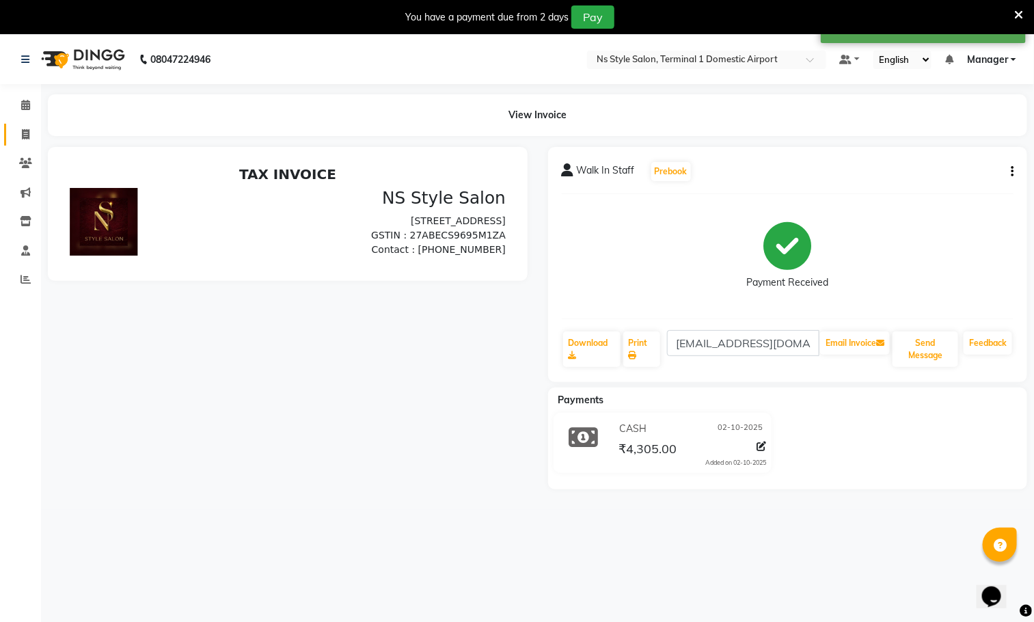
click at [25, 134] on icon at bounding box center [26, 134] width 8 height 10
select select "5659"
select select "service"
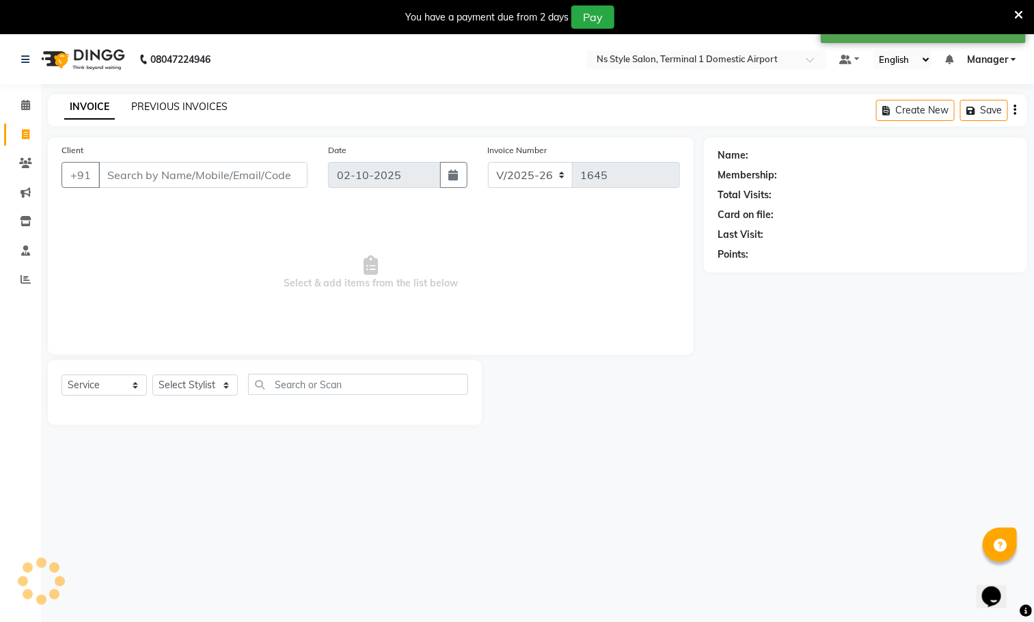
click at [191, 107] on link "PREVIOUS INVOICES" at bounding box center [179, 106] width 96 height 12
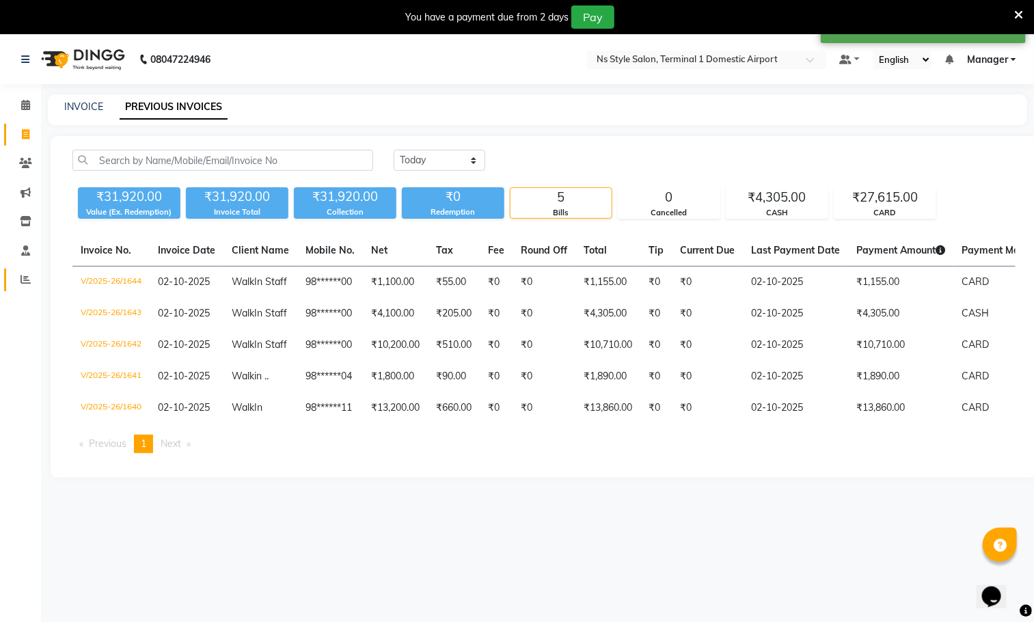
click at [25, 279] on icon at bounding box center [25, 279] width 10 height 10
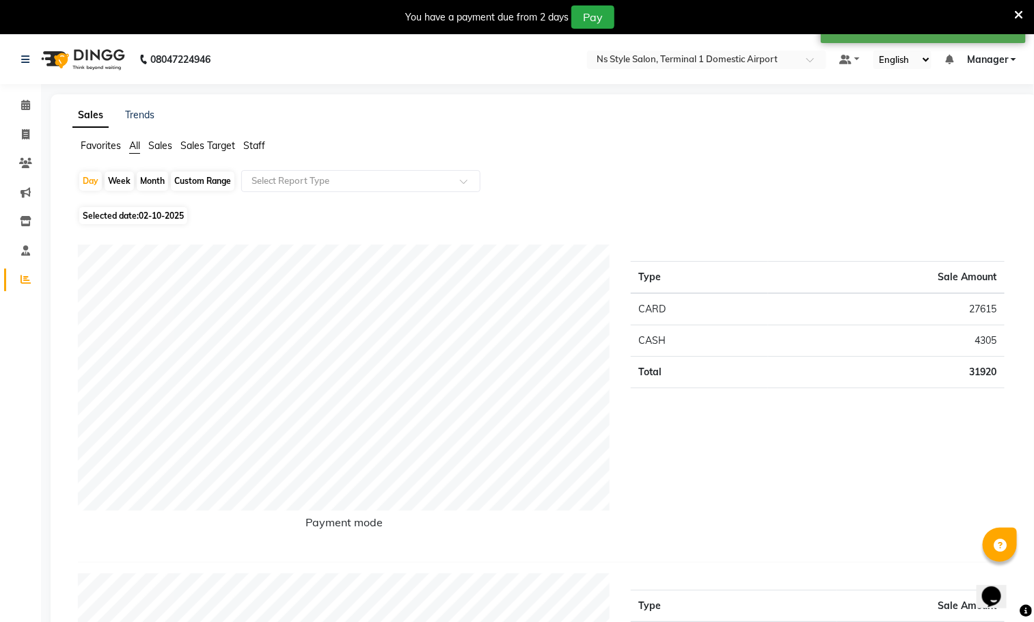
click at [252, 146] on span "Staff" at bounding box center [254, 145] width 22 height 12
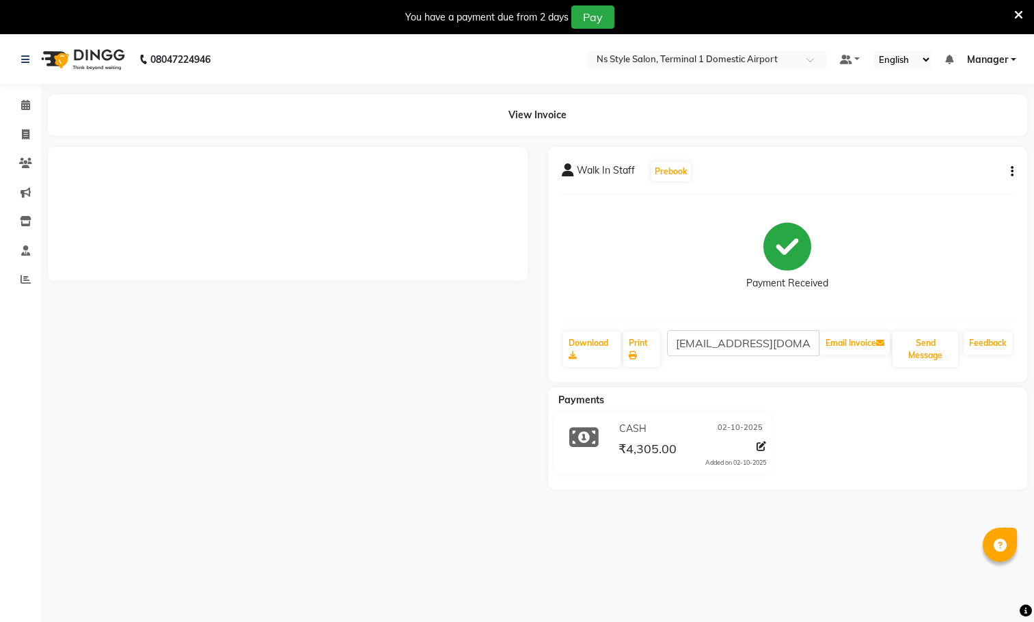
click at [1013, 172] on icon "button" at bounding box center [1012, 172] width 3 height 1
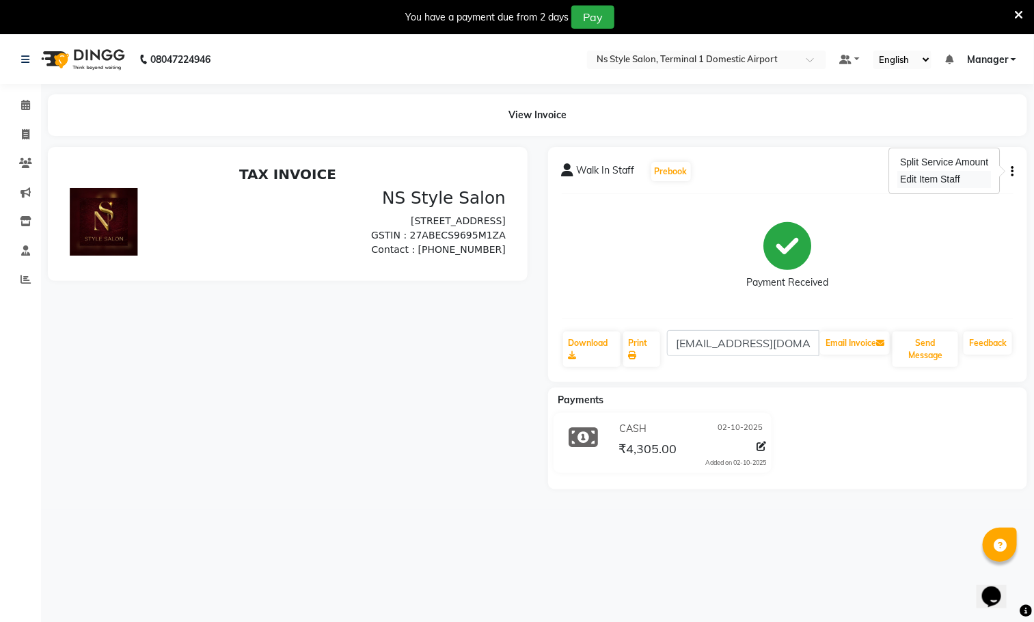
click at [937, 180] on div "Edit Item Staff" at bounding box center [944, 179] width 94 height 17
select select "39681"
select select "39688"
select select "39683"
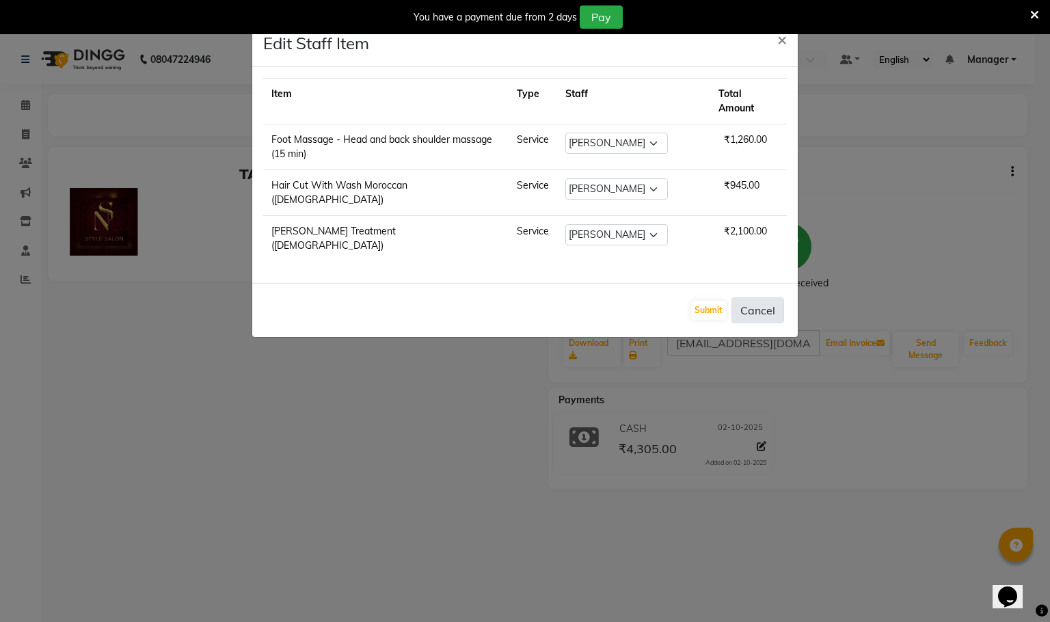
click at [753, 297] on button "Cancel" at bounding box center [757, 310] width 53 height 26
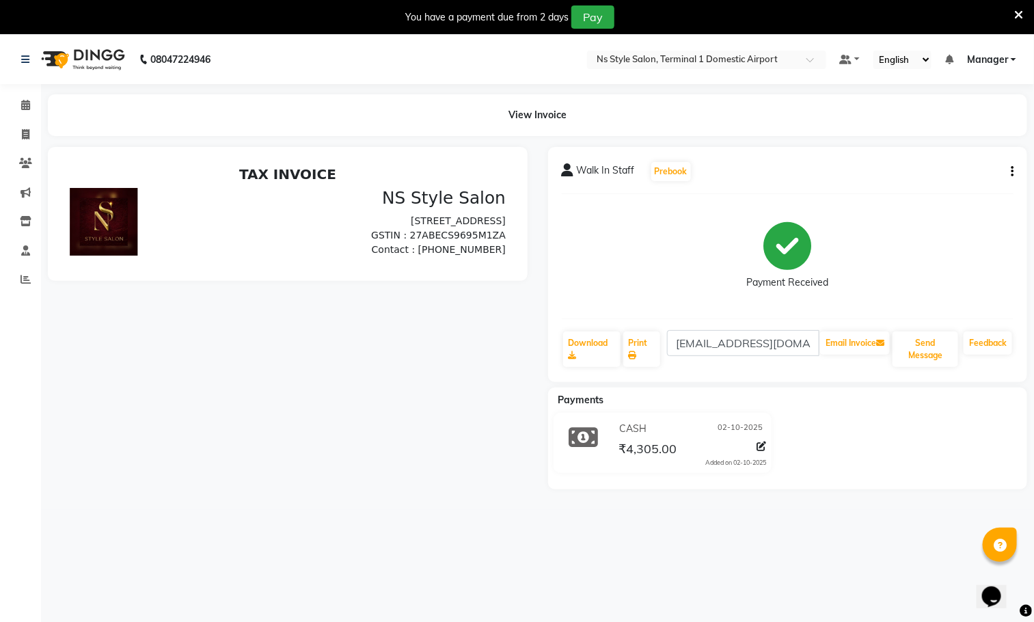
click at [1005, 170] on button "button" at bounding box center [1009, 172] width 8 height 14
click at [945, 159] on div "Split Service Amount" at bounding box center [944, 162] width 94 height 17
select select "39681"
select select "39688"
select select "39683"
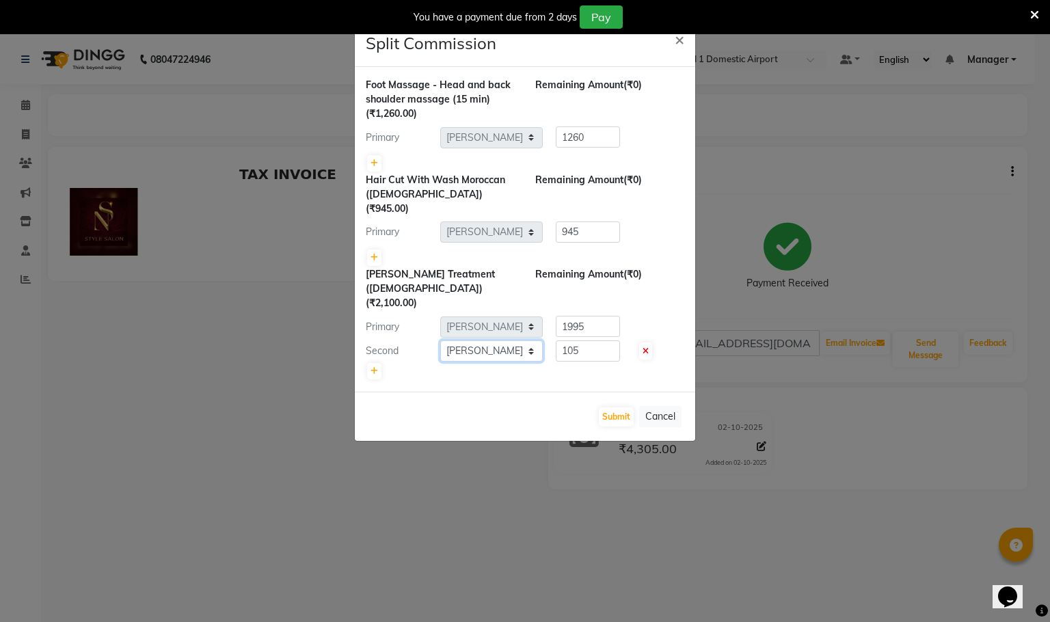
click at [504, 340] on select "Select Azim Salmani Deena Dilshad Ahmad GRROWWIDE HEENA SHAIKH JAFER SHAIKH Man…" at bounding box center [491, 350] width 102 height 21
select select "39688"
click at [440, 340] on select "Select Azim Salmani Deena Dilshad Ahmad GRROWWIDE HEENA SHAIKH JAFER SHAIKH Man…" at bounding box center [491, 350] width 102 height 21
click at [615, 407] on button "Submit" at bounding box center [616, 416] width 35 height 19
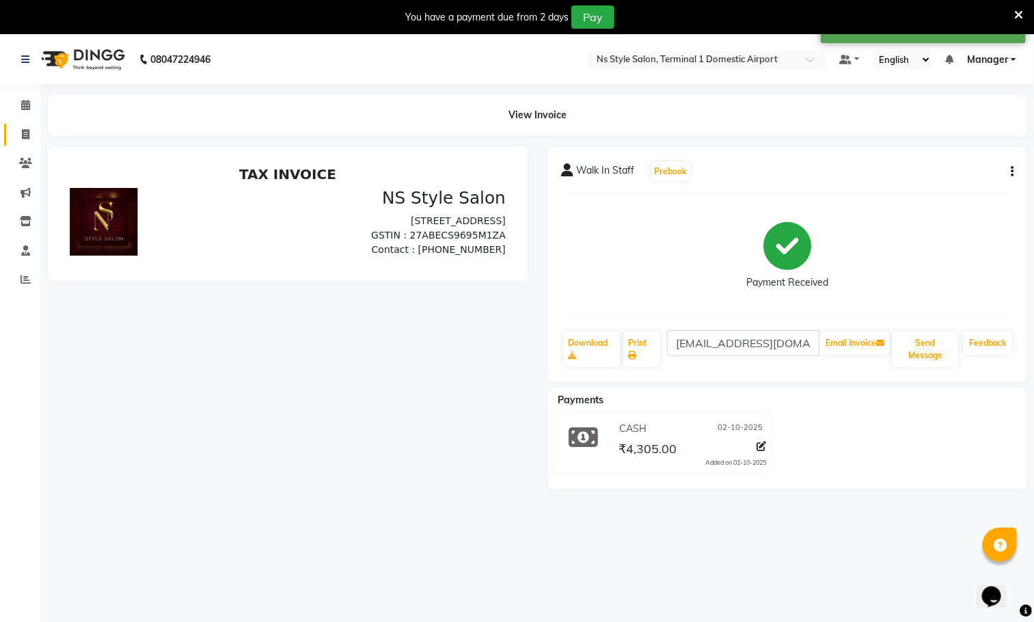
click at [25, 133] on icon at bounding box center [26, 134] width 8 height 10
select select "5659"
select select "service"
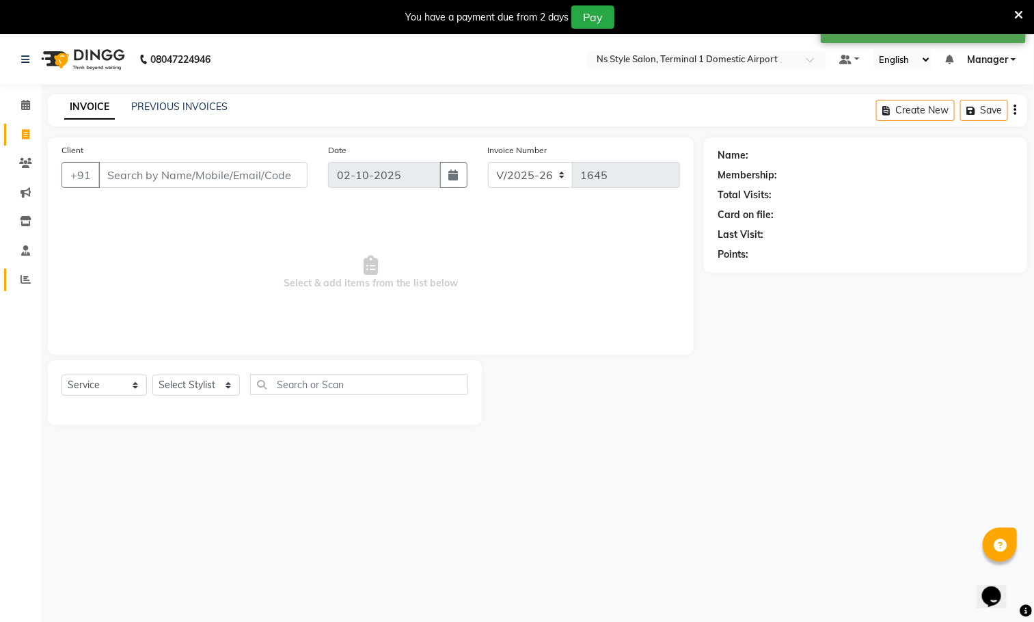
click at [25, 279] on icon at bounding box center [25, 279] width 10 height 10
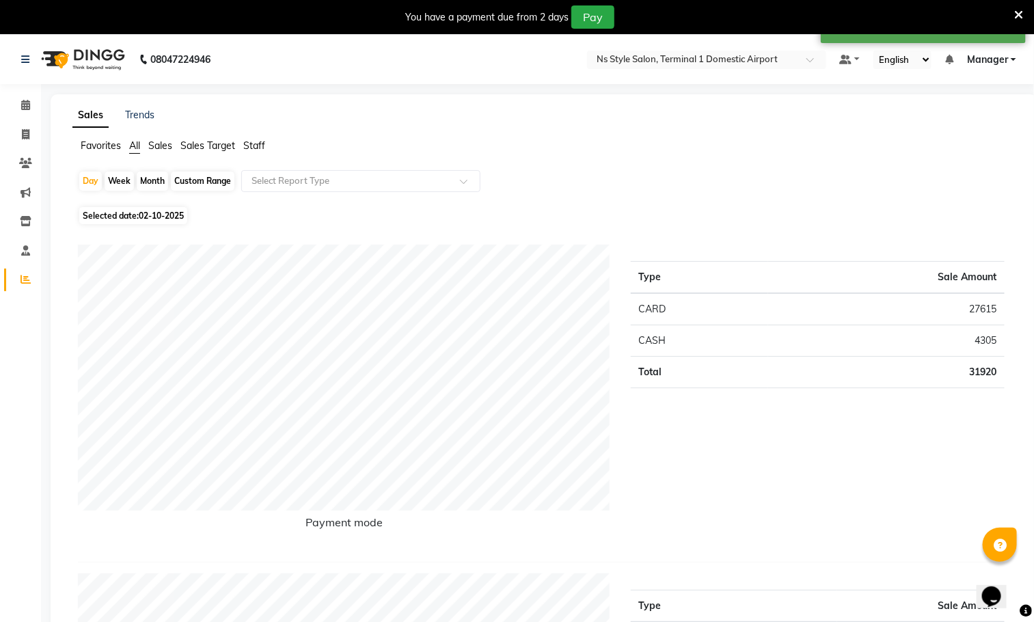
click at [251, 144] on span "Staff" at bounding box center [254, 145] width 22 height 12
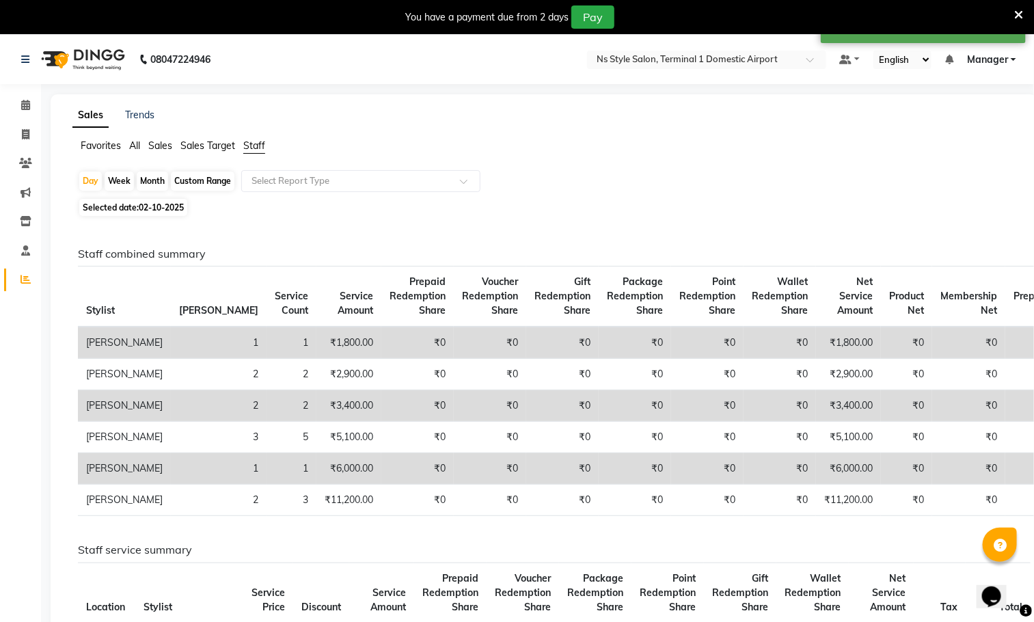
click at [526, 279] on th "Gift Redemption Share" at bounding box center [562, 296] width 72 height 61
click at [25, 133] on icon at bounding box center [26, 134] width 8 height 10
select select "5659"
select select "service"
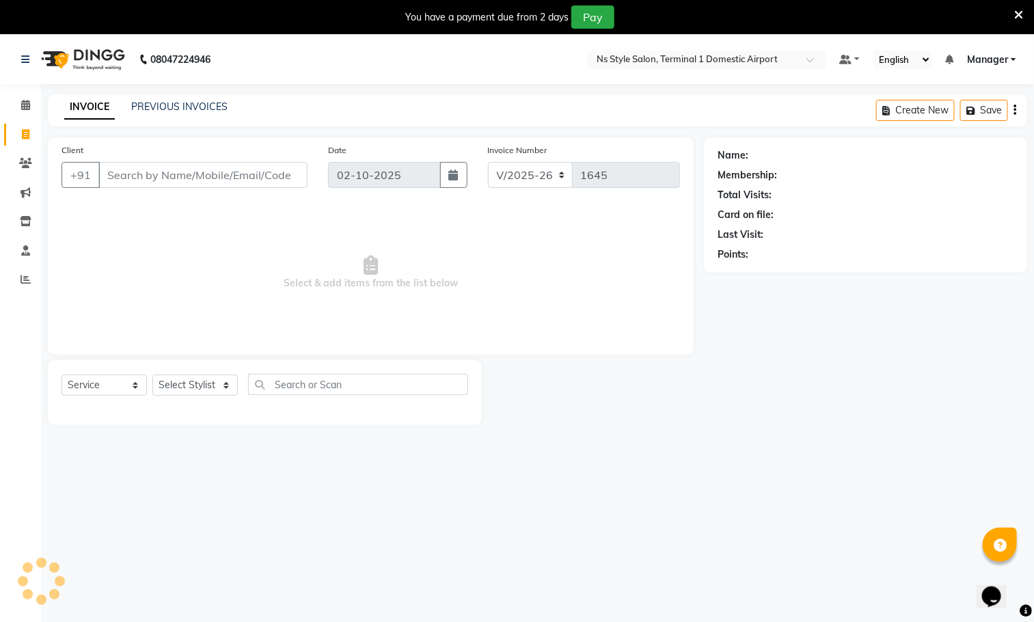
scroll to position [35, 0]
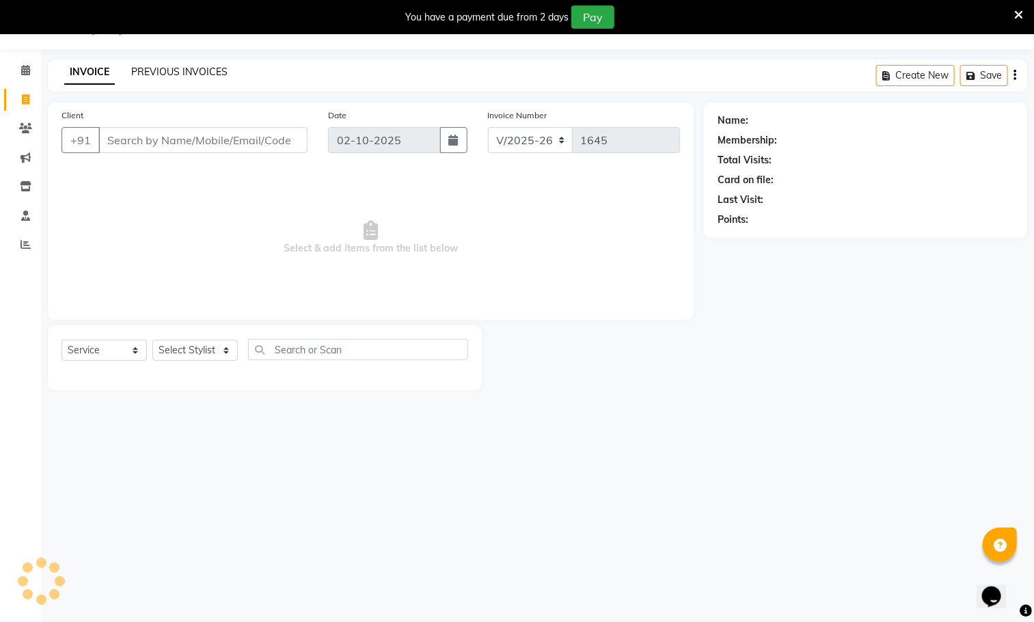
click at [197, 72] on link "PREVIOUS INVOICES" at bounding box center [179, 72] width 96 height 12
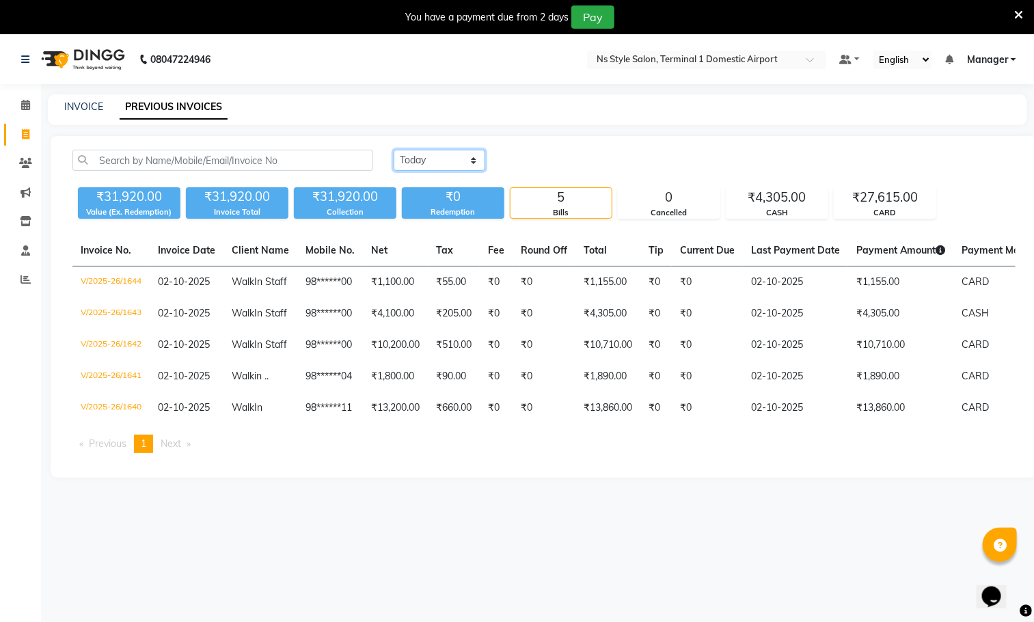
click at [420, 154] on select "Today Yesterday Custom Range" at bounding box center [440, 160] width 92 height 21
select select "range"
click at [394, 150] on select "Today Yesterday Custom Range" at bounding box center [440, 160] width 92 height 21
click at [577, 159] on input "02-10-2025" at bounding box center [551, 160] width 96 height 19
select select "10"
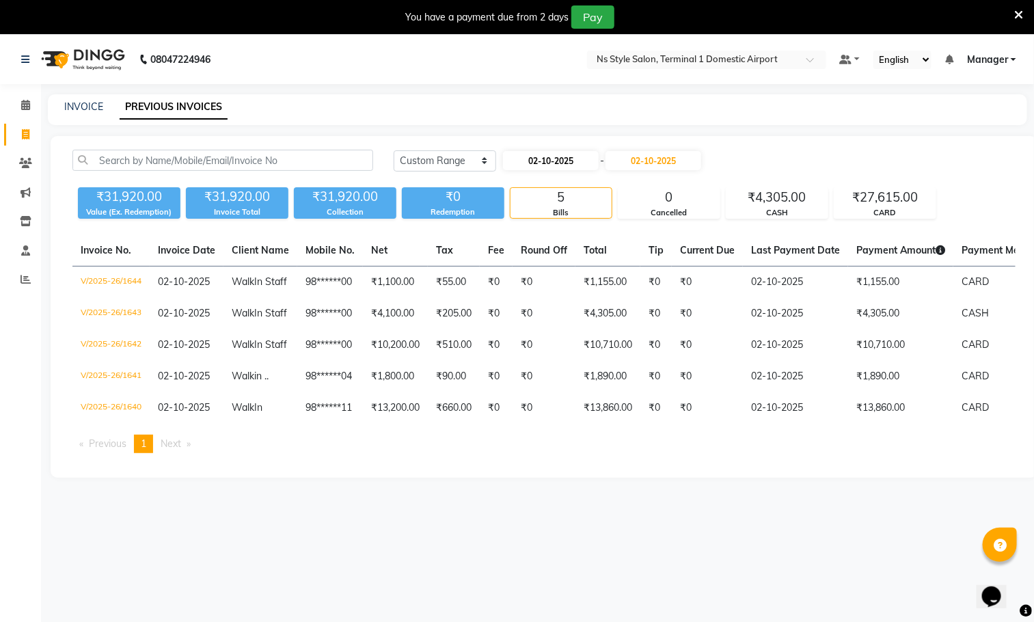
select select "2025"
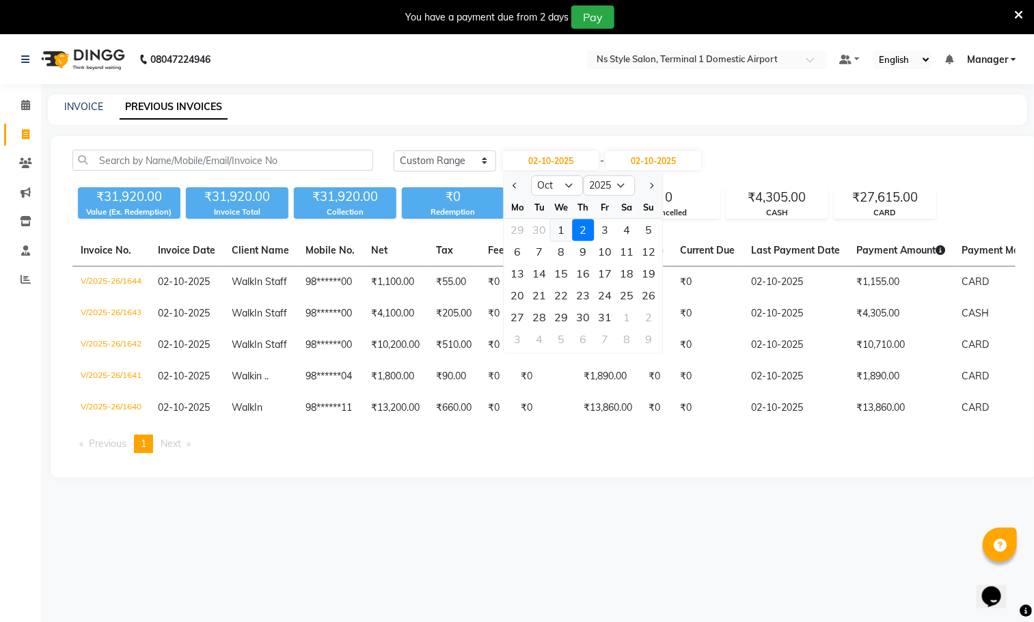
click at [562, 230] on div "1" at bounding box center [562, 230] width 22 height 22
type input "01-10-2025"
